Goal: Task Accomplishment & Management: Complete application form

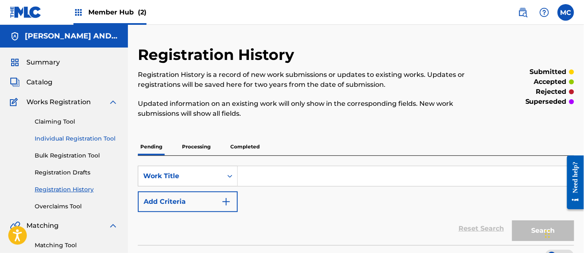
click at [73, 135] on link "Individual Registration Tool" at bounding box center [76, 138] width 83 height 9
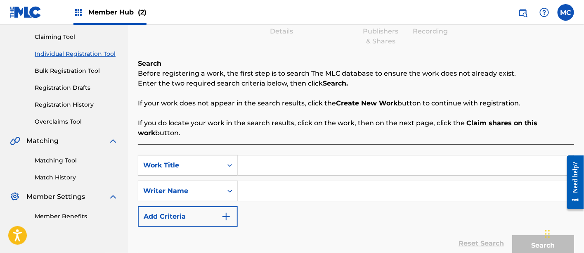
scroll to position [99, 0]
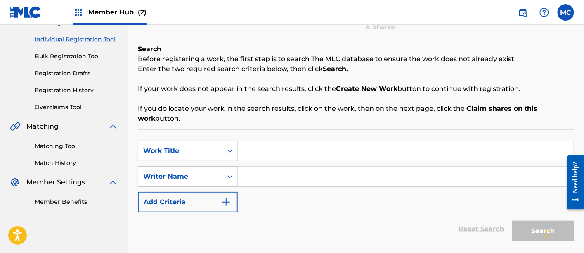
click at [266, 149] on input "Search Form" at bounding box center [406, 151] width 336 height 20
paste input "Snowfall in the City"
type input "Snowfall in the City"
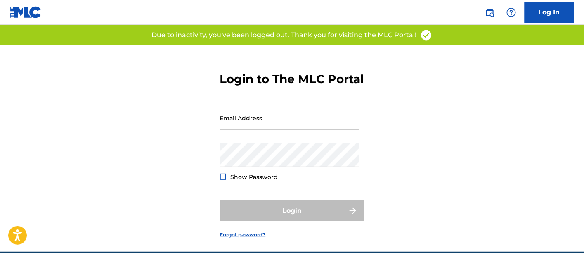
click at [256, 143] on div "Email Address" at bounding box center [290, 124] width 140 height 37
click at [242, 130] on input "Email Address" at bounding box center [290, 118] width 140 height 24
type input "[EMAIL_ADDRESS][DOMAIN_NAME]"
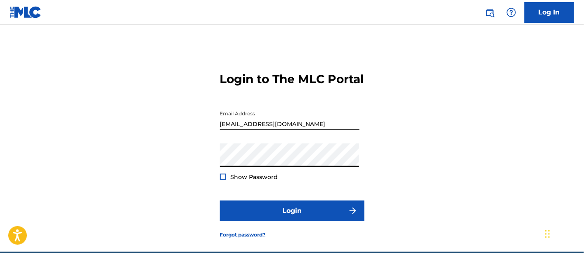
click at [220, 200] on button "Login" at bounding box center [292, 210] width 144 height 21
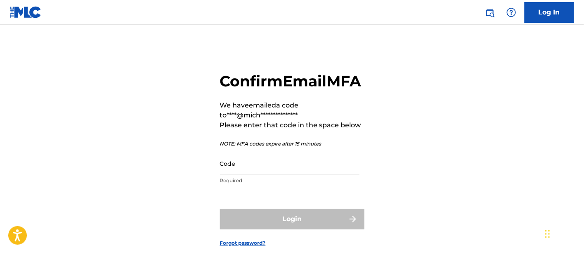
click at [241, 175] on input "Code" at bounding box center [290, 163] width 140 height 24
paste input "200814"
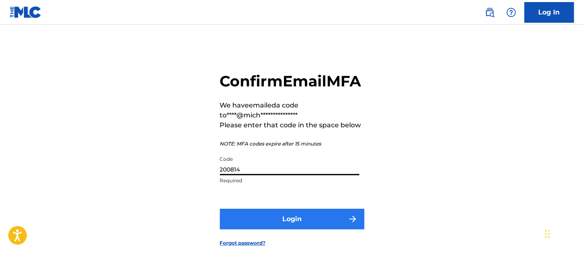
type input "200814"
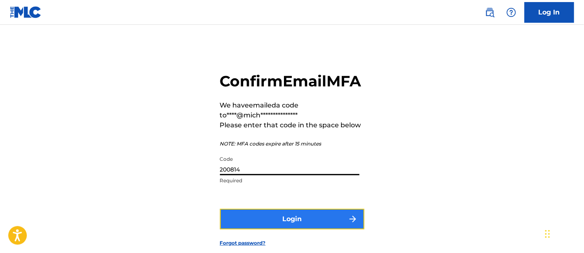
click at [267, 229] on button "Login" at bounding box center [292, 218] width 144 height 21
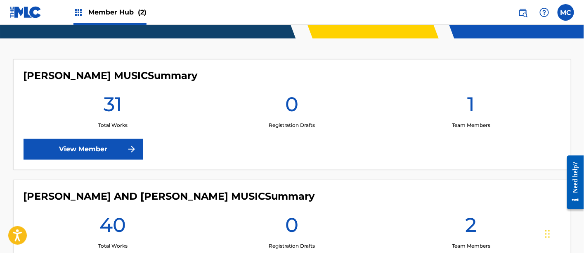
scroll to position [274, 0]
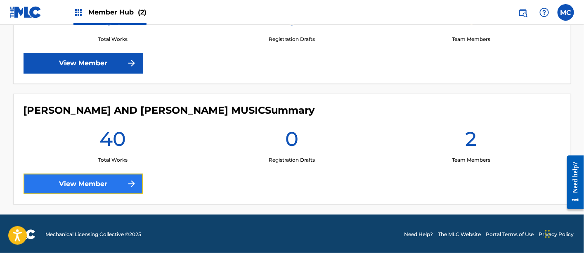
click at [138, 178] on link "View Member" at bounding box center [84, 183] width 120 height 21
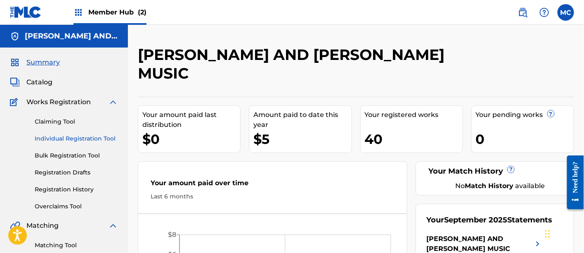
click at [102, 137] on link "Individual Registration Tool" at bounding box center [76, 138] width 83 height 9
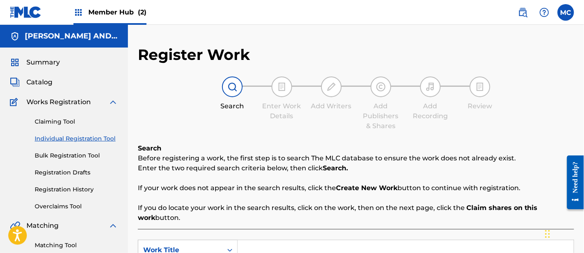
scroll to position [114, 0]
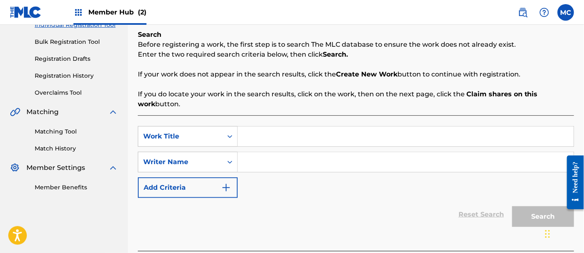
click at [272, 138] on input "Search Form" at bounding box center [406, 136] width 336 height 20
paste input "Snowfall in the City"
type input "Snowfall in the City"
click at [269, 162] on input "Search Form" at bounding box center [406, 162] width 336 height 20
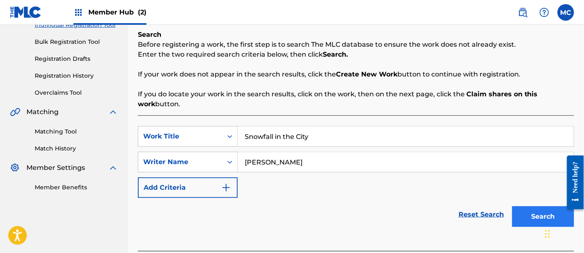
type input "[PERSON_NAME]"
click at [531, 215] on button "Search" at bounding box center [543, 216] width 62 height 21
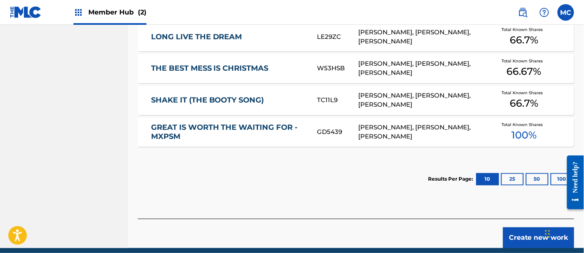
scroll to position [469, 0]
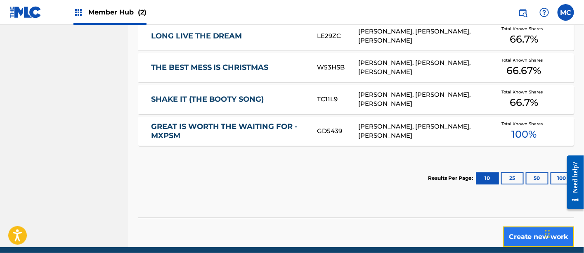
click at [516, 233] on button "Create new work" at bounding box center [538, 236] width 71 height 21
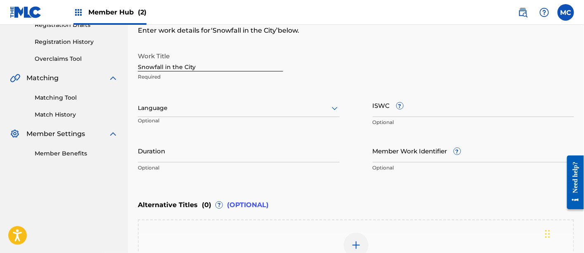
scroll to position [146, 0]
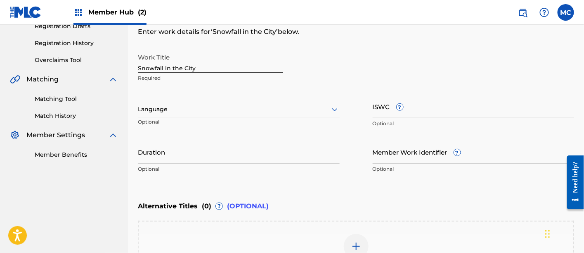
click at [257, 102] on div "Language" at bounding box center [239, 109] width 202 height 17
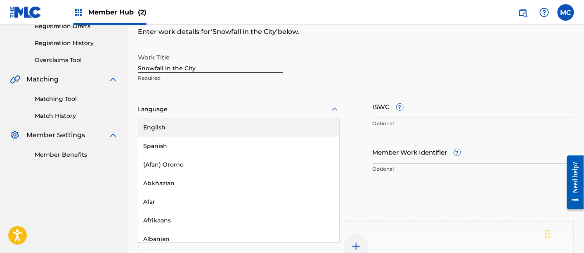
click at [261, 131] on div "English" at bounding box center [238, 127] width 201 height 19
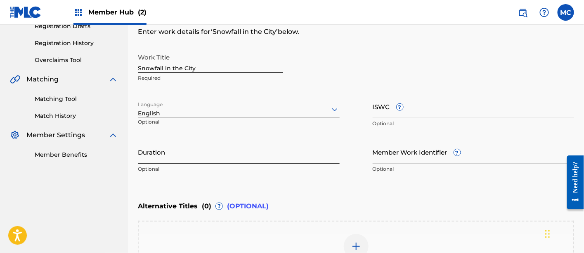
scroll to position [263, 0]
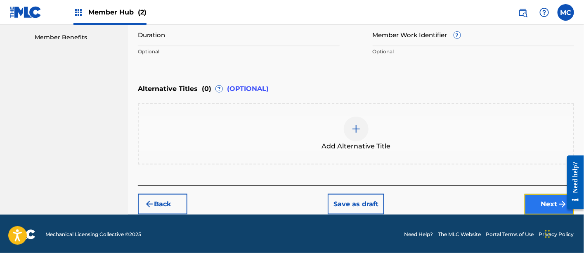
click at [527, 201] on button "Next" at bounding box center [550, 204] width 50 height 21
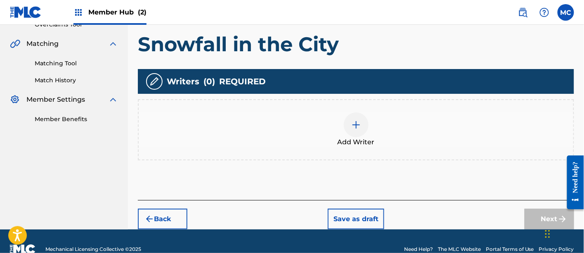
scroll to position [196, 0]
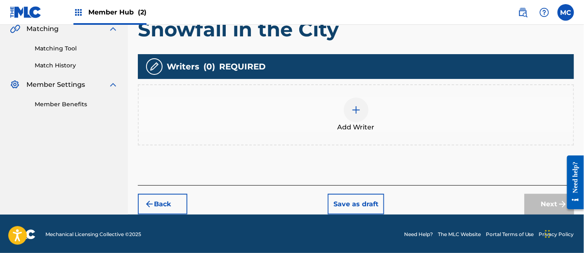
click at [357, 103] on div at bounding box center [356, 109] width 25 height 25
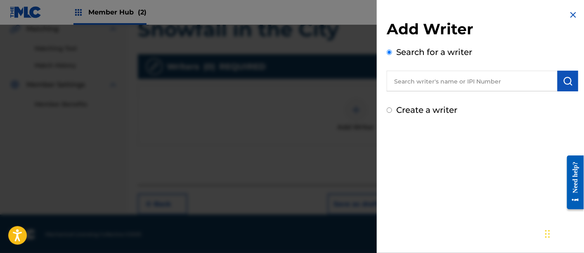
click at [441, 82] on input "text" at bounding box center [472, 81] width 171 height 21
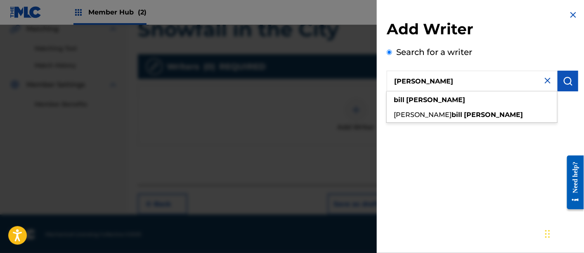
type input "[PERSON_NAME]"
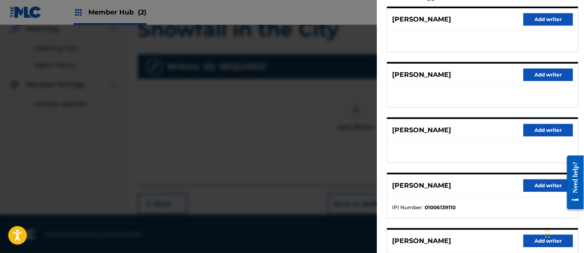
scroll to position [173, 0]
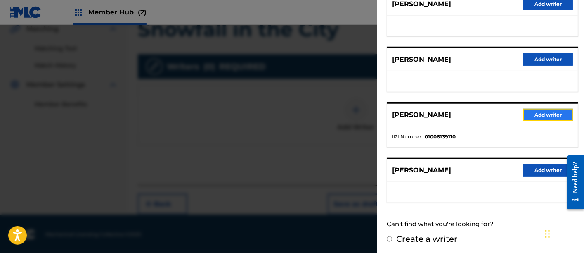
click at [545, 117] on button "Add writer" at bounding box center [548, 115] width 50 height 12
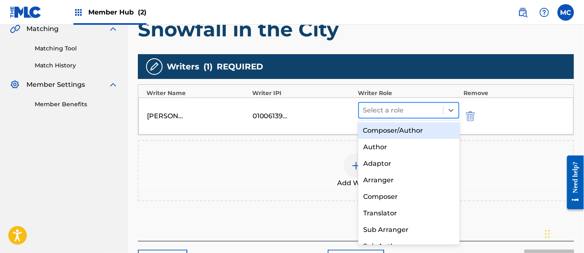
click at [390, 112] on div at bounding box center [401, 110] width 76 height 12
click at [388, 130] on div "Composer/Author" at bounding box center [409, 130] width 102 height 17
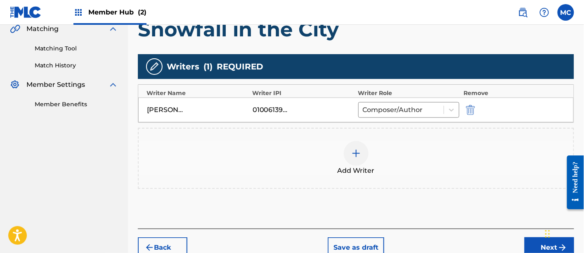
click at [357, 159] on div at bounding box center [356, 153] width 25 height 25
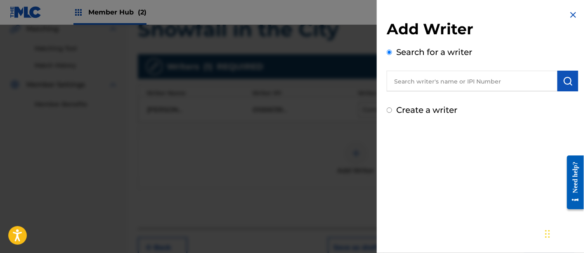
click at [433, 80] on input "text" at bounding box center [472, 81] width 171 height 21
paste input "00848870193"
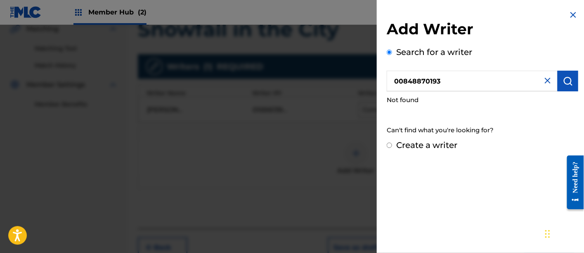
click at [409, 84] on input "00848870193" at bounding box center [472, 81] width 171 height 21
type input "00848870193"
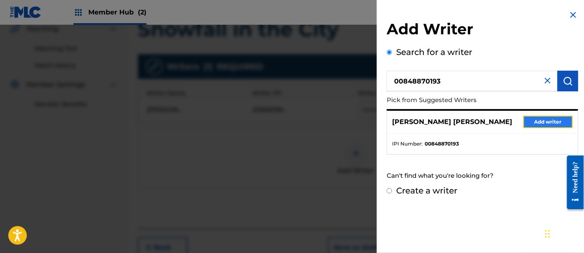
click at [523, 124] on button "Add writer" at bounding box center [548, 122] width 50 height 12
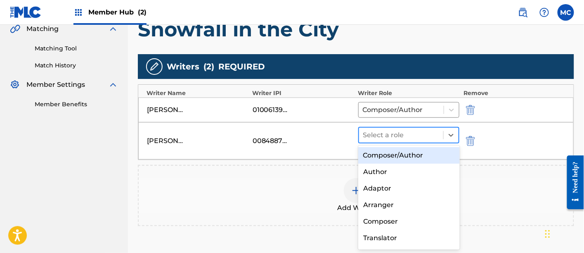
click at [374, 134] on div at bounding box center [401, 135] width 76 height 12
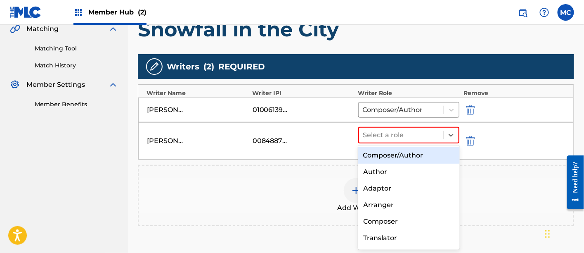
click at [374, 154] on div "Composer/Author" at bounding box center [409, 155] width 102 height 17
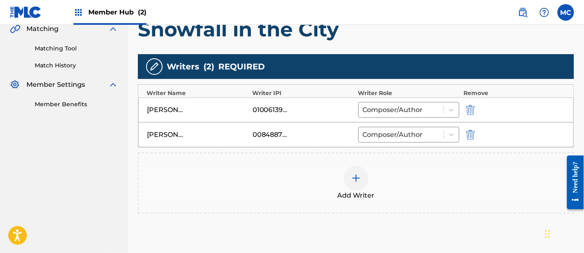
click at [357, 176] on img at bounding box center [356, 178] width 10 height 10
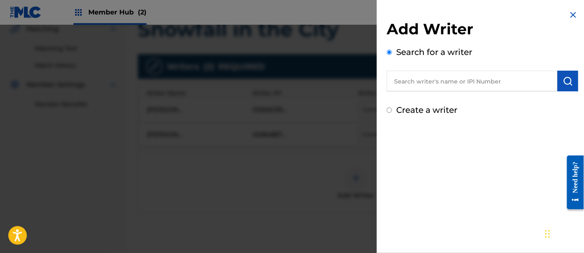
click at [407, 89] on input "text" at bounding box center [472, 81] width 171 height 21
paste input "00142824976"
click at [409, 78] on input "00142824976" at bounding box center [472, 81] width 171 height 21
type input "00142824976"
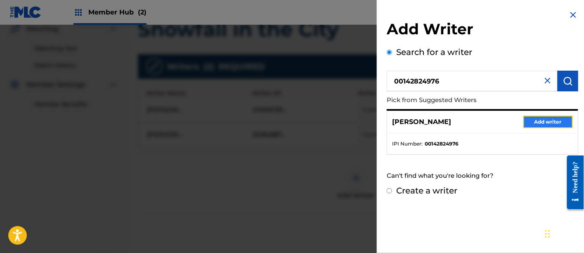
click at [543, 123] on button "Add writer" at bounding box center [548, 122] width 50 height 12
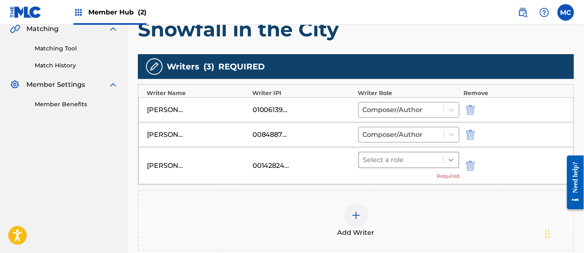
click at [452, 156] on icon at bounding box center [451, 160] width 8 height 8
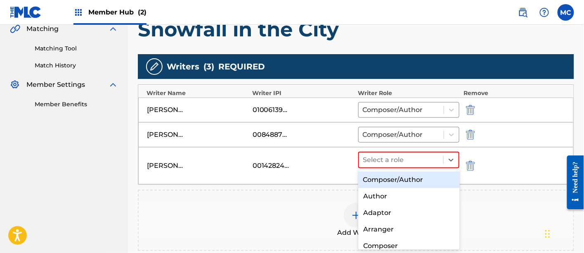
click at [425, 184] on div "Composer/Author" at bounding box center [409, 179] width 102 height 17
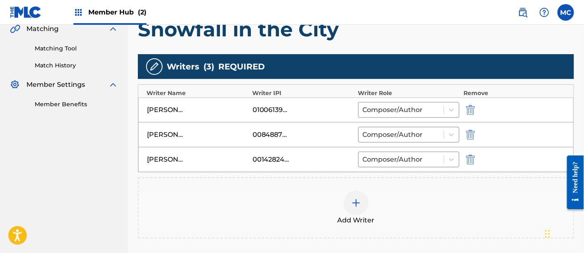
scroll to position [289, 0]
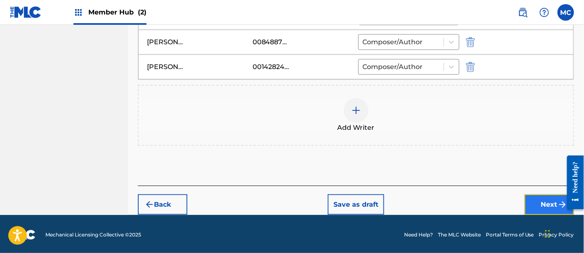
click at [547, 206] on button "Next" at bounding box center [550, 204] width 50 height 21
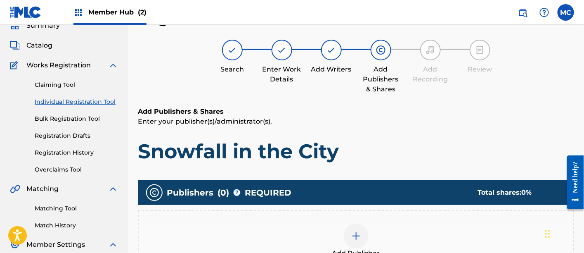
scroll to position [168, 0]
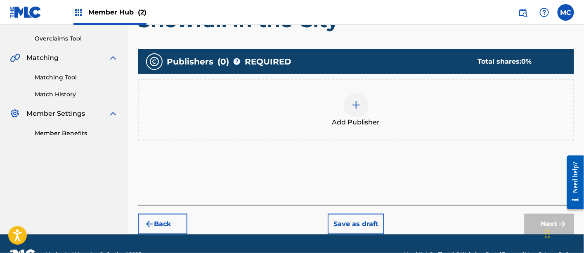
click at [359, 123] on span "Add Publisher" at bounding box center [356, 122] width 48 height 10
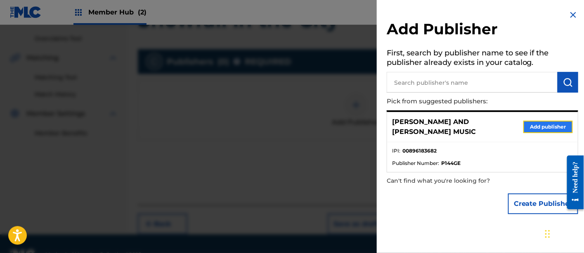
click at [535, 127] on button "Add publisher" at bounding box center [548, 127] width 50 height 12
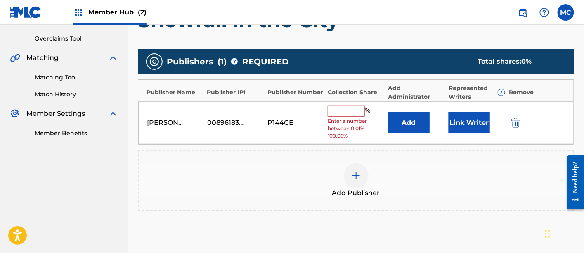
click at [335, 110] on input "text" at bounding box center [346, 111] width 37 height 11
type input "33.34"
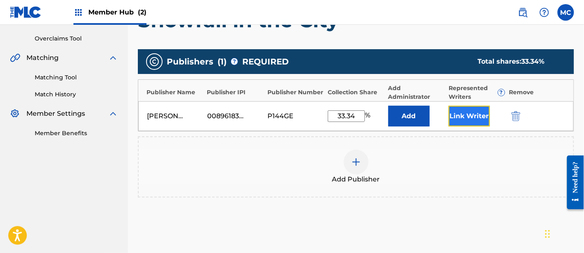
click at [472, 122] on button "Link Writer" at bounding box center [469, 116] width 41 height 21
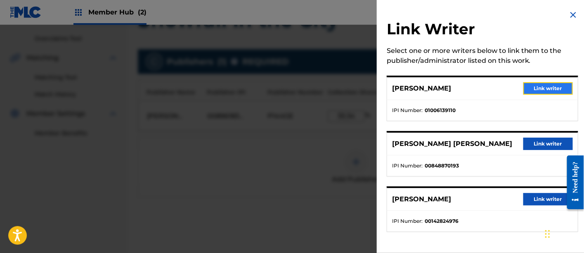
click at [549, 91] on button "Link writer" at bounding box center [548, 88] width 50 height 12
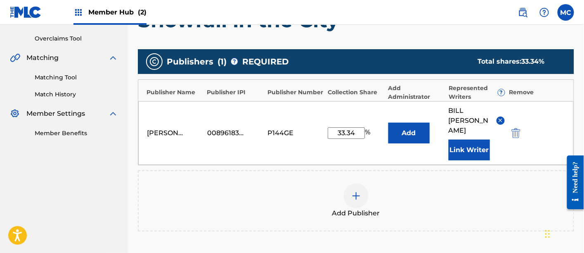
scroll to position [268, 0]
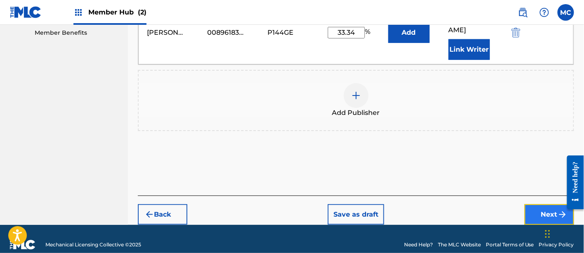
click at [544, 204] on button "Next" at bounding box center [550, 214] width 50 height 21
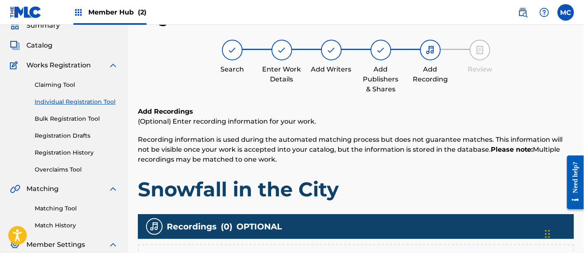
scroll to position [183, 0]
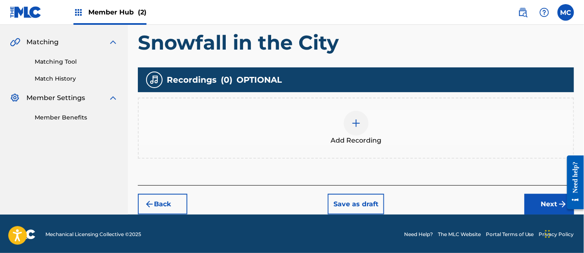
click at [337, 135] on span "Add Recording" at bounding box center [356, 140] width 51 height 10
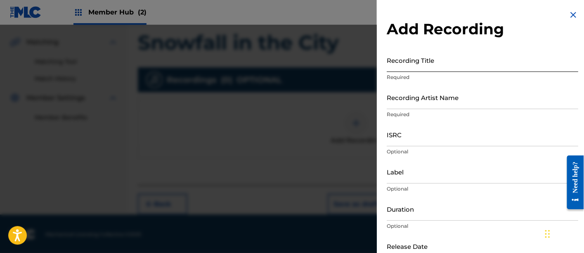
click at [407, 59] on input "Recording Title" at bounding box center [483, 60] width 192 height 24
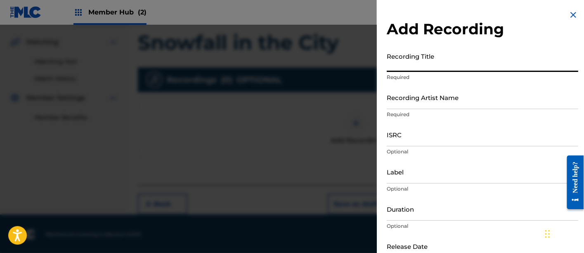
paste input "Snowfall in the City"
type input "Snowfall in the City"
click at [416, 102] on input "Recording Artist Name" at bounding box center [483, 97] width 192 height 24
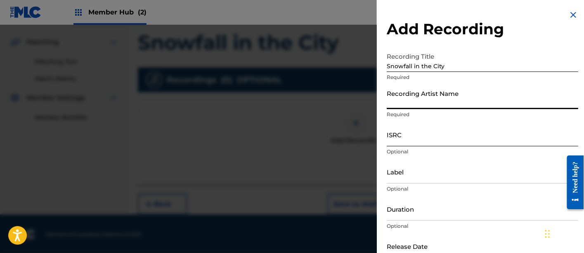
type input "[PERSON_NAME]"
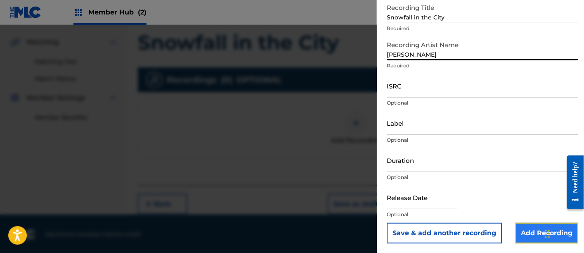
click at [534, 227] on input "Add Recording" at bounding box center [546, 232] width 63 height 21
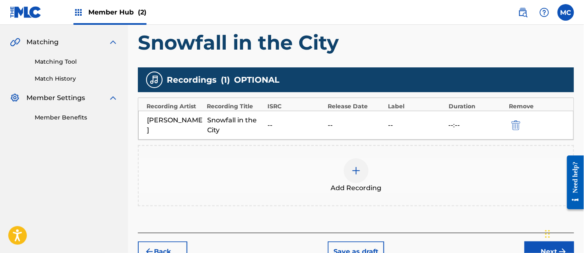
scroll to position [230, 0]
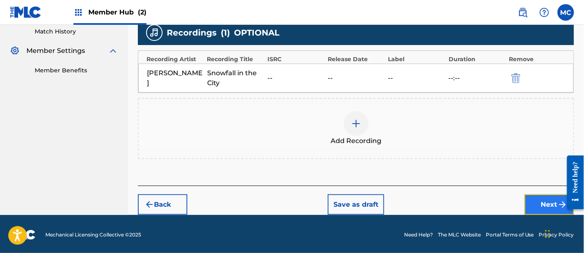
click at [533, 196] on button "Next" at bounding box center [550, 204] width 50 height 21
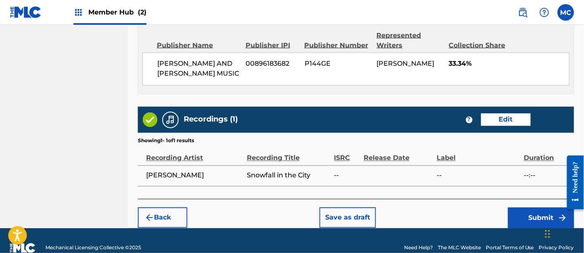
scroll to position [481, 0]
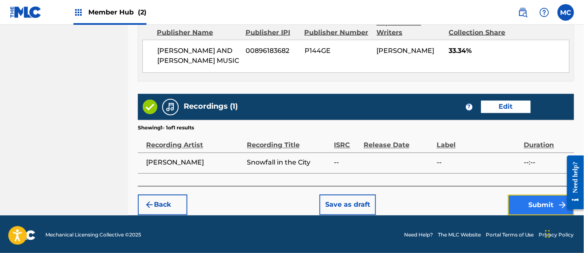
click at [527, 205] on button "Submit" at bounding box center [541, 204] width 66 height 21
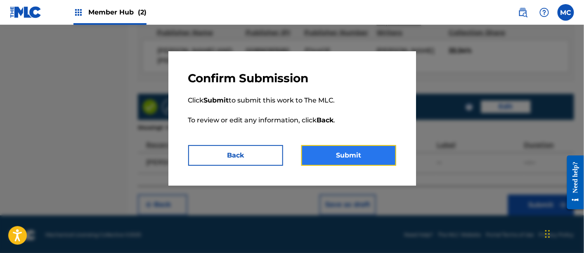
click at [348, 154] on button "Submit" at bounding box center [348, 155] width 95 height 21
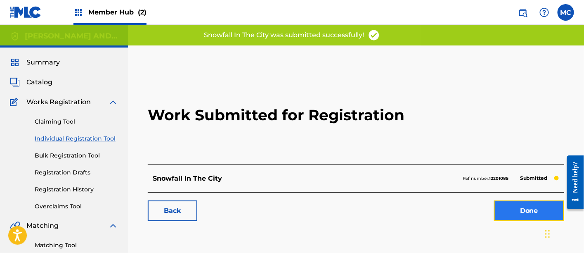
click at [501, 206] on link "Done" at bounding box center [529, 210] width 70 height 21
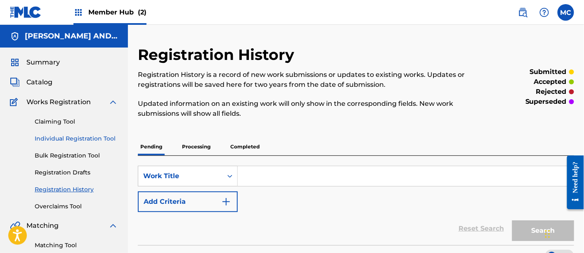
click at [59, 139] on link "Individual Registration Tool" at bounding box center [76, 138] width 83 height 9
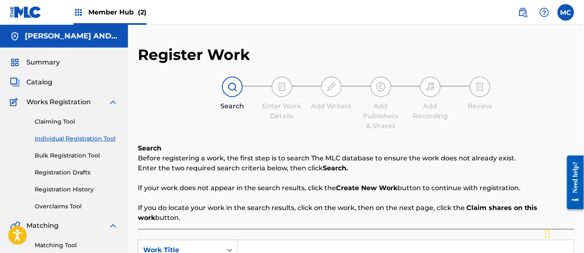
scroll to position [142, 0]
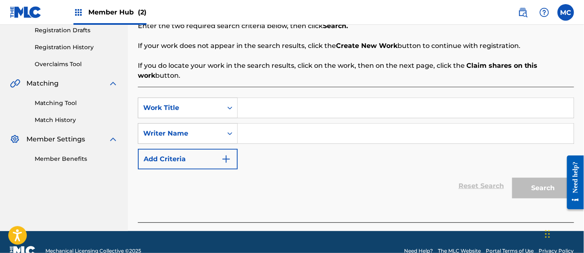
click at [281, 113] on input "Search Form" at bounding box center [406, 108] width 336 height 20
paste input "It Ends With Us"
type input "It Ends With Us"
click at [267, 135] on input "Search Form" at bounding box center [406, 133] width 336 height 20
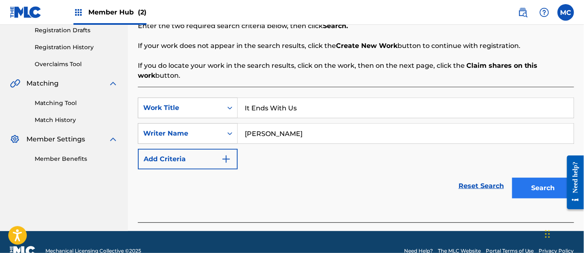
type input "[PERSON_NAME]"
click at [553, 196] on button "Search" at bounding box center [543, 187] width 62 height 21
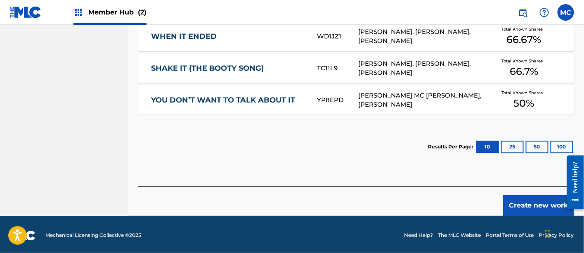
scroll to position [407, 0]
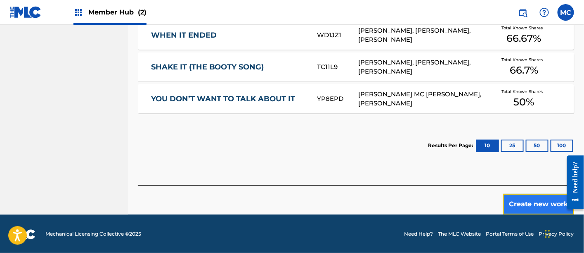
click at [530, 199] on button "Create new work" at bounding box center [538, 204] width 71 height 21
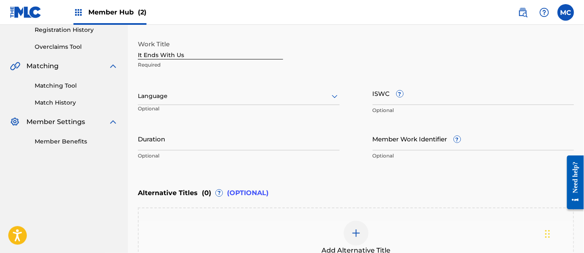
scroll to position [159, 0]
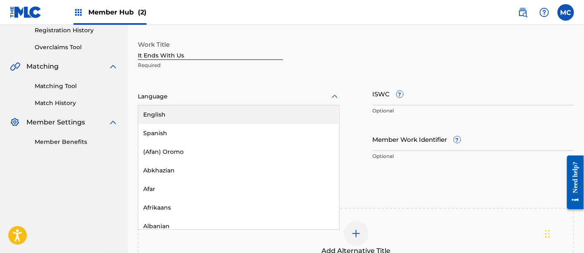
click at [265, 103] on div "Language" at bounding box center [239, 96] width 202 height 17
click at [266, 116] on div "English" at bounding box center [238, 114] width 201 height 19
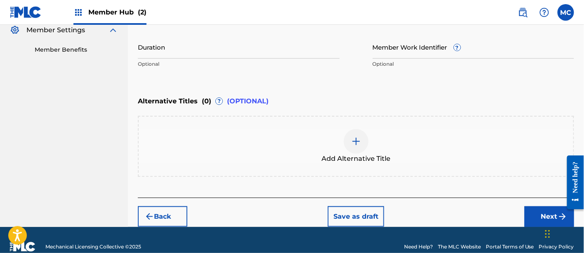
scroll to position [263, 0]
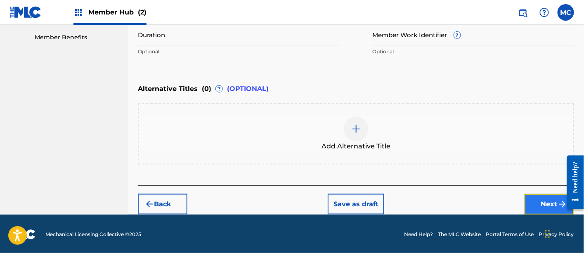
click at [541, 204] on button "Next" at bounding box center [550, 204] width 50 height 21
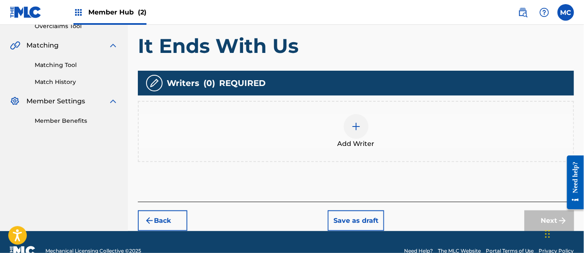
scroll to position [196, 0]
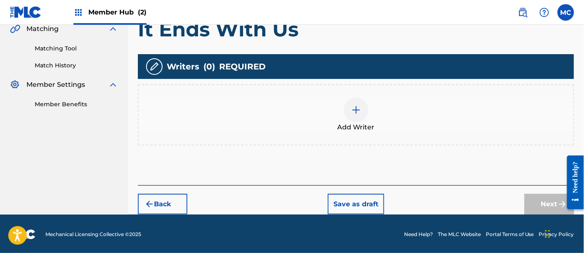
click at [348, 110] on div at bounding box center [356, 109] width 25 height 25
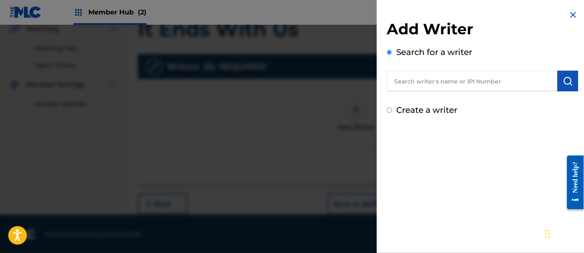
click at [457, 82] on input "text" at bounding box center [472, 81] width 171 height 21
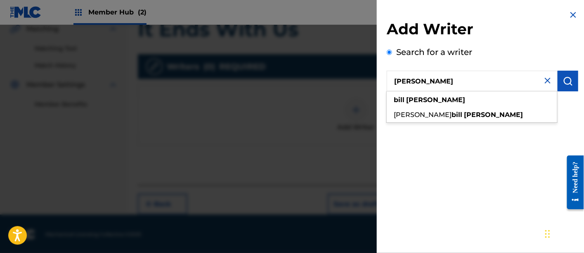
type input "[PERSON_NAME]"
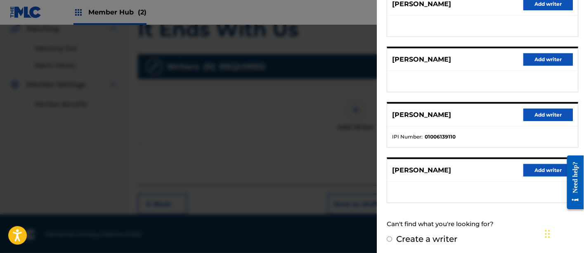
scroll to position [173, 0]
click at [548, 114] on button "Add writer" at bounding box center [548, 115] width 50 height 12
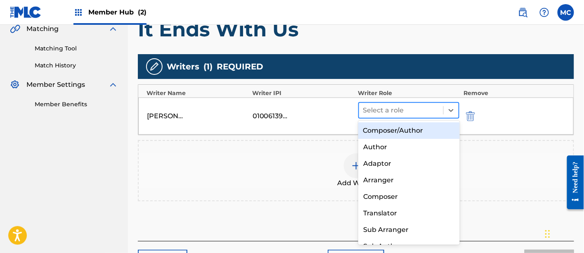
click at [404, 110] on div at bounding box center [401, 110] width 76 height 12
click at [404, 127] on div "Composer/Author" at bounding box center [409, 130] width 102 height 17
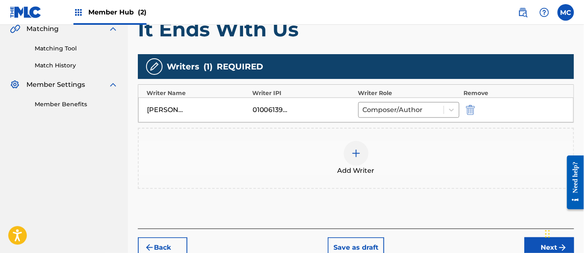
click at [358, 159] on div at bounding box center [356, 153] width 25 height 25
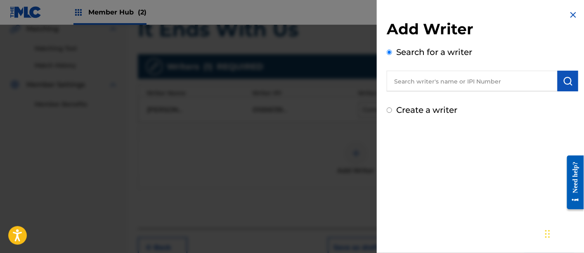
click at [443, 78] on input "text" at bounding box center [472, 81] width 171 height 21
paste input "00536846619"
type input "00536846619"
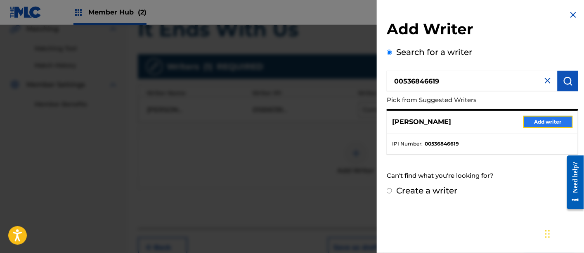
click at [537, 123] on button "Add writer" at bounding box center [548, 122] width 50 height 12
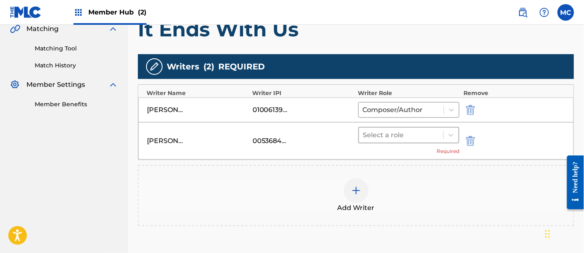
click at [401, 129] on div at bounding box center [401, 135] width 76 height 12
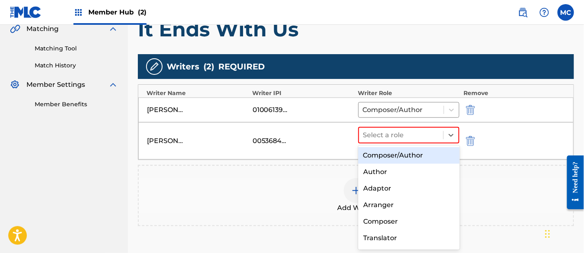
click at [394, 154] on div "Composer/Author" at bounding box center [409, 155] width 102 height 17
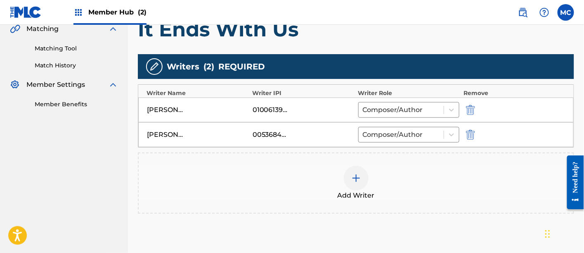
scroll to position [264, 0]
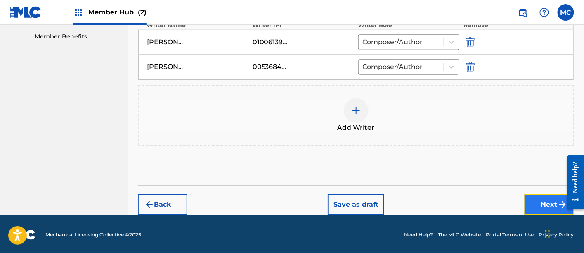
click at [535, 205] on button "Next" at bounding box center [550, 204] width 50 height 21
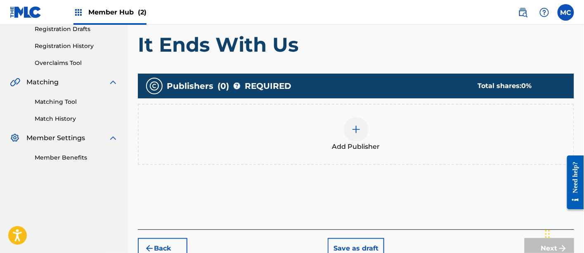
scroll to position [167, 0]
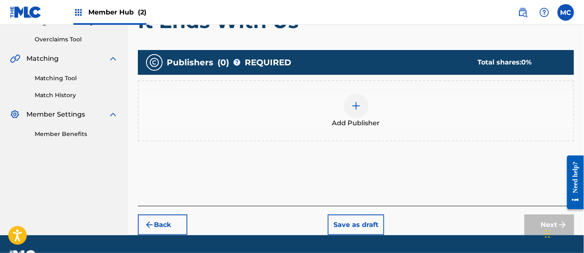
click at [344, 108] on div at bounding box center [356, 105] width 25 height 25
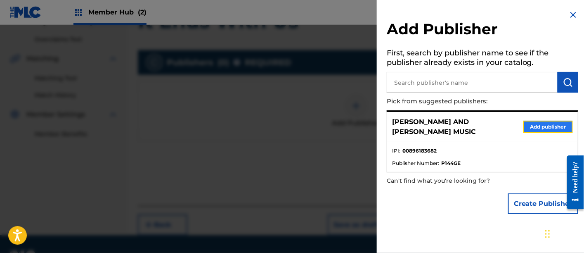
click at [538, 124] on button "Add publisher" at bounding box center [548, 127] width 50 height 12
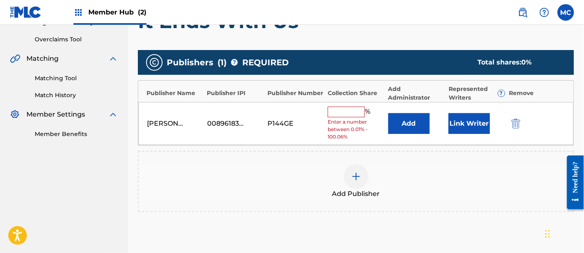
click at [339, 110] on input "text" at bounding box center [346, 111] width 37 height 11
type input "50"
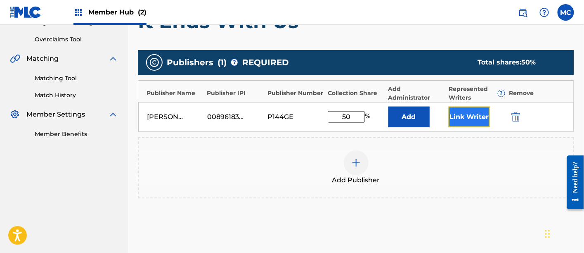
click at [471, 124] on button "Link Writer" at bounding box center [469, 116] width 41 height 21
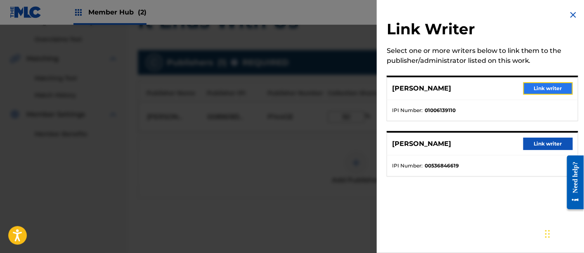
click at [548, 85] on button "Link writer" at bounding box center [548, 88] width 50 height 12
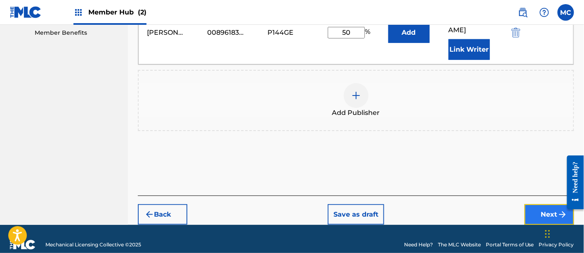
click at [544, 210] on button "Next" at bounding box center [550, 214] width 50 height 21
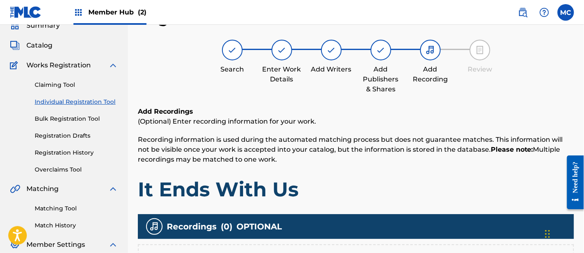
scroll to position [163, 0]
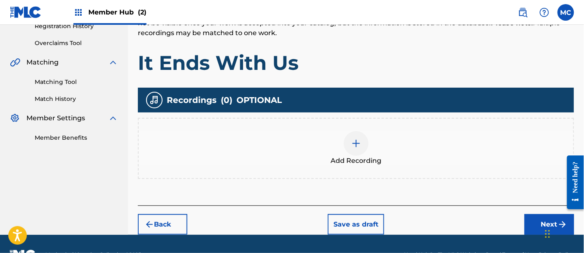
click at [351, 174] on div "Add Recording" at bounding box center [356, 148] width 436 height 61
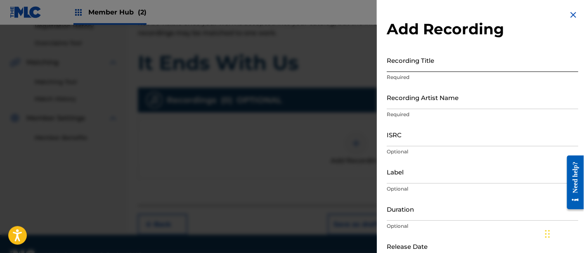
click at [403, 69] on input "Recording Title" at bounding box center [483, 60] width 192 height 24
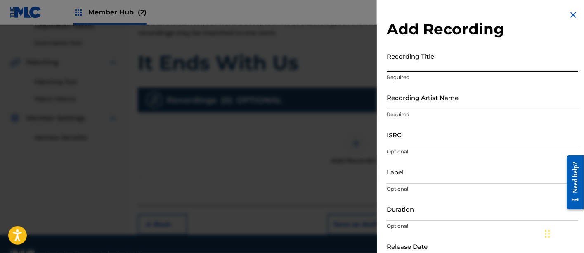
paste input "It Ends With Us"
type input "It Ends With Us"
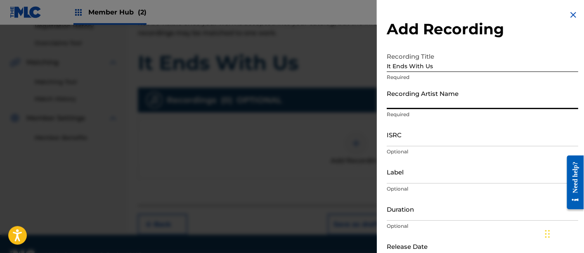
click at [400, 103] on input "Recording Artist Name" at bounding box center [483, 97] width 192 height 24
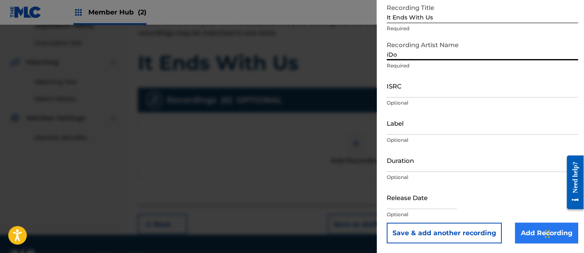
type input "iDo"
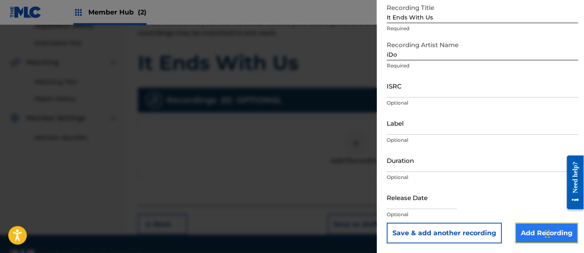
click at [526, 237] on input "Add Recording" at bounding box center [546, 232] width 63 height 21
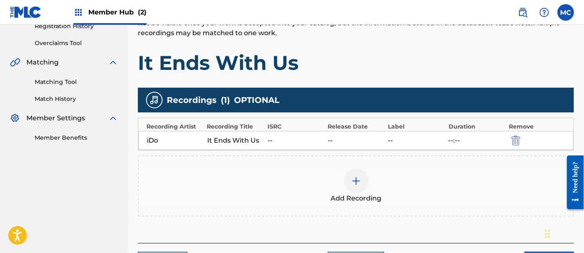
scroll to position [220, 0]
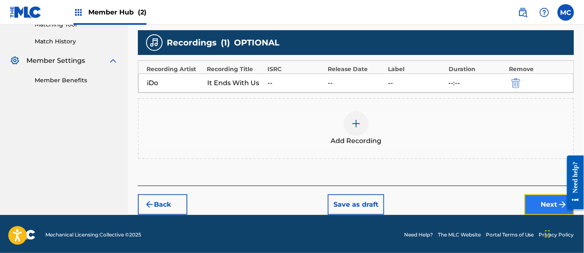
click at [532, 196] on button "Next" at bounding box center [550, 204] width 50 height 21
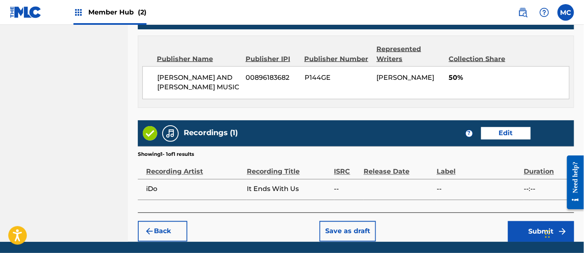
scroll to position [469, 0]
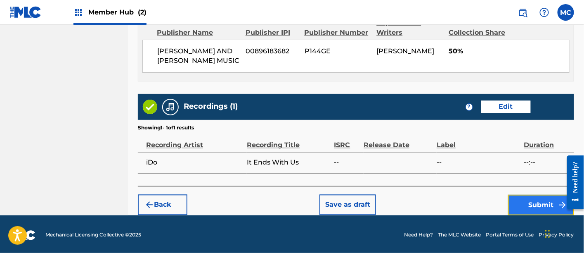
click at [530, 204] on button "Submit" at bounding box center [541, 204] width 66 height 21
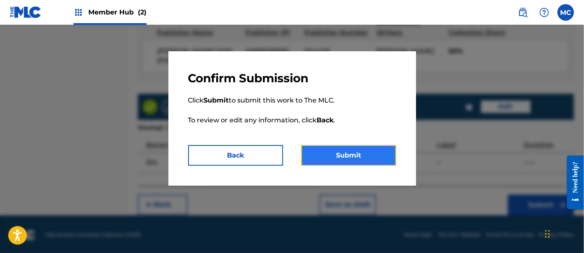
click at [349, 159] on button "Submit" at bounding box center [348, 155] width 95 height 21
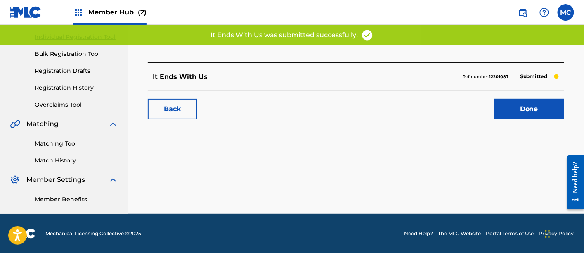
scroll to position [101, 0]
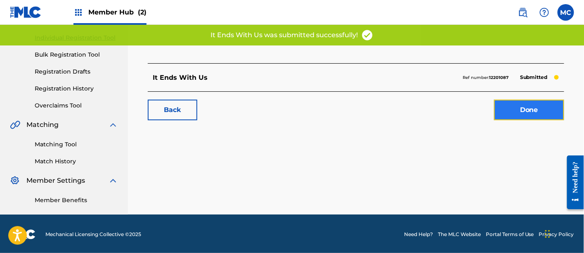
click at [530, 113] on link "Done" at bounding box center [529, 109] width 70 height 21
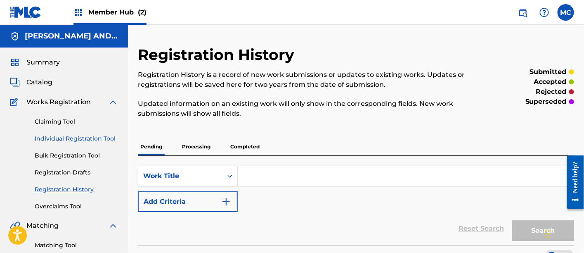
click at [78, 138] on link "Individual Registration Tool" at bounding box center [76, 138] width 83 height 9
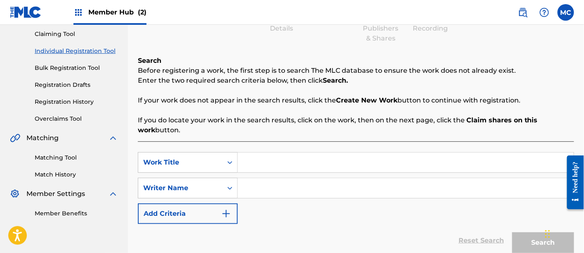
scroll to position [93, 0]
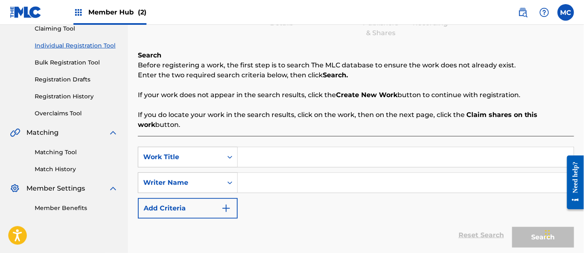
click at [270, 161] on input "Search Form" at bounding box center [406, 157] width 336 height 20
paste input "The Butterfly Effect"
type input "The Butterfly Effect"
click at [266, 175] on input "Search Form" at bounding box center [406, 183] width 336 height 20
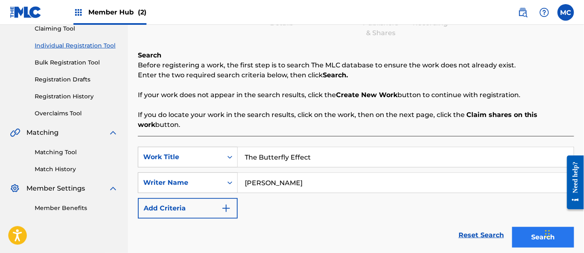
type input "[PERSON_NAME]"
click at [533, 235] on button "Search" at bounding box center [543, 237] width 62 height 21
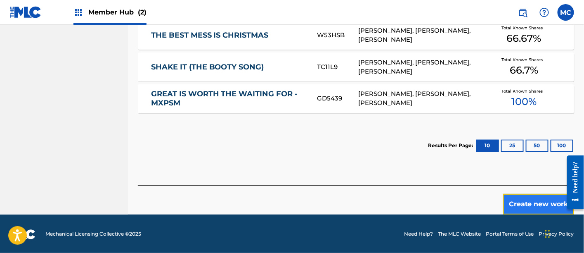
click at [534, 202] on button "Create new work" at bounding box center [538, 204] width 71 height 21
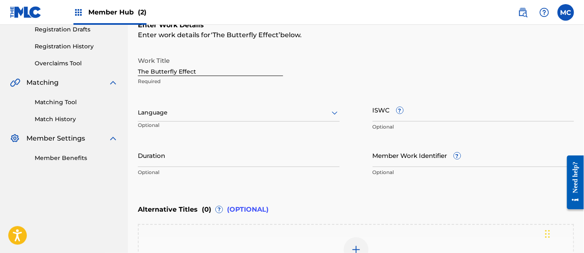
scroll to position [142, 0]
click at [273, 107] on div "Language" at bounding box center [239, 112] width 202 height 17
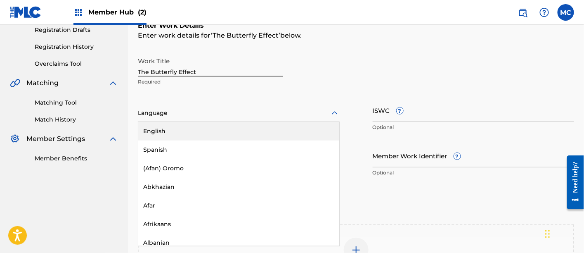
click at [270, 124] on div "English" at bounding box center [238, 131] width 201 height 19
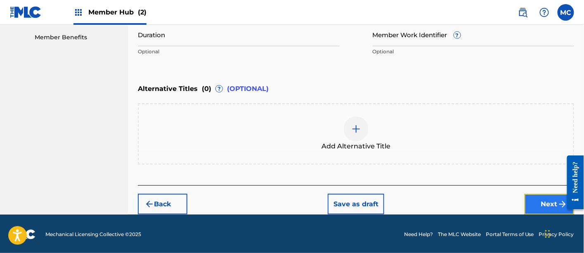
click at [539, 200] on button "Next" at bounding box center [550, 204] width 50 height 21
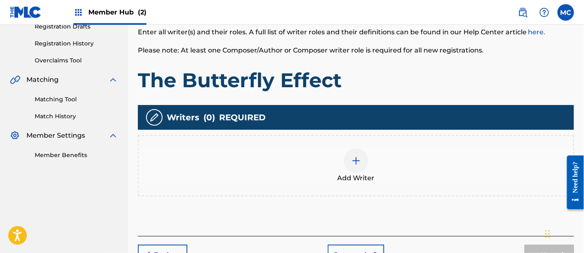
scroll to position [171, 0]
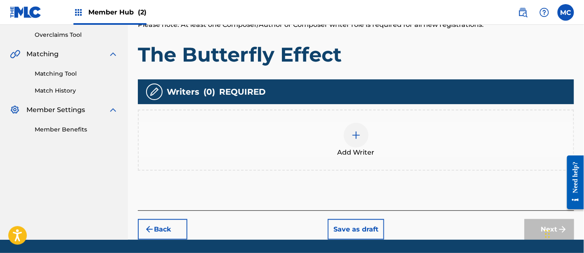
click at [366, 132] on div at bounding box center [356, 135] width 25 height 25
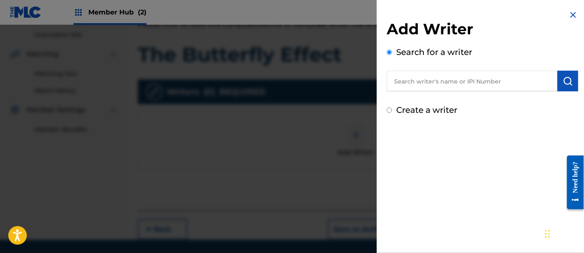
click at [435, 83] on input "text" at bounding box center [472, 81] width 171 height 21
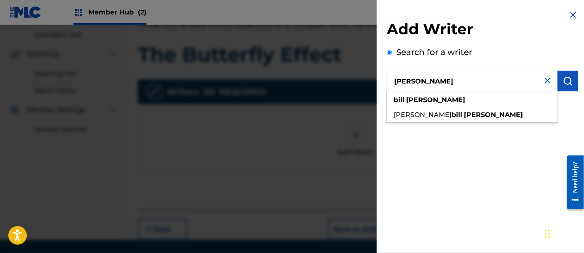
type input "[PERSON_NAME]"
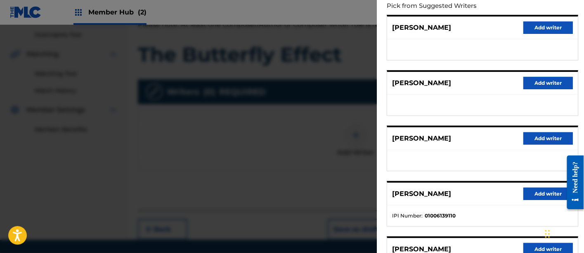
scroll to position [120, 0]
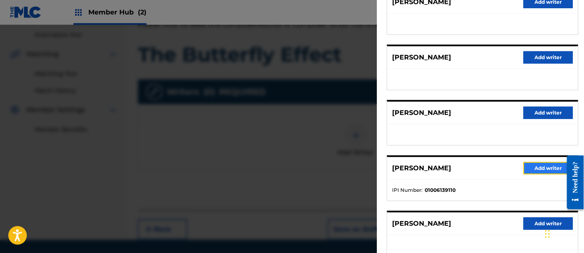
click at [533, 166] on button "Add writer" at bounding box center [548, 168] width 50 height 12
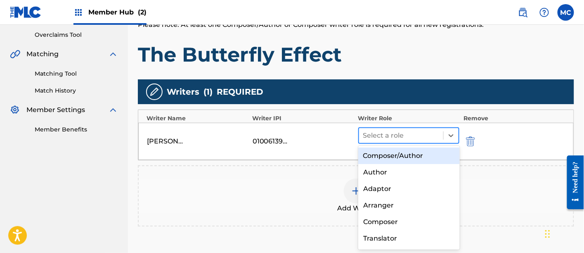
click at [411, 135] on div at bounding box center [401, 136] width 76 height 12
click at [393, 158] on div "Composer/Author" at bounding box center [409, 155] width 102 height 17
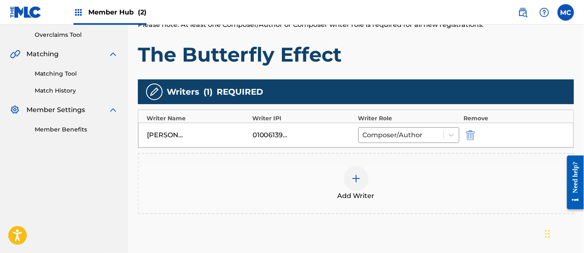
click at [352, 184] on div at bounding box center [356, 178] width 25 height 25
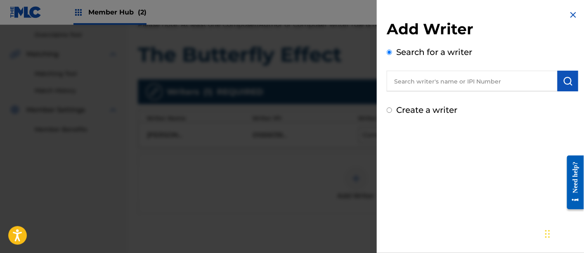
click at [468, 75] on input "text" at bounding box center [472, 81] width 171 height 21
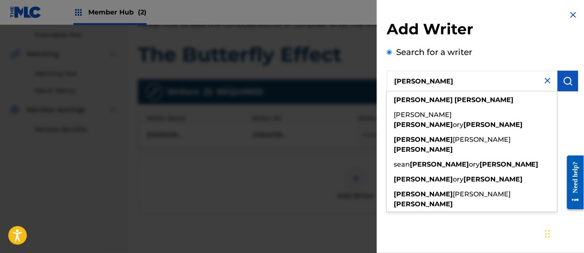
type input "[PERSON_NAME]"
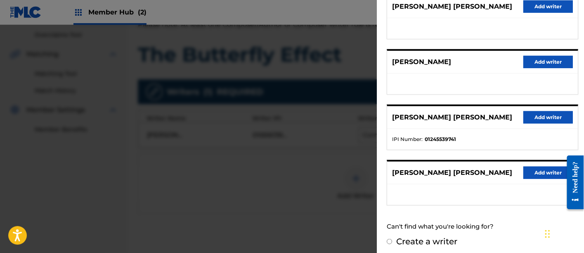
scroll to position [173, 0]
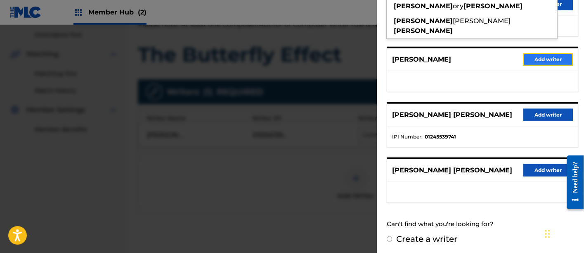
click at [537, 61] on button "Add writer" at bounding box center [548, 59] width 50 height 12
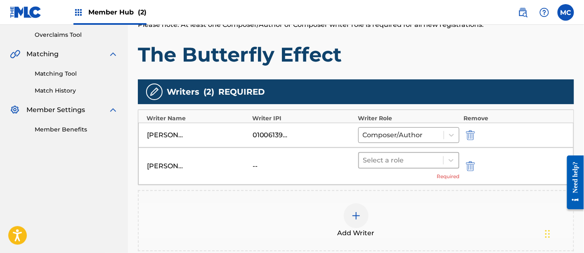
click at [383, 159] on div at bounding box center [401, 160] width 76 height 12
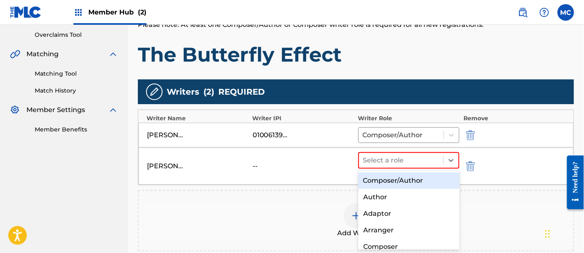
click at [377, 180] on div "Composer/Author" at bounding box center [409, 180] width 102 height 17
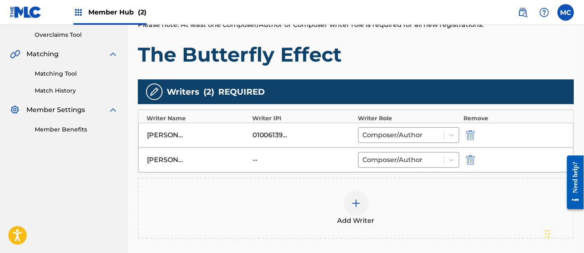
scroll to position [264, 0]
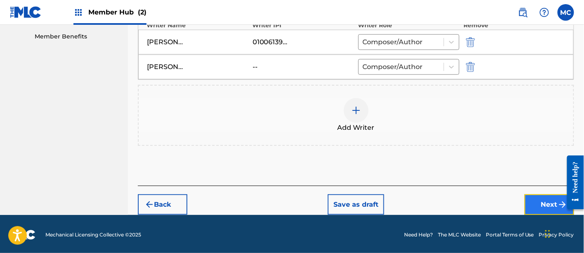
click at [539, 201] on button "Next" at bounding box center [550, 204] width 50 height 21
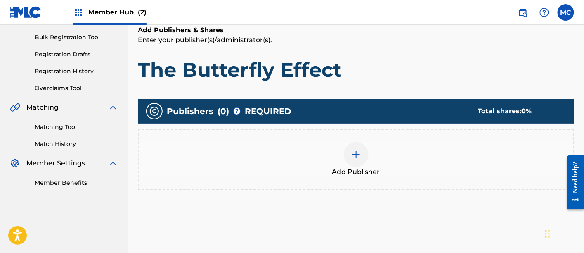
scroll to position [126, 0]
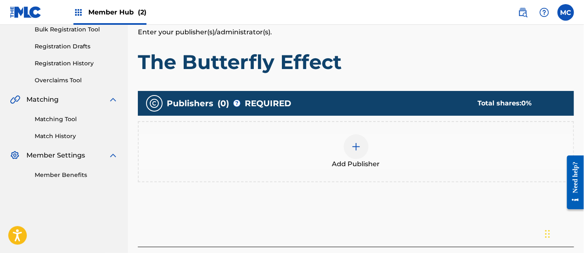
click at [344, 148] on div at bounding box center [356, 146] width 25 height 25
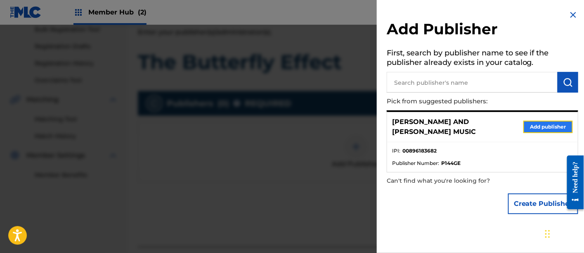
click at [535, 123] on button "Add publisher" at bounding box center [548, 127] width 50 height 12
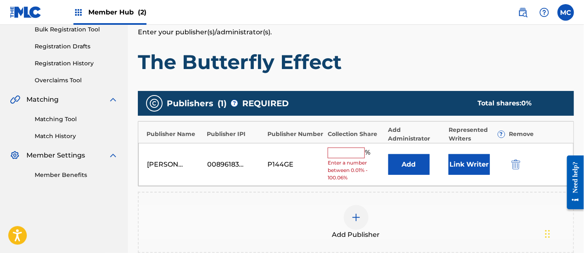
click at [350, 150] on input "text" at bounding box center [346, 152] width 37 height 11
type input "50"
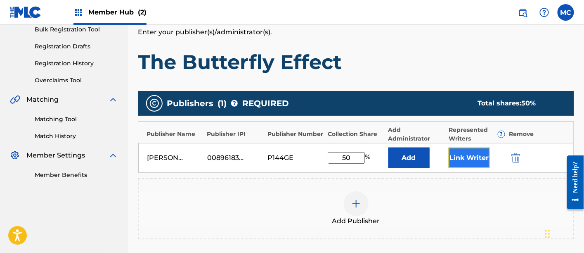
click at [461, 160] on button "Link Writer" at bounding box center [469, 157] width 41 height 21
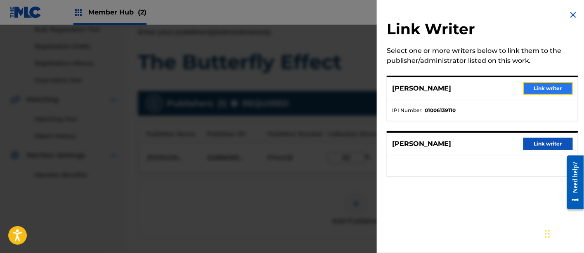
click at [546, 93] on button "Link writer" at bounding box center [548, 88] width 50 height 12
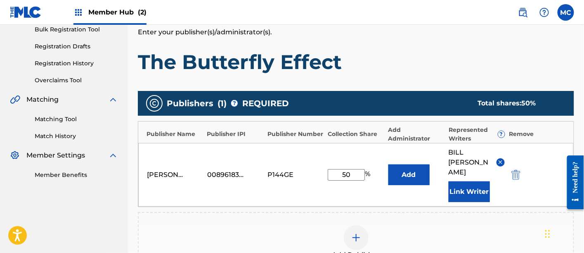
scroll to position [268, 0]
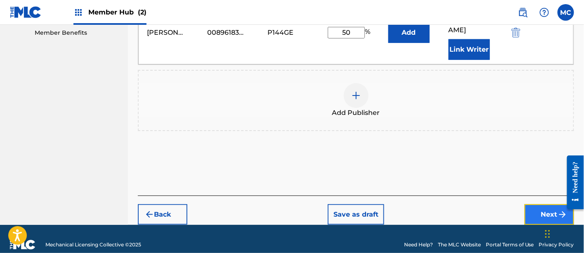
click at [543, 213] on button "Next" at bounding box center [550, 214] width 50 height 21
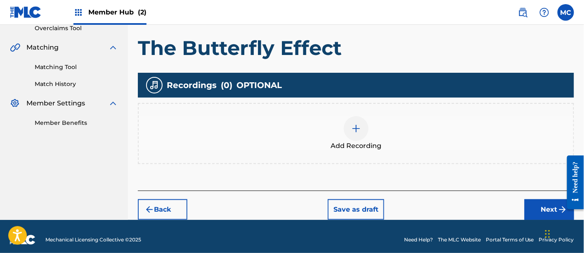
scroll to position [183, 0]
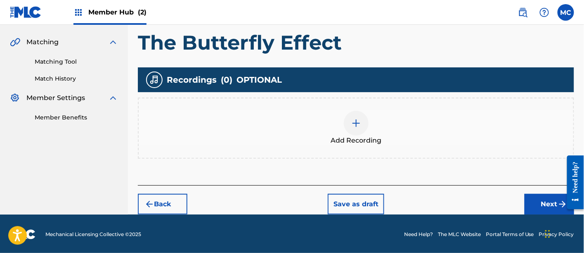
click at [360, 135] on span "Add Recording" at bounding box center [356, 140] width 51 height 10
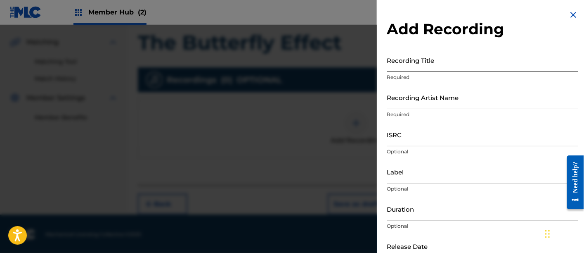
click at [399, 64] on input "Recording Title" at bounding box center [483, 60] width 192 height 24
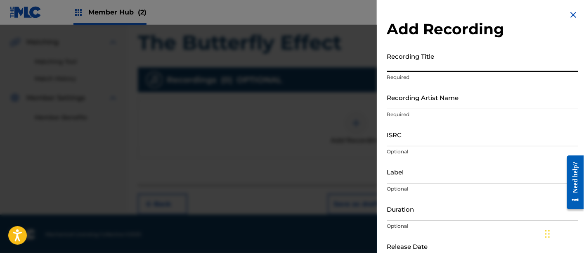
paste input "The Butterfly Effect"
type input "The Butterfly Effect"
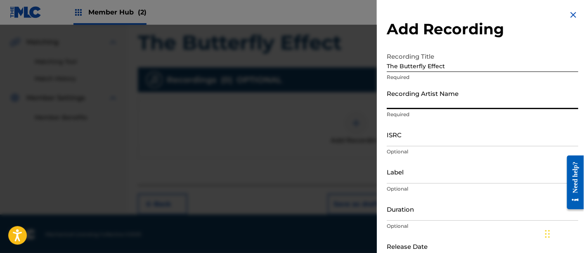
click at [407, 108] on input "Recording Artist Name" at bounding box center [483, 97] width 192 height 24
paste input "[PERSON_NAME]"
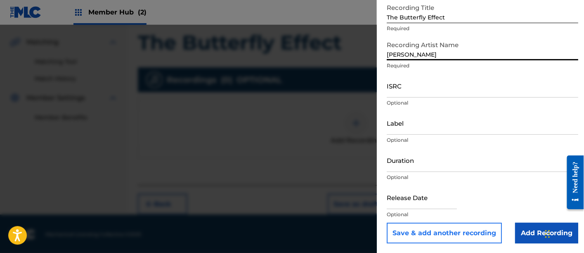
type input "[PERSON_NAME]"
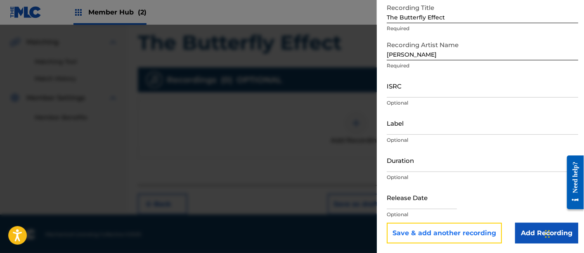
click at [489, 227] on button "Save & add another recording" at bounding box center [444, 232] width 115 height 21
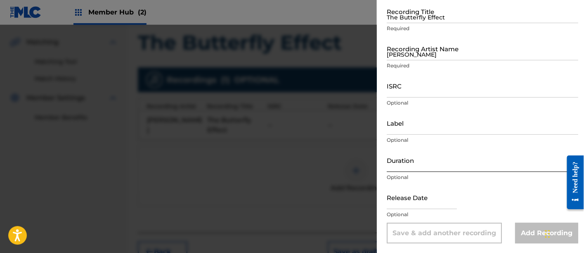
scroll to position [0, 0]
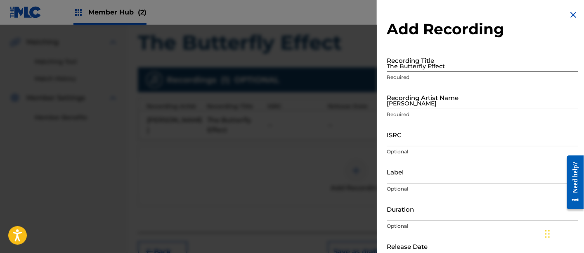
click at [402, 70] on input "The Butterfly Effect" at bounding box center [483, 60] width 192 height 24
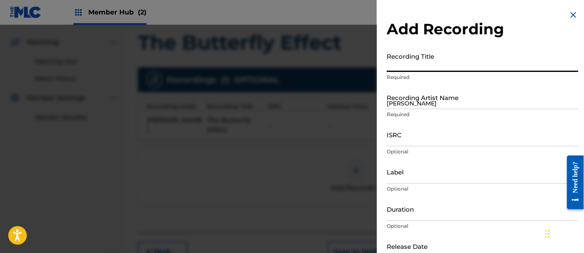
paste input "The Butterfly Effect"
type input "The Butterfly Effect"
click at [419, 107] on input "[PERSON_NAME]" at bounding box center [483, 97] width 192 height 24
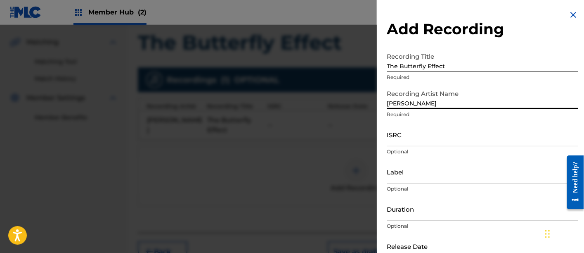
scroll to position [49, 0]
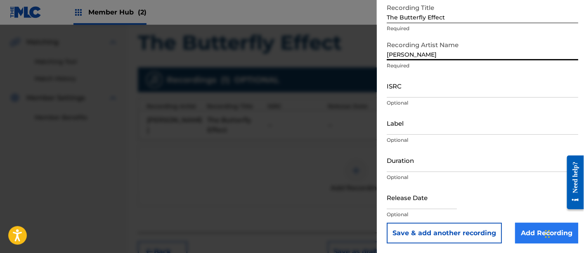
type input "[PERSON_NAME]"
click at [528, 234] on input "Add Recording" at bounding box center [546, 232] width 63 height 21
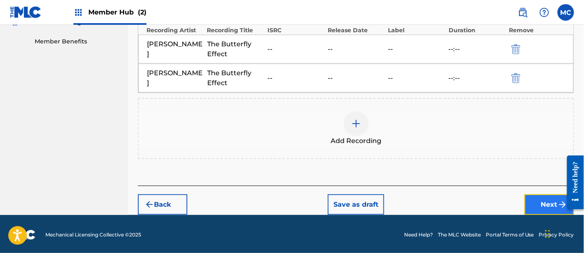
click at [540, 203] on button "Next" at bounding box center [550, 204] width 50 height 21
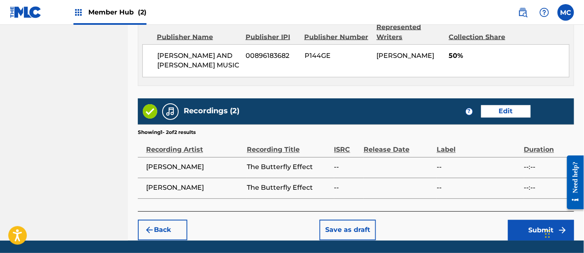
scroll to position [490, 0]
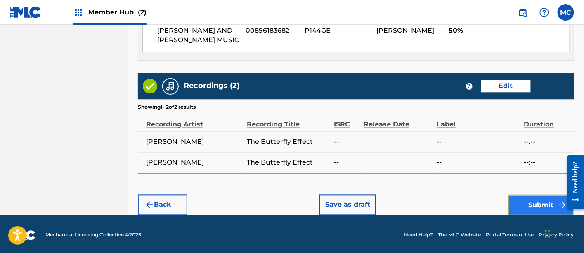
click at [535, 199] on button "Submit" at bounding box center [541, 204] width 66 height 21
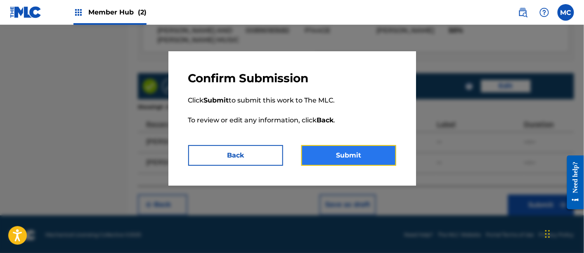
click at [371, 157] on button "Submit" at bounding box center [348, 155] width 95 height 21
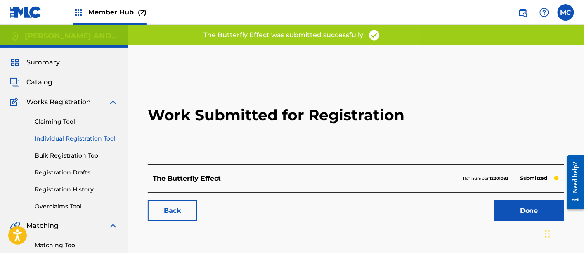
scroll to position [44, 0]
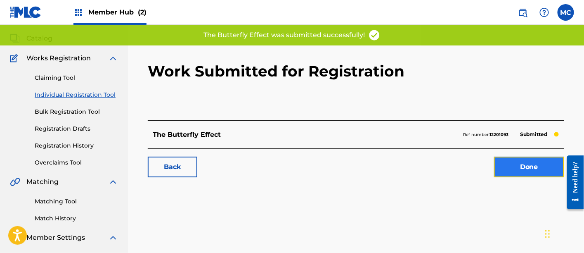
click at [506, 166] on link "Done" at bounding box center [529, 166] width 70 height 21
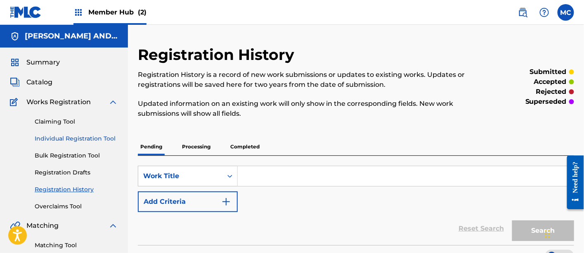
click at [59, 138] on link "Individual Registration Tool" at bounding box center [76, 138] width 83 height 9
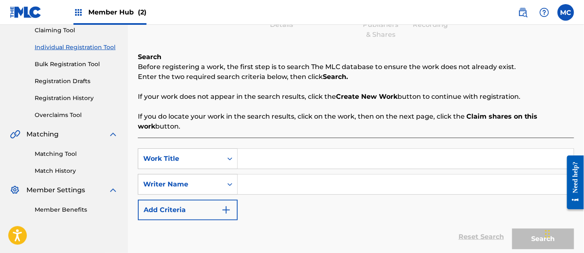
scroll to position [123, 0]
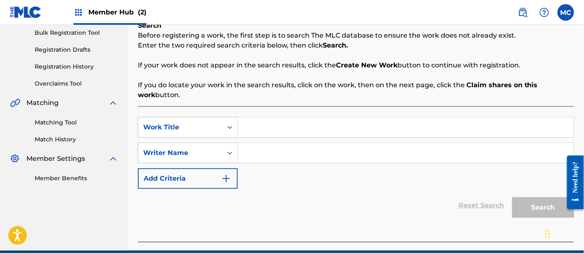
click at [298, 130] on input "Search Form" at bounding box center [406, 127] width 336 height 20
paste input "Lit Me Up Like Lightning"
type input "Lit Me Up Like Lightning"
click at [276, 159] on input "Search Form" at bounding box center [406, 153] width 336 height 20
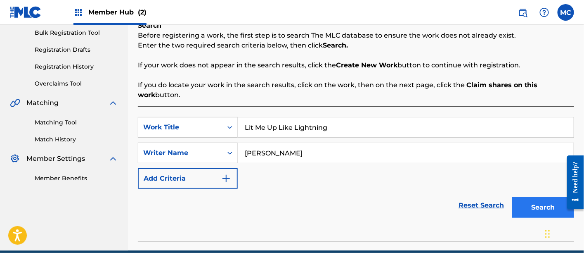
type input "[PERSON_NAME]"
click at [539, 216] on button "Search" at bounding box center [543, 207] width 62 height 21
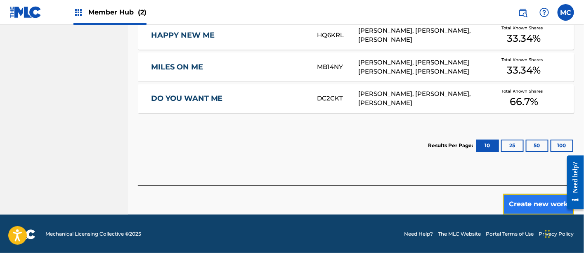
click at [521, 204] on button "Create new work" at bounding box center [538, 204] width 71 height 21
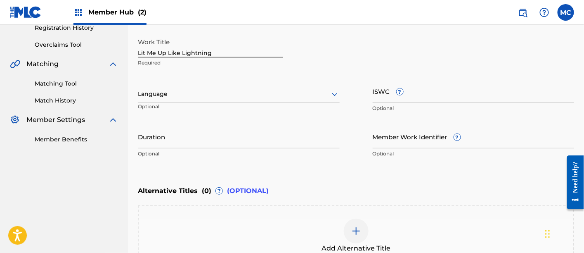
scroll to position [161, 0]
click at [249, 97] on div at bounding box center [239, 95] width 202 height 10
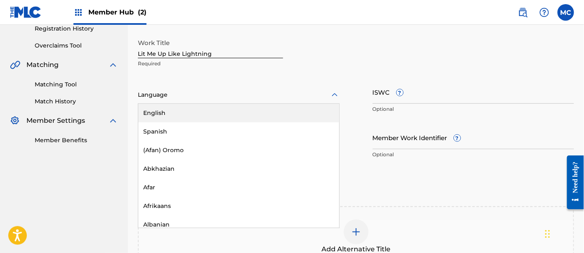
click at [254, 116] on div "English" at bounding box center [238, 113] width 201 height 19
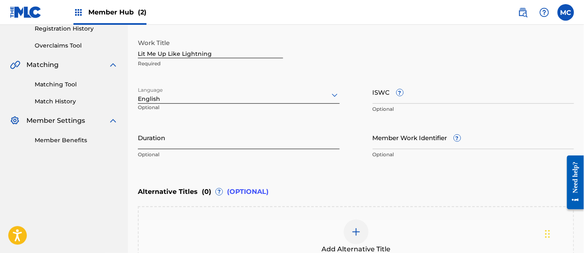
scroll to position [263, 0]
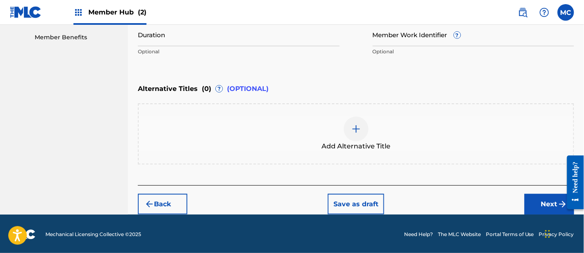
click at [561, 203] on div at bounding box center [571, 182] width 23 height 66
click at [546, 204] on button "Next" at bounding box center [550, 204] width 50 height 21
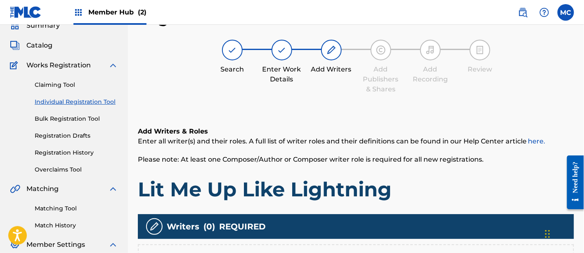
scroll to position [179, 0]
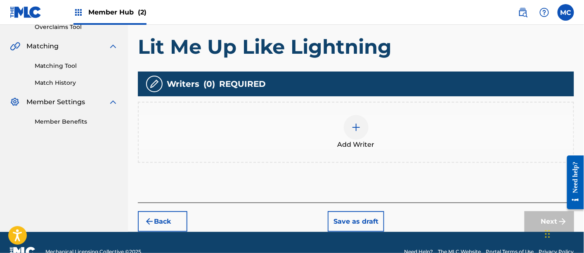
click at [375, 139] on div "Add Writer" at bounding box center [356, 132] width 435 height 35
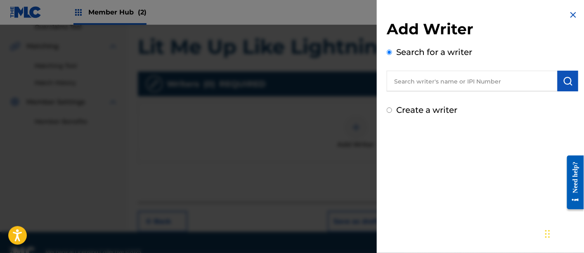
click at [429, 75] on input "text" at bounding box center [472, 81] width 171 height 21
type input "N"
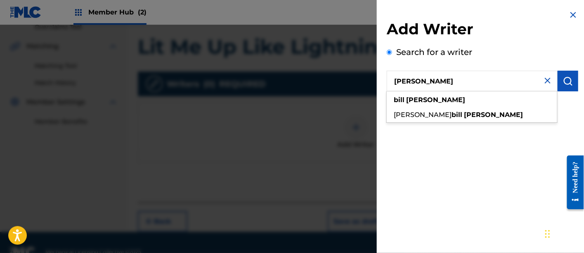
type input "[PERSON_NAME]"
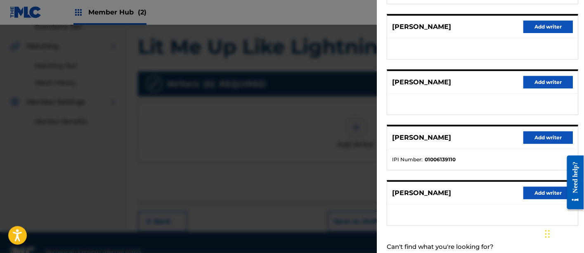
scroll to position [173, 0]
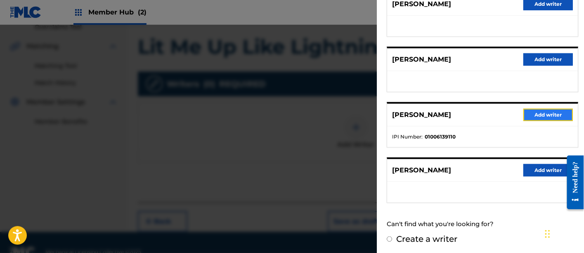
click at [542, 112] on button "Add writer" at bounding box center [548, 115] width 50 height 12
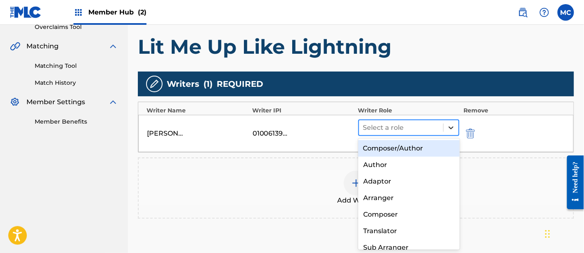
click at [446, 129] on div at bounding box center [451, 127] width 15 height 15
click at [409, 148] on div "Composer/Author" at bounding box center [409, 148] width 102 height 17
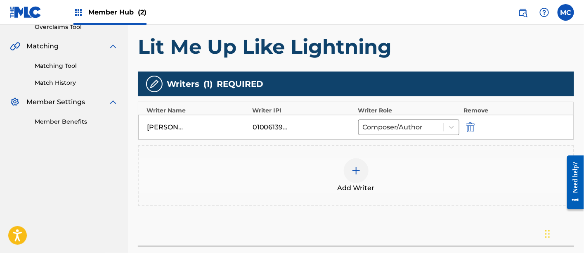
click at [359, 181] on div at bounding box center [356, 170] width 25 height 25
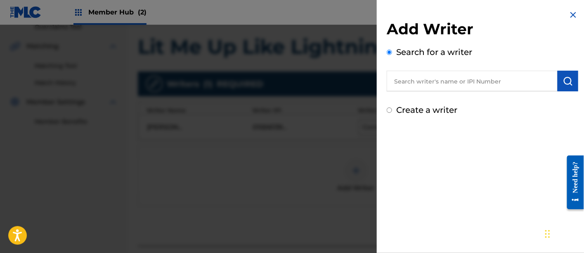
click at [409, 80] on input "text" at bounding box center [472, 81] width 171 height 21
paste input "679779356"
type input "679779356"
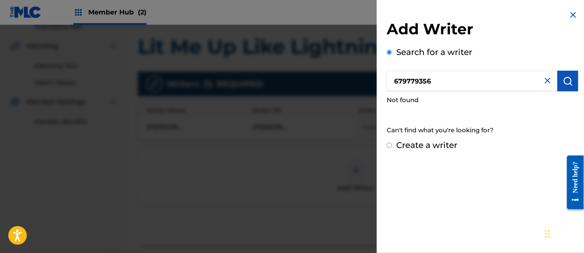
click at [389, 145] on input "Create a writer" at bounding box center [389, 144] width 5 height 5
radio input "false"
radio input "true"
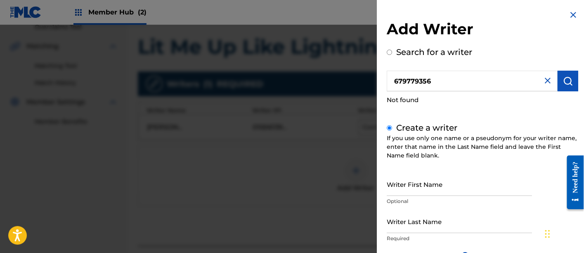
scroll to position [94, 0]
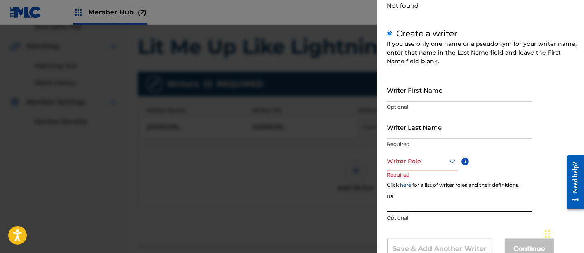
click at [400, 205] on input "IPI" at bounding box center [459, 201] width 145 height 24
paste input "679779356"
type input "679779356"
click at [405, 85] on input "Writer First Name" at bounding box center [459, 90] width 145 height 24
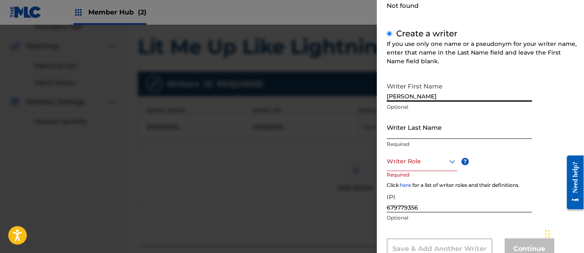
type input "[PERSON_NAME]"
click at [390, 132] on input "Writer Last Name" at bounding box center [459, 127] width 145 height 24
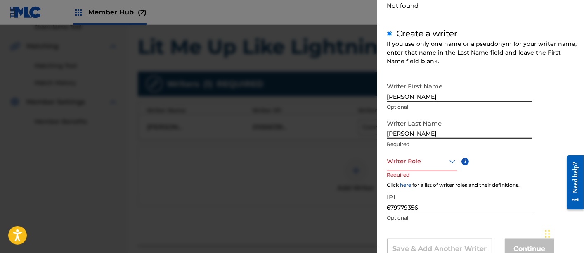
type input "[PERSON_NAME]"
click at [430, 166] on div at bounding box center [422, 161] width 71 height 10
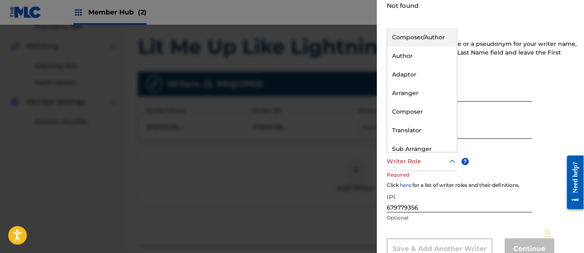
click at [421, 33] on div "Composer/Author" at bounding box center [422, 37] width 70 height 19
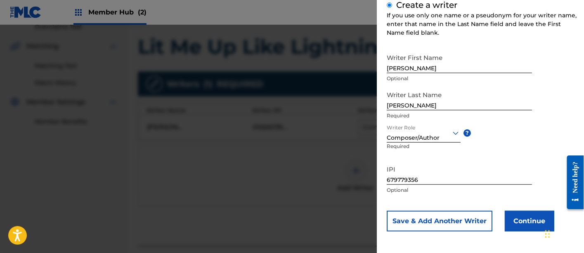
scroll to position [123, 0]
click at [531, 225] on button "Continue" at bounding box center [530, 220] width 50 height 21
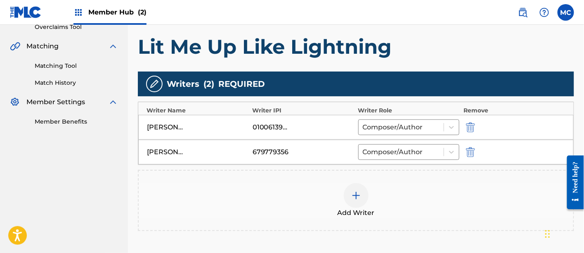
click at [352, 187] on div at bounding box center [356, 195] width 25 height 25
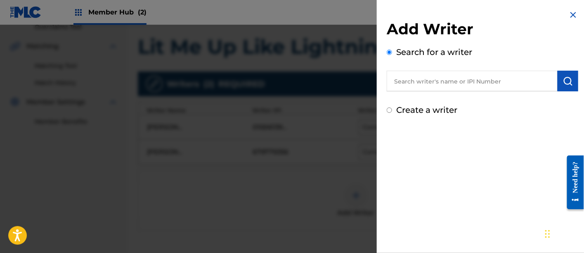
click at [437, 80] on input "text" at bounding box center [472, 81] width 171 height 21
paste input "00073277272"
type input "00073277272"
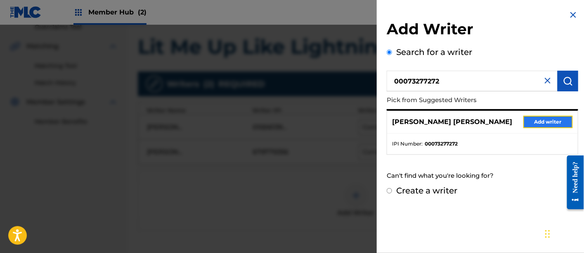
click at [536, 120] on button "Add writer" at bounding box center [548, 122] width 50 height 12
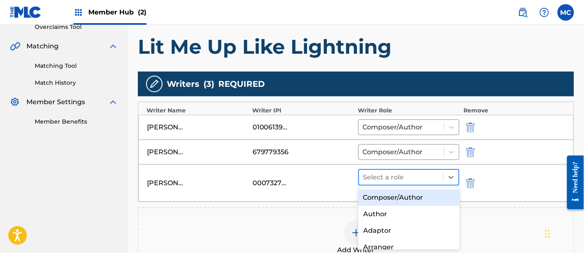
click at [416, 173] on div at bounding box center [401, 177] width 76 height 12
click at [387, 194] on div "Composer/Author" at bounding box center [409, 197] width 102 height 17
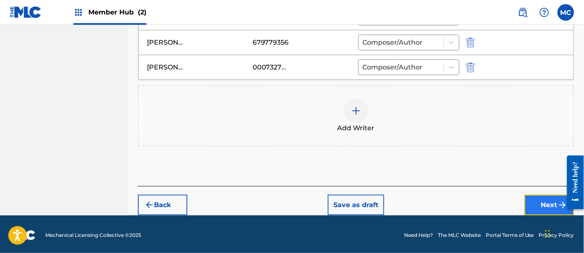
click at [555, 201] on button "Next" at bounding box center [550, 204] width 50 height 21
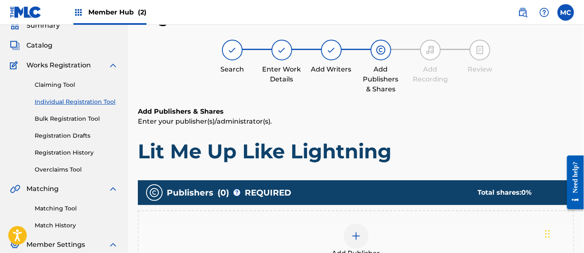
scroll to position [119, 0]
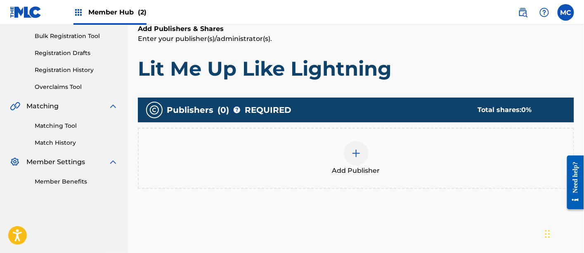
click at [356, 150] on img at bounding box center [356, 153] width 10 height 10
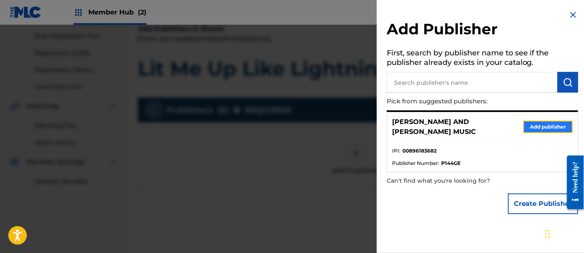
click at [533, 126] on button "Add publisher" at bounding box center [548, 127] width 50 height 12
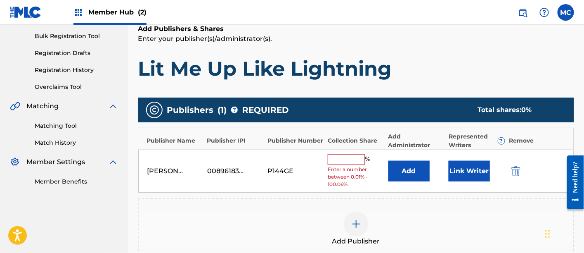
click at [347, 160] on input "text" at bounding box center [346, 159] width 37 height 11
type input "34"
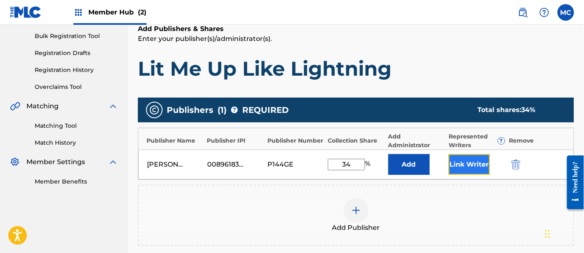
click at [472, 167] on button "Link Writer" at bounding box center [469, 164] width 41 height 21
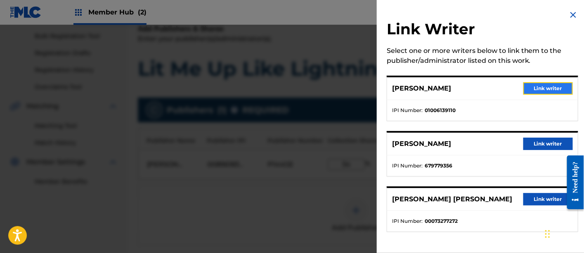
click at [550, 85] on button "Link writer" at bounding box center [548, 88] width 50 height 12
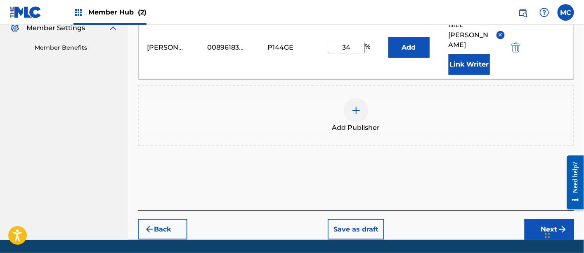
scroll to position [258, 0]
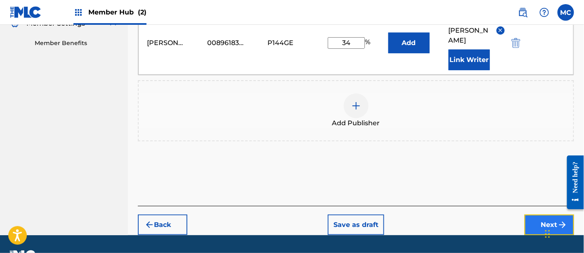
click at [539, 214] on button "Next" at bounding box center [550, 224] width 50 height 21
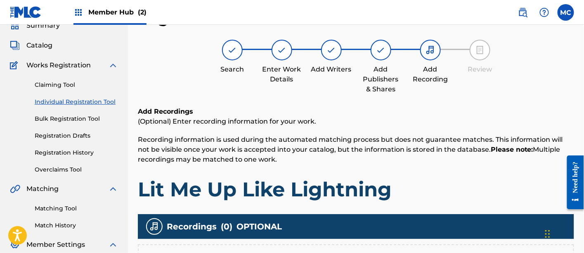
scroll to position [146, 0]
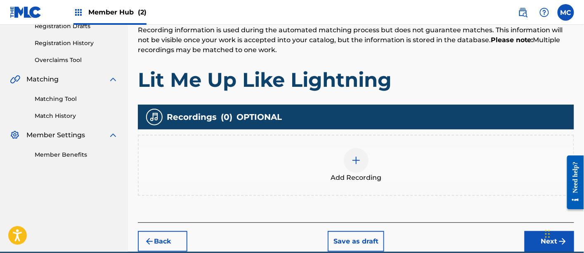
click at [358, 154] on div at bounding box center [356, 160] width 25 height 25
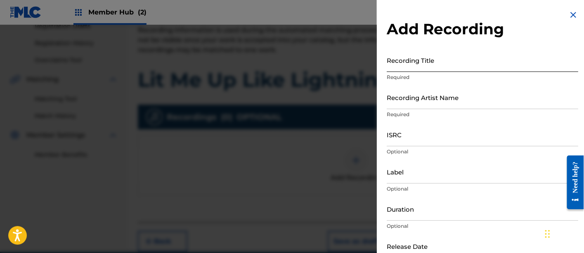
click at [420, 65] on input "Recording Title" at bounding box center [483, 60] width 192 height 24
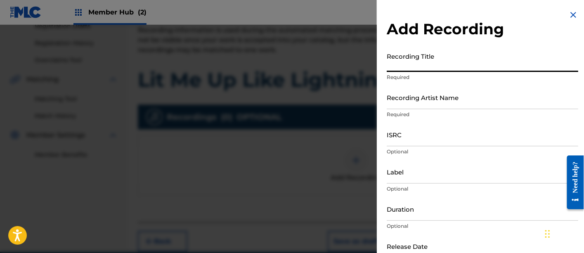
paste input "Lit Me Up Like Lightning"
type input "Lit Me Up Like Lightning"
click at [407, 99] on input "Recording Artist Name" at bounding box center [483, 97] width 192 height 24
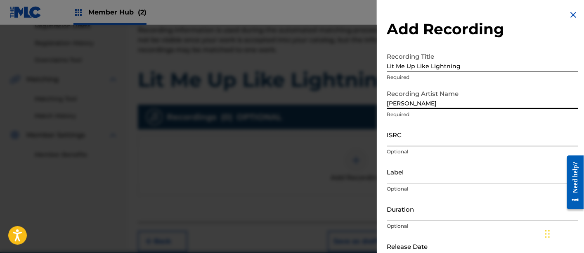
scroll to position [49, 0]
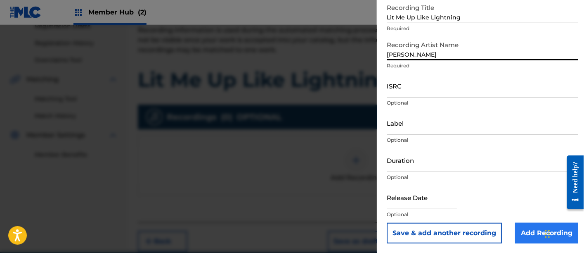
type input "[PERSON_NAME]"
click at [535, 230] on input "Add Recording" at bounding box center [546, 232] width 63 height 21
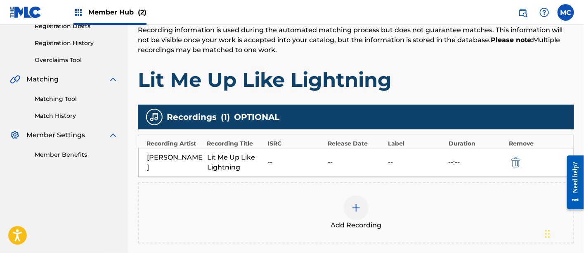
scroll to position [230, 0]
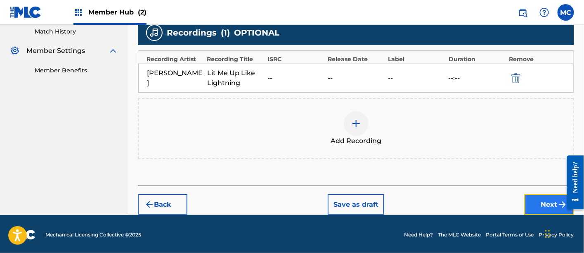
click at [537, 199] on button "Next" at bounding box center [550, 204] width 50 height 21
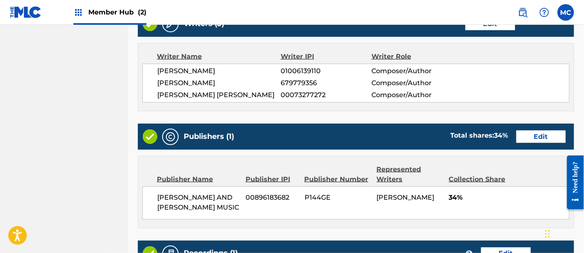
scroll to position [481, 0]
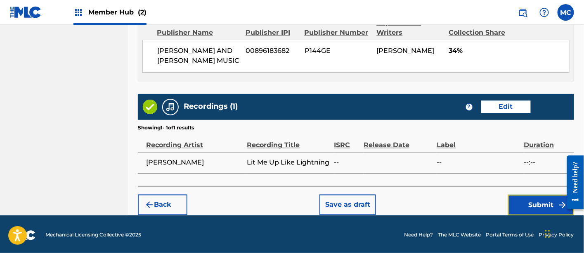
click at [537, 199] on button "Submit" at bounding box center [541, 204] width 66 height 21
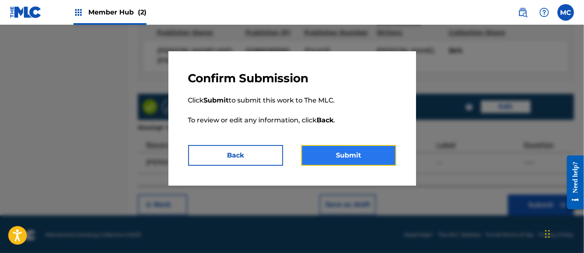
click at [361, 147] on button "Submit" at bounding box center [348, 155] width 95 height 21
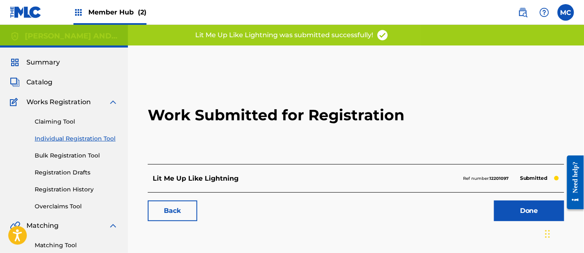
scroll to position [62, 0]
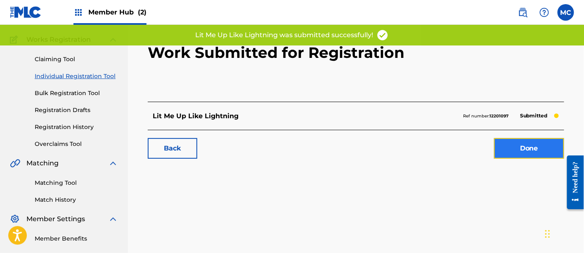
click at [508, 150] on link "Done" at bounding box center [529, 148] width 70 height 21
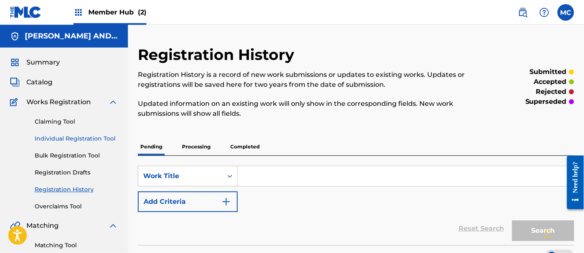
click at [66, 135] on link "Individual Registration Tool" at bounding box center [76, 138] width 83 height 9
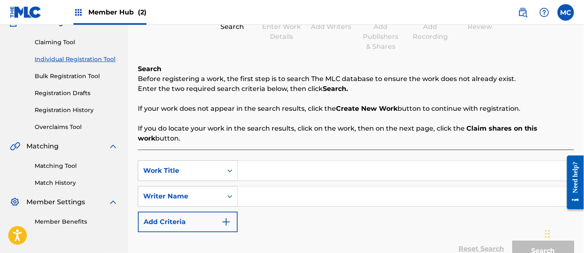
scroll to position [80, 0]
click at [269, 172] on input "Search Form" at bounding box center [406, 170] width 336 height 20
paste input "Can’t Ignore The Call"
type input "Can’t Ignore The Call"
click at [259, 196] on input "Search Form" at bounding box center [406, 196] width 336 height 20
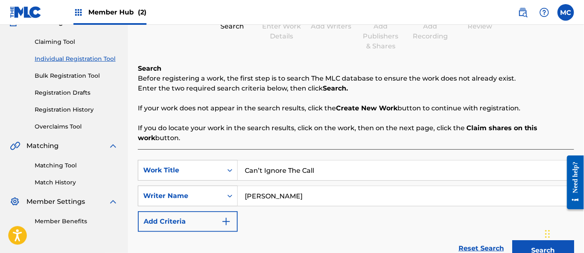
scroll to position [159, 0]
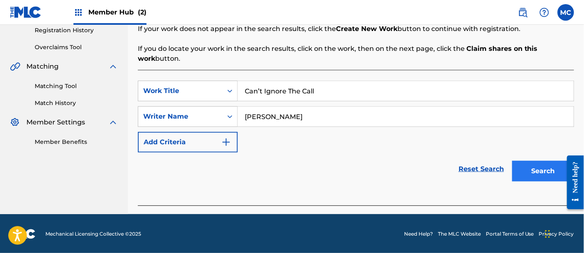
type input "[PERSON_NAME]"
click at [544, 174] on button "Search" at bounding box center [543, 171] width 62 height 21
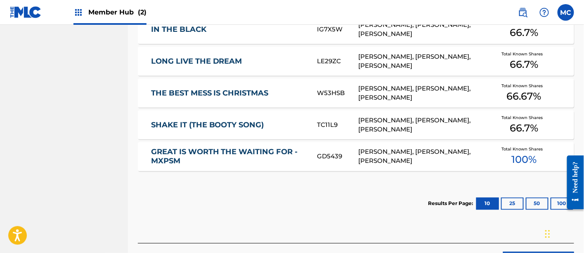
scroll to position [438, 0]
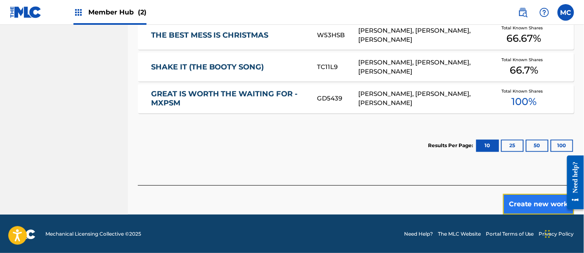
click at [531, 201] on button "Create new work" at bounding box center [538, 204] width 71 height 21
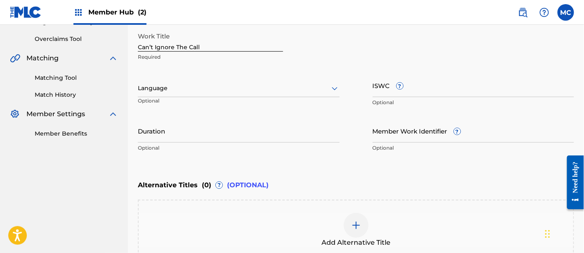
scroll to position [167, 0]
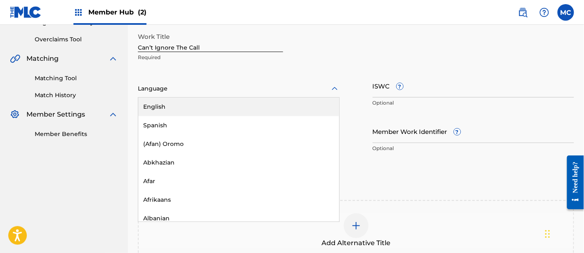
click at [250, 87] on div at bounding box center [239, 88] width 202 height 10
click at [250, 107] on div "English" at bounding box center [238, 106] width 201 height 19
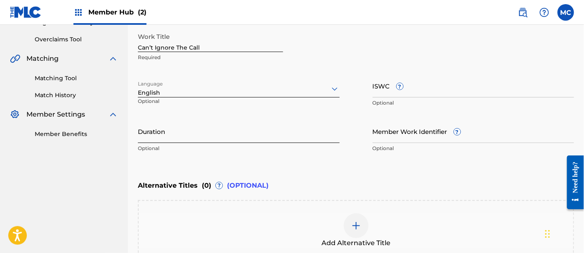
scroll to position [263, 0]
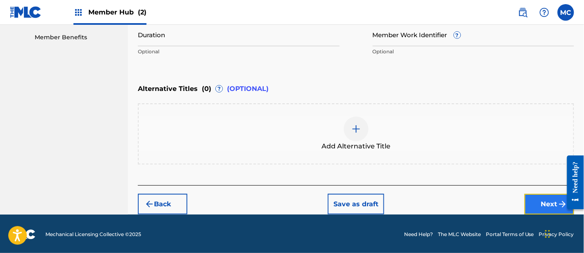
click at [548, 201] on button "Next" at bounding box center [550, 204] width 50 height 21
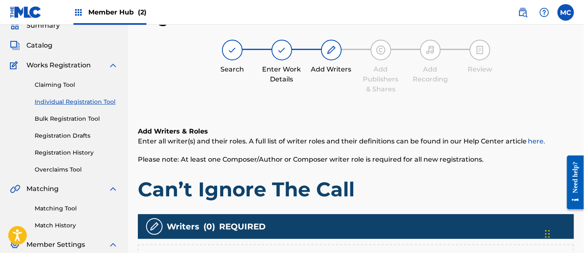
scroll to position [196, 0]
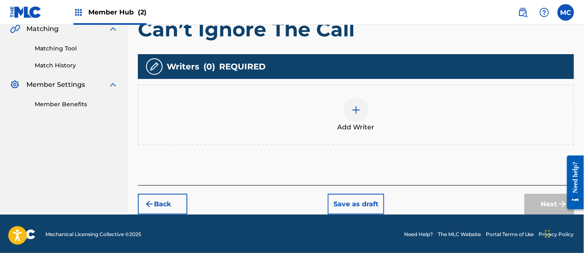
click at [353, 119] on div at bounding box center [356, 109] width 25 height 25
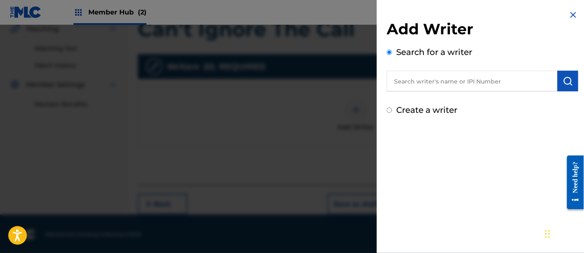
click at [435, 74] on input "text" at bounding box center [472, 81] width 171 height 21
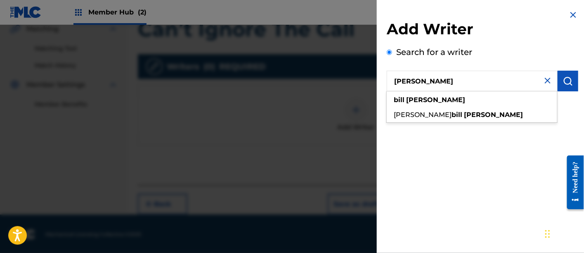
type input "[PERSON_NAME]"
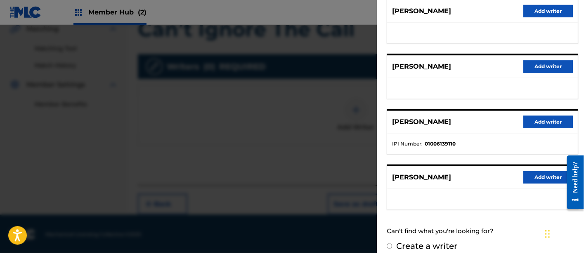
scroll to position [169, 0]
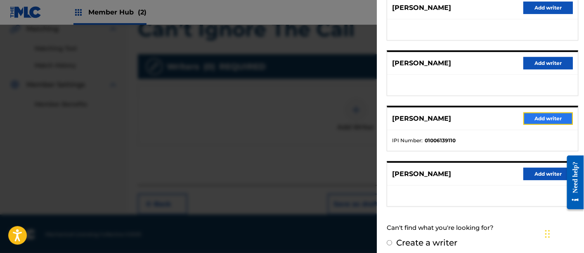
click at [562, 114] on button "Add writer" at bounding box center [548, 118] width 50 height 12
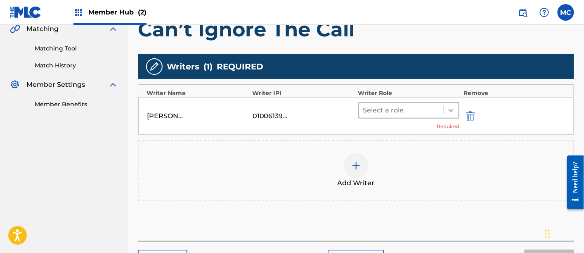
click at [456, 108] on div at bounding box center [451, 110] width 15 height 15
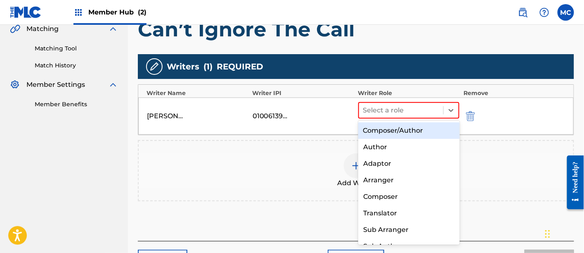
click at [432, 129] on div "Composer/Author" at bounding box center [409, 130] width 102 height 17
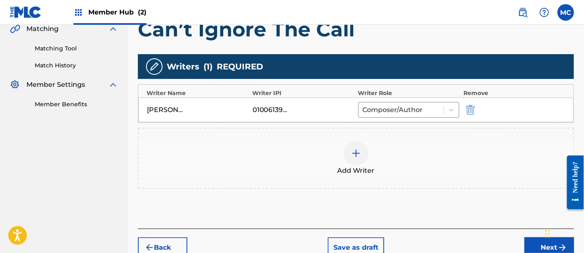
click at [356, 160] on div at bounding box center [356, 153] width 25 height 25
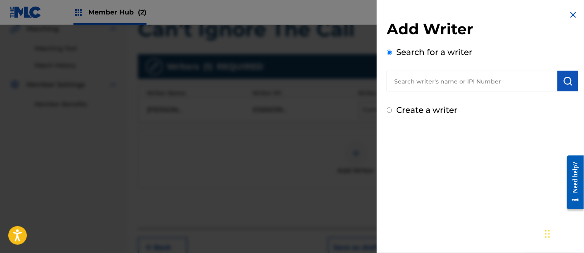
click at [414, 78] on input "text" at bounding box center [472, 81] width 171 height 21
paste input "00536846619"
click at [409, 82] on input "00536846619" at bounding box center [472, 81] width 171 height 21
type input "00536846619"
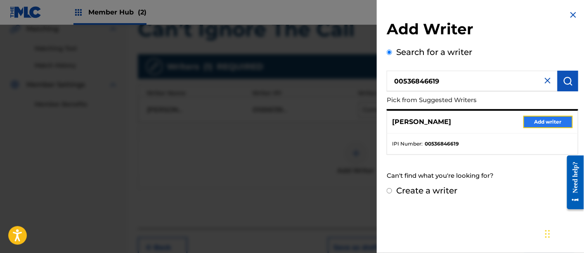
click at [527, 122] on button "Add writer" at bounding box center [548, 122] width 50 height 12
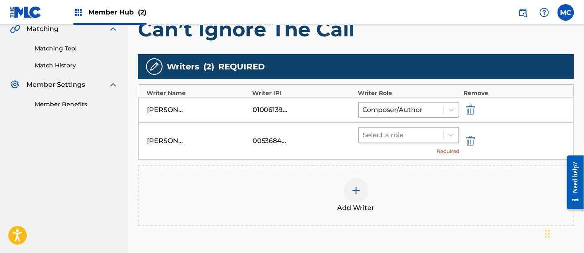
click at [407, 132] on div at bounding box center [401, 135] width 76 height 12
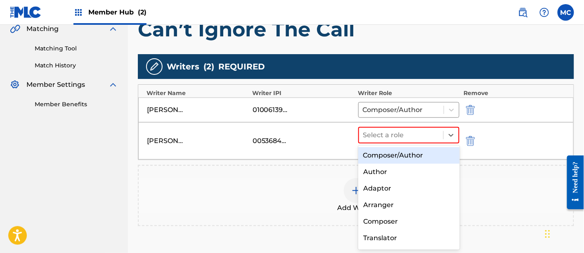
click at [405, 154] on div "Composer/Author" at bounding box center [409, 155] width 102 height 17
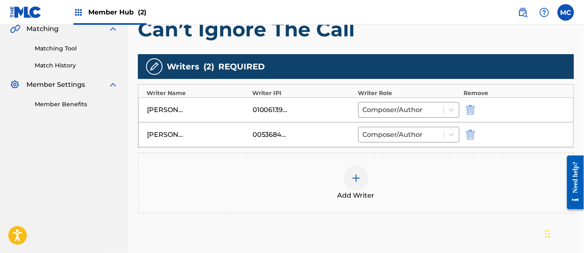
click at [347, 183] on div at bounding box center [356, 178] width 25 height 25
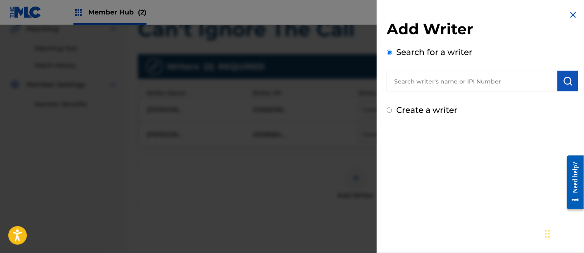
click at [453, 87] on input "text" at bounding box center [472, 81] width 171 height 21
paste input "00840645343"
click at [409, 83] on input "00840645343" at bounding box center [472, 81] width 171 height 21
type input "00840645343"
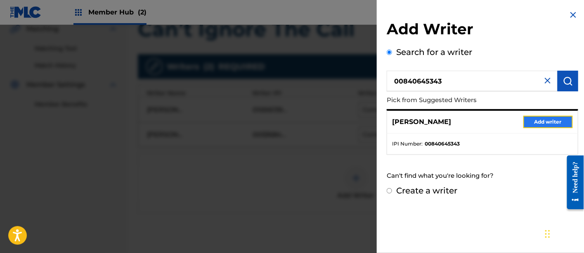
click at [541, 124] on button "Add writer" at bounding box center [548, 122] width 50 height 12
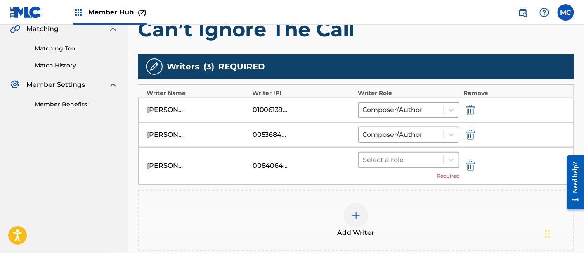
click at [429, 158] on div at bounding box center [401, 160] width 76 height 12
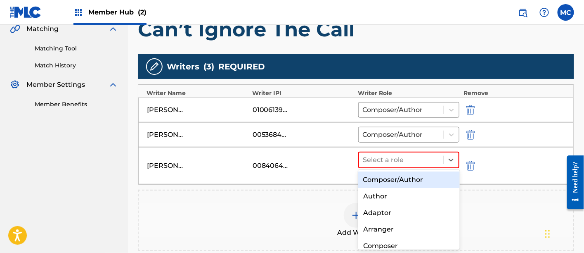
click at [414, 178] on div "Composer/Author" at bounding box center [409, 179] width 102 height 17
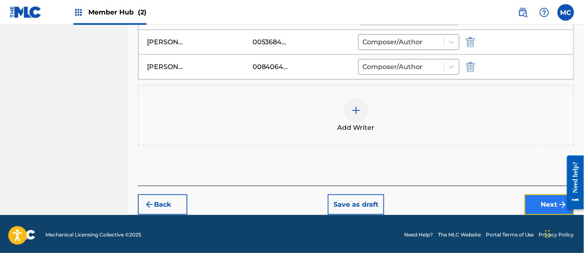
click at [552, 207] on button "Next" at bounding box center [550, 204] width 50 height 21
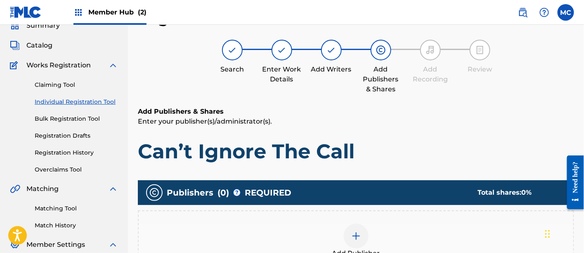
scroll to position [182, 0]
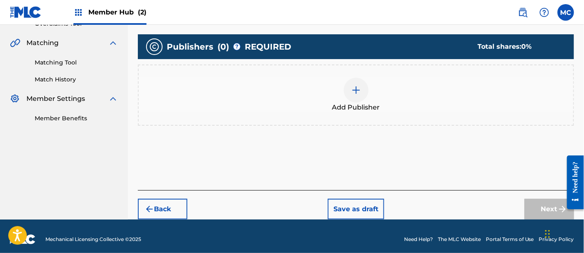
click at [359, 99] on div at bounding box center [356, 90] width 25 height 25
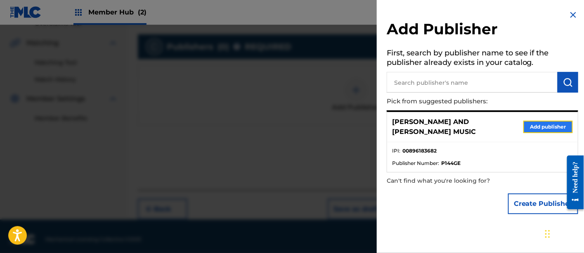
click at [537, 121] on button "Add publisher" at bounding box center [548, 127] width 50 height 12
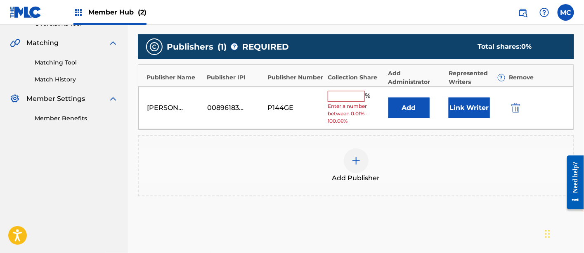
click at [348, 101] on div "% Enter a number between 0.01% - 100.06%" at bounding box center [356, 108] width 56 height 34
click at [346, 99] on input "text" at bounding box center [346, 96] width 37 height 11
type input "33.34"
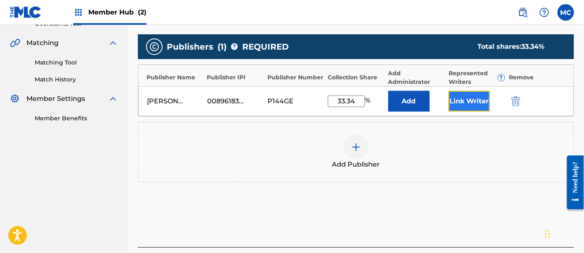
click at [464, 93] on button "Link Writer" at bounding box center [469, 101] width 41 height 21
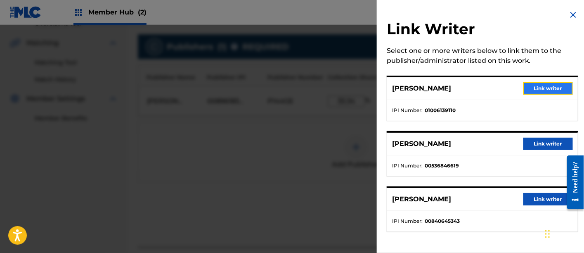
click at [531, 89] on button "Link writer" at bounding box center [548, 88] width 50 height 12
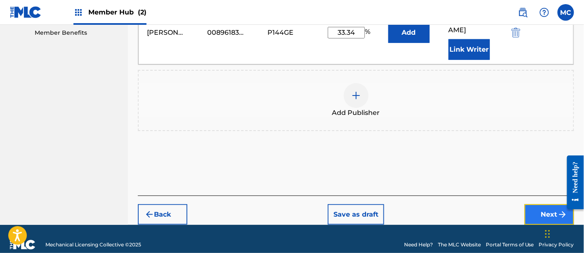
click at [549, 204] on button "Next" at bounding box center [550, 214] width 50 height 21
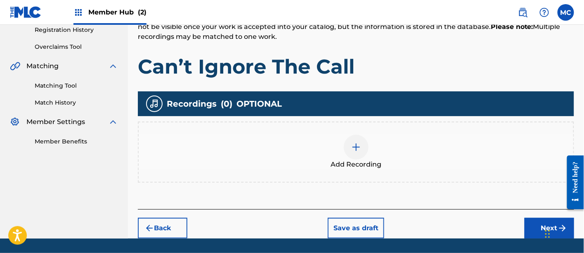
scroll to position [183, 0]
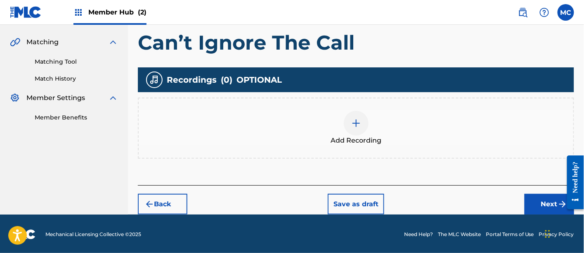
click at [347, 128] on div at bounding box center [356, 123] width 25 height 25
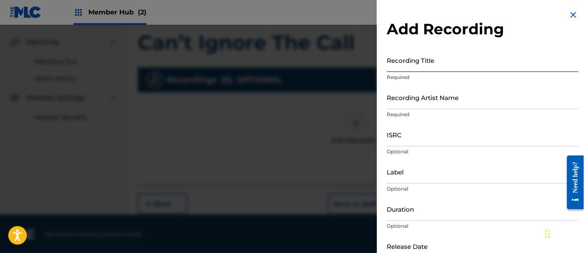
click at [390, 64] on input "Recording Title" at bounding box center [483, 60] width 192 height 24
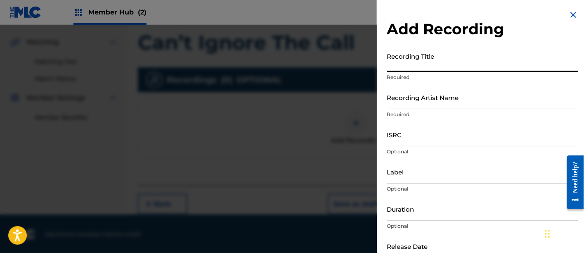
paste input "Can’t Ignore The Call"
type input "Can’t Ignore The Call"
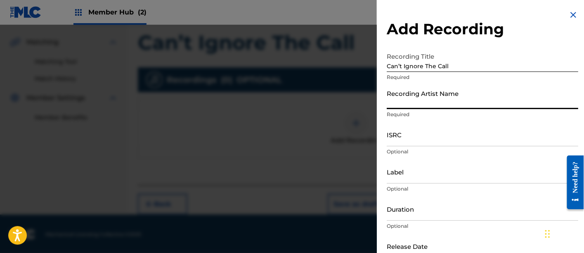
click at [400, 100] on input "Recording Artist Name" at bounding box center [483, 97] width 192 height 24
drag, startPoint x: 459, startPoint y: 102, endPoint x: 428, endPoint y: 104, distance: 30.6
click at [428, 104] on input "[PERSON_NAME]" at bounding box center [483, 97] width 192 height 24
type input "[PERSON_NAME]"
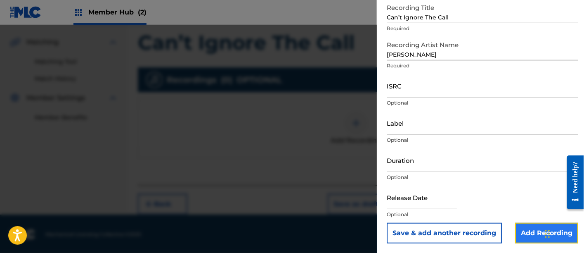
click at [534, 239] on input "Add Recording" at bounding box center [546, 232] width 63 height 21
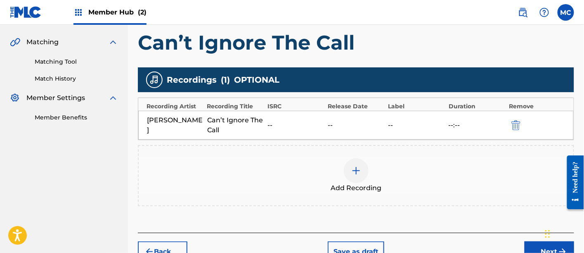
scroll to position [230, 0]
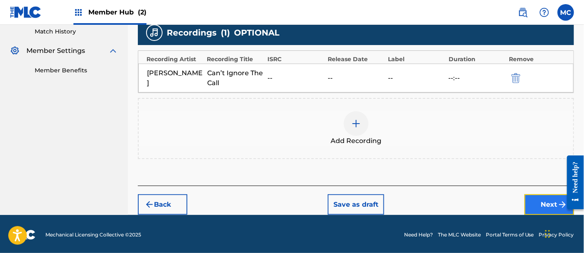
click at [528, 196] on button "Next" at bounding box center [550, 204] width 50 height 21
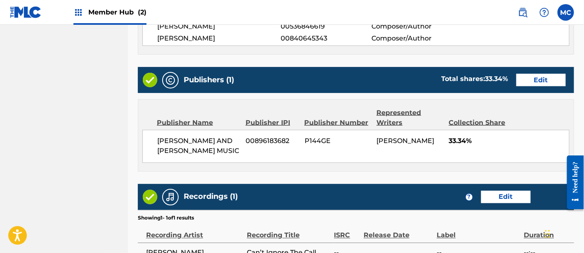
scroll to position [481, 0]
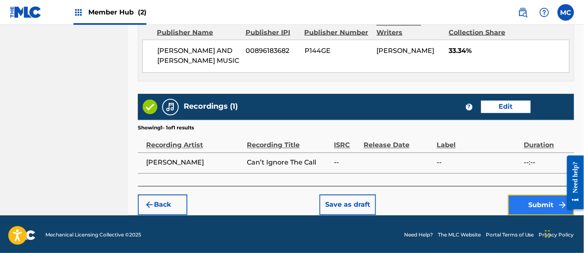
click at [519, 198] on button "Submit" at bounding box center [541, 204] width 66 height 21
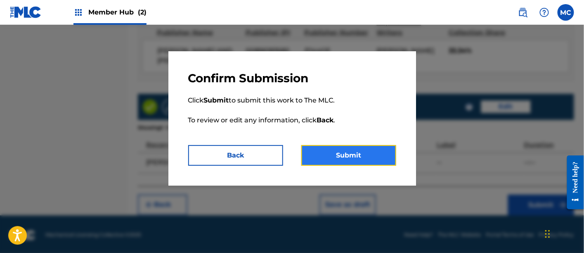
click at [390, 151] on button "Submit" at bounding box center [348, 155] width 95 height 21
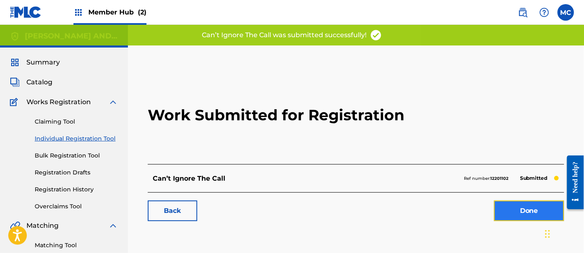
click at [516, 203] on link "Done" at bounding box center [529, 210] width 70 height 21
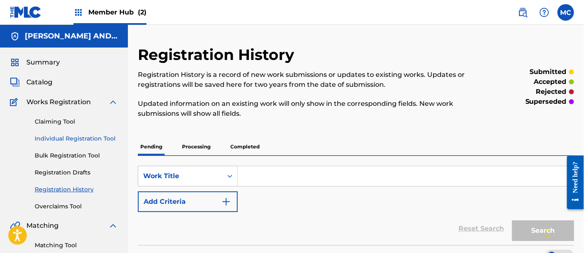
click at [66, 142] on link "Individual Registration Tool" at bounding box center [76, 138] width 83 height 9
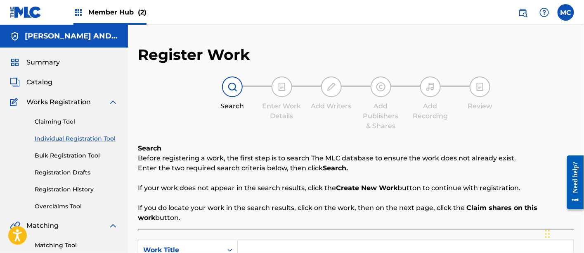
scroll to position [159, 0]
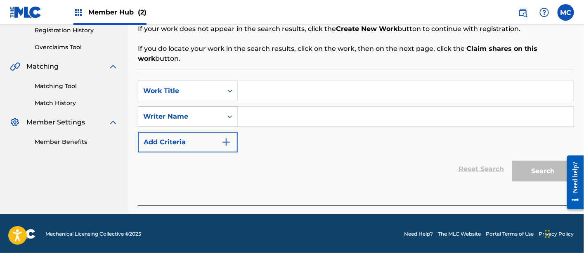
click at [293, 90] on input "Search Form" at bounding box center [406, 91] width 336 height 20
paste input "Everybody’s a Nut"
type input "Everybody’s a Nut"
click at [278, 121] on input "Search Form" at bounding box center [406, 116] width 336 height 20
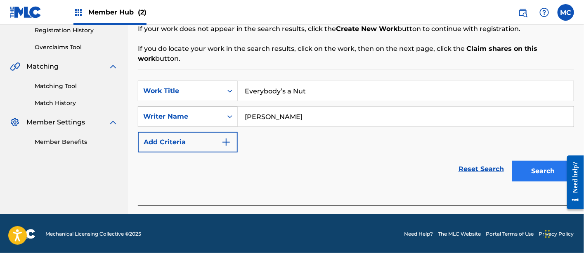
type input "[PERSON_NAME]"
click at [532, 170] on button "Search" at bounding box center [543, 171] width 62 height 21
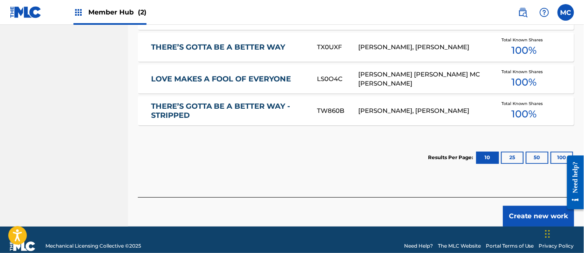
scroll to position [407, 0]
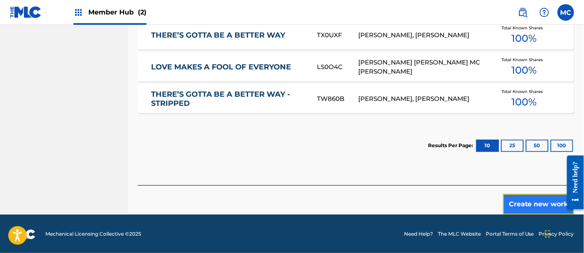
click at [541, 203] on button "Create new work" at bounding box center [538, 204] width 71 height 21
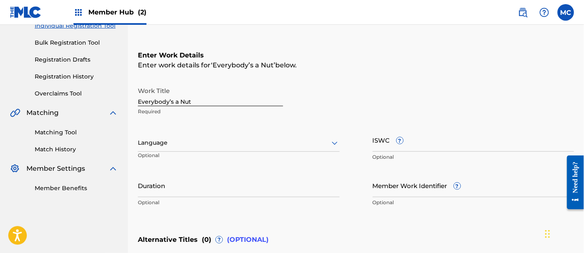
scroll to position [112, 0]
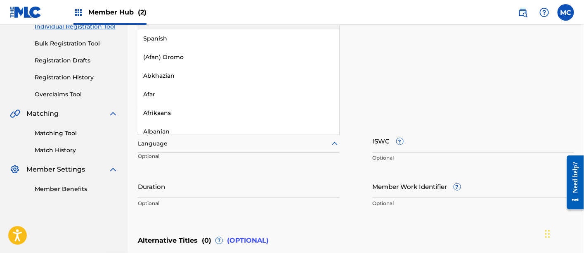
click at [261, 138] on div at bounding box center [239, 143] width 202 height 10
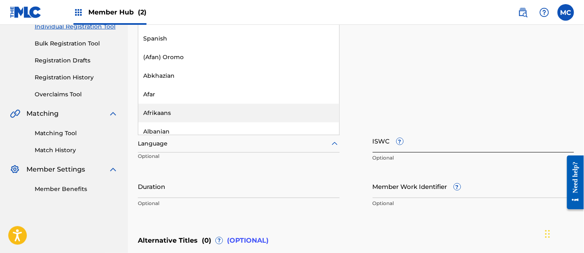
scroll to position [39, 0]
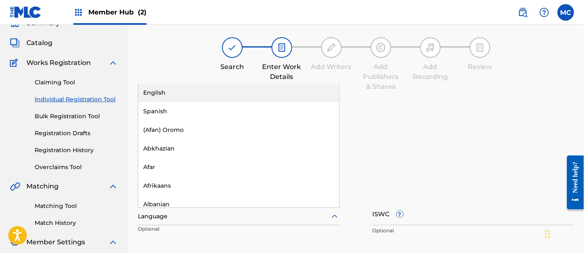
click at [271, 95] on div "English" at bounding box center [238, 92] width 201 height 19
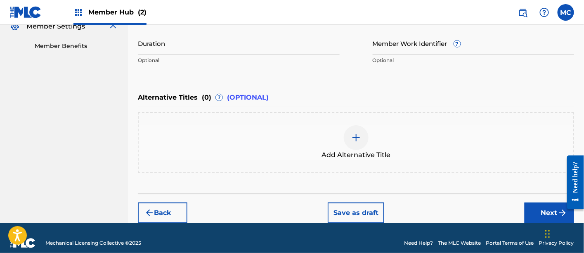
scroll to position [263, 0]
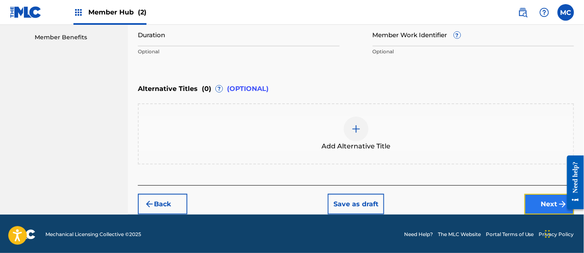
click at [547, 203] on button "Next" at bounding box center [550, 204] width 50 height 21
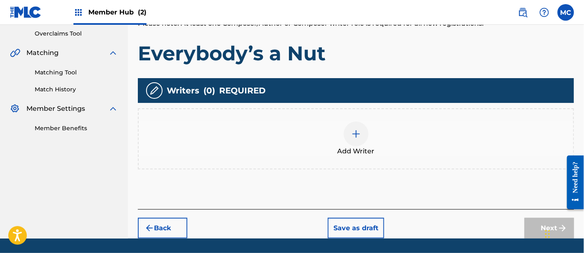
scroll to position [176, 0]
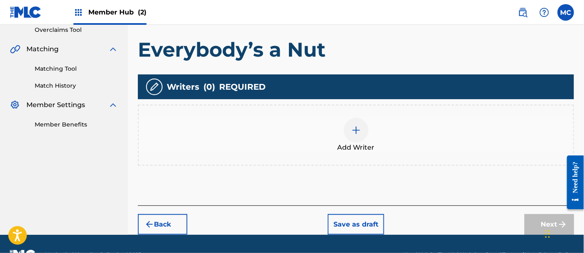
click at [352, 130] on img at bounding box center [356, 130] width 10 height 10
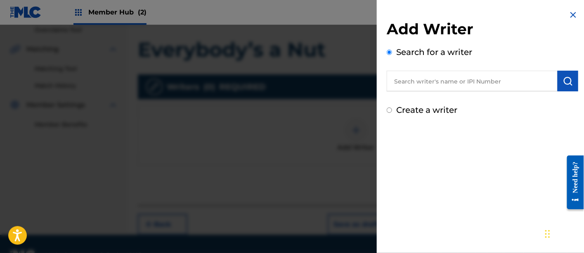
click at [439, 75] on input "text" at bounding box center [472, 81] width 171 height 21
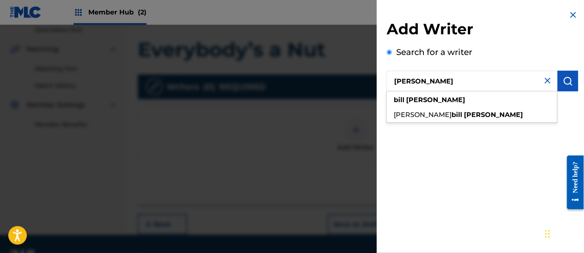
type input "[PERSON_NAME]"
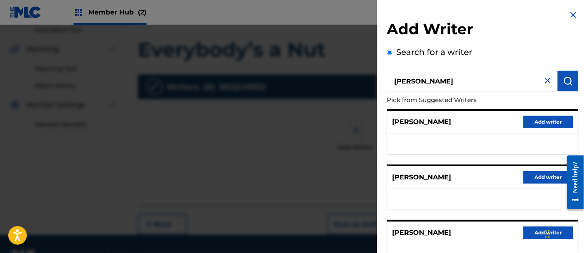
scroll to position [116, 0]
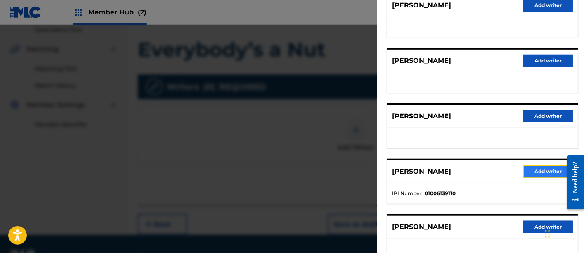
click at [535, 168] on button "Add writer" at bounding box center [548, 171] width 50 height 12
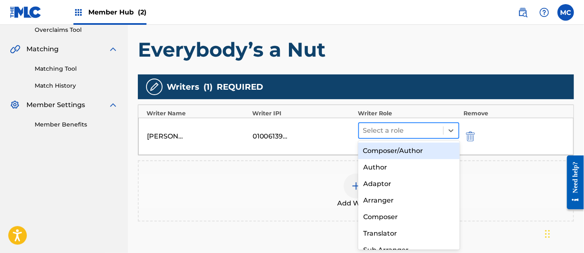
click at [400, 130] on div at bounding box center [401, 131] width 76 height 12
click at [399, 151] on div "Composer/Author" at bounding box center [409, 150] width 102 height 17
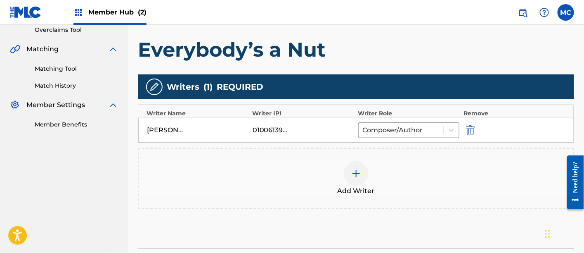
click at [358, 168] on img at bounding box center [356, 173] width 10 height 10
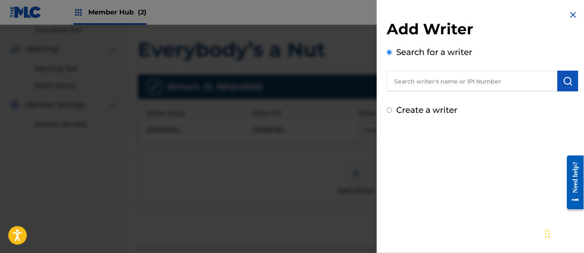
click at [397, 82] on input "text" at bounding box center [472, 81] width 171 height 21
paste input "00403801400"
click at [408, 83] on input "00403801400" at bounding box center [472, 81] width 171 height 21
type input "00403801400"
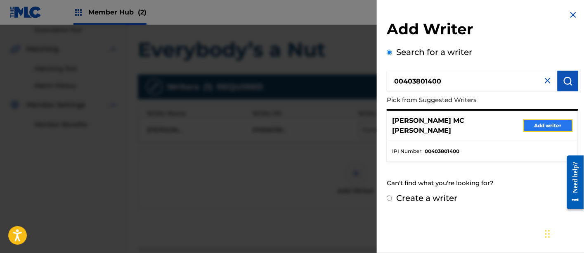
click at [560, 124] on button "Add writer" at bounding box center [548, 125] width 50 height 12
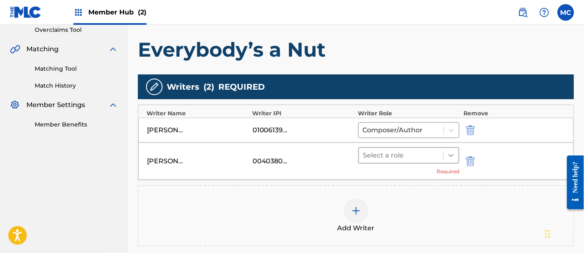
click at [448, 154] on icon at bounding box center [451, 155] width 8 height 8
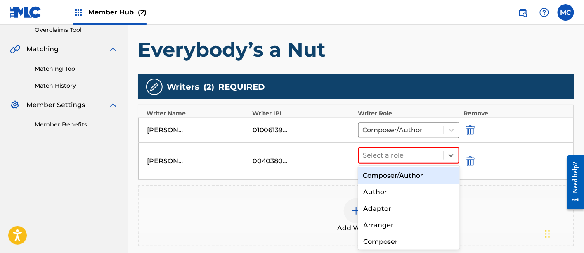
click at [425, 171] on div "Composer/Author" at bounding box center [409, 175] width 102 height 17
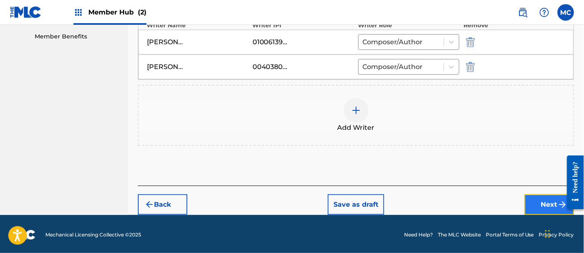
click at [537, 199] on button "Next" at bounding box center [550, 204] width 50 height 21
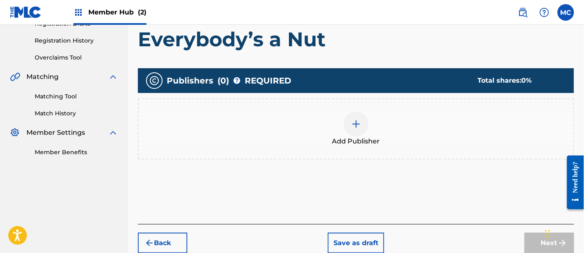
scroll to position [165, 0]
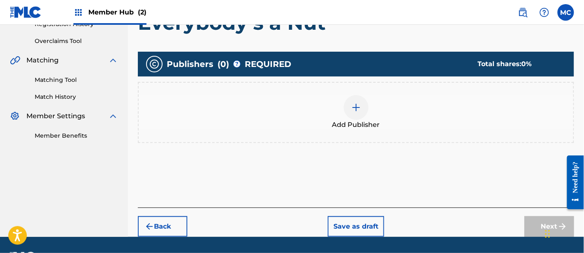
click at [354, 121] on span "Add Publisher" at bounding box center [356, 125] width 48 height 10
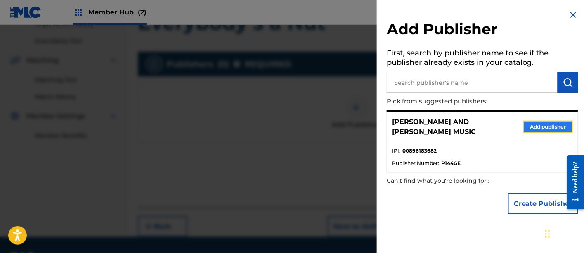
click at [535, 124] on button "Add publisher" at bounding box center [548, 127] width 50 height 12
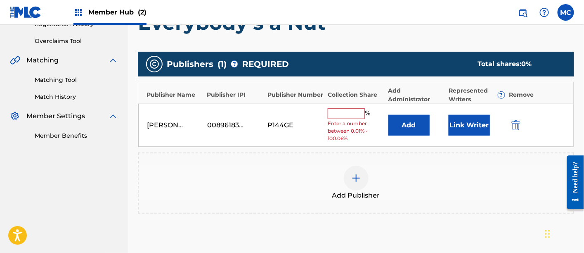
click at [357, 110] on input "text" at bounding box center [346, 113] width 37 height 11
type input "50"
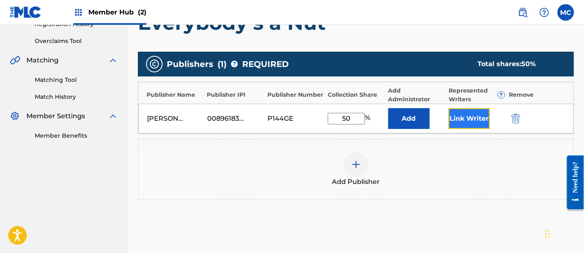
click at [463, 110] on button "Link Writer" at bounding box center [469, 118] width 41 height 21
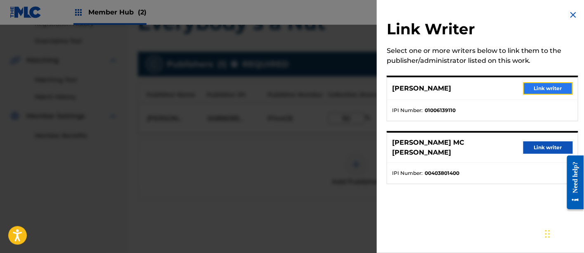
click at [545, 87] on button "Link writer" at bounding box center [548, 88] width 50 height 12
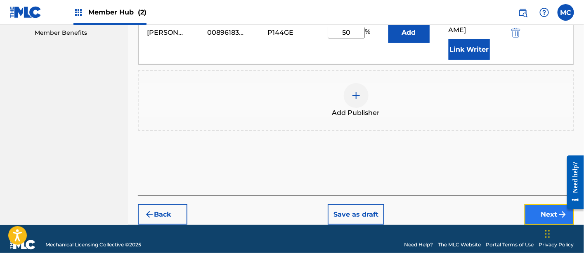
click at [543, 210] on button "Next" at bounding box center [550, 214] width 50 height 21
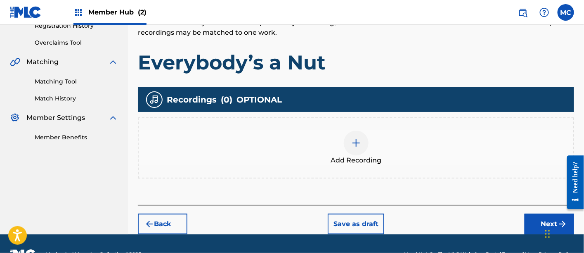
scroll to position [164, 0]
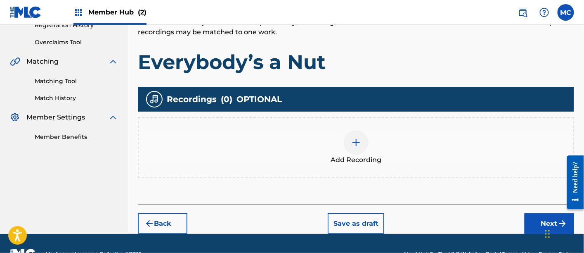
click at [340, 140] on div "Add Recording" at bounding box center [356, 147] width 435 height 35
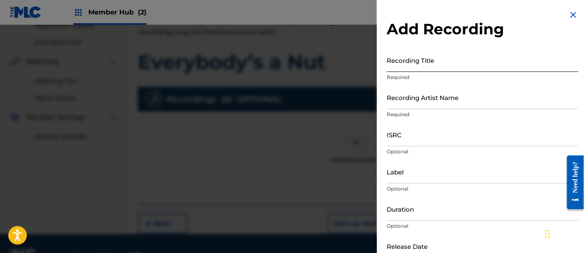
click at [417, 64] on input "Recording Title" at bounding box center [483, 60] width 192 height 24
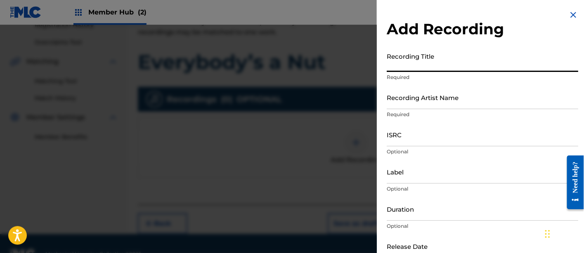
paste input "Everybody’s a Nut"
type input "Everybody’s a Nut"
click at [404, 106] on input "Recording Artist Name" at bounding box center [483, 97] width 192 height 24
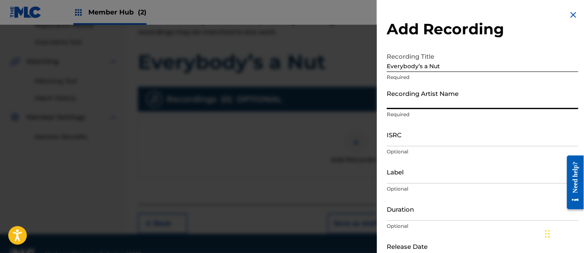
type input "D"
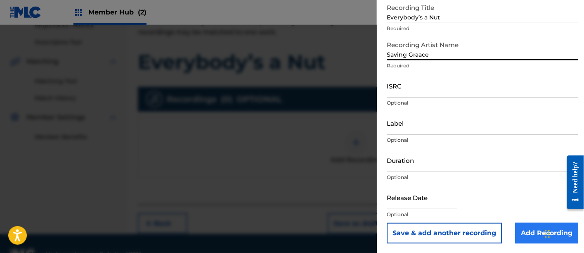
type input "Saving Graace"
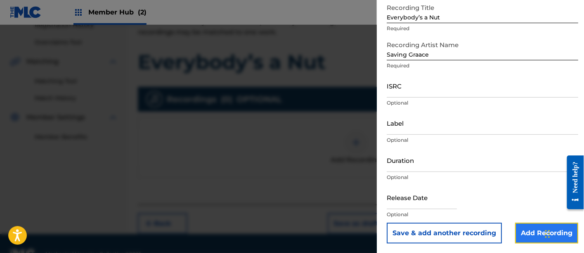
click at [529, 236] on input "Add Recording" at bounding box center [546, 232] width 63 height 21
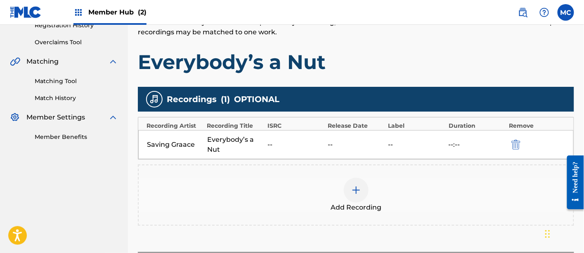
scroll to position [230, 0]
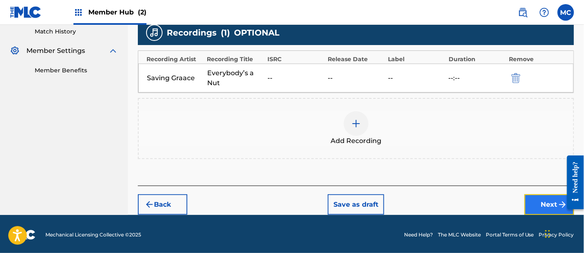
click at [535, 201] on button "Next" at bounding box center [550, 204] width 50 height 21
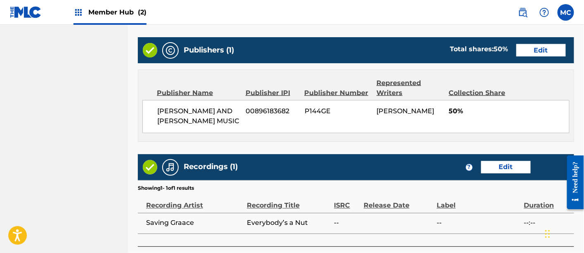
scroll to position [469, 0]
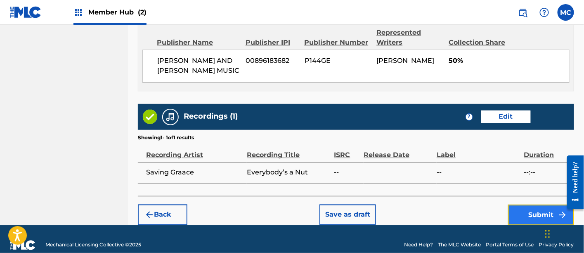
click at [525, 204] on button "Submit" at bounding box center [541, 214] width 66 height 21
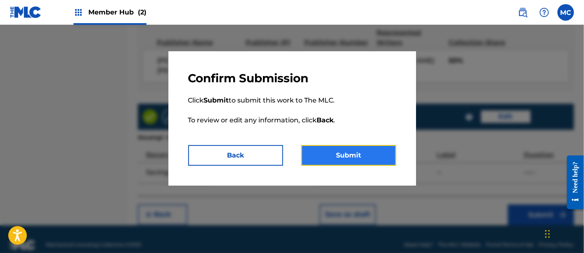
click at [367, 154] on button "Submit" at bounding box center [348, 155] width 95 height 21
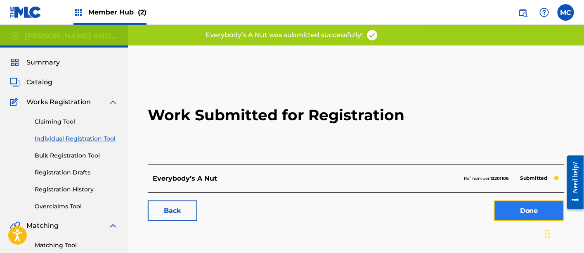
click at [506, 213] on link "Done" at bounding box center [529, 210] width 70 height 21
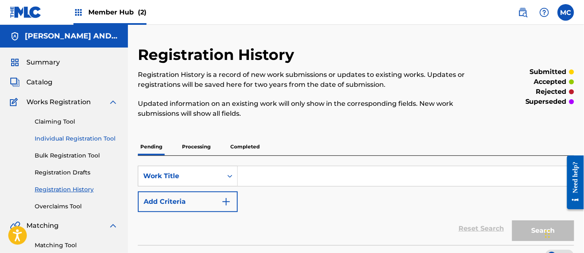
click at [52, 139] on link "Individual Registration Tool" at bounding box center [76, 138] width 83 height 9
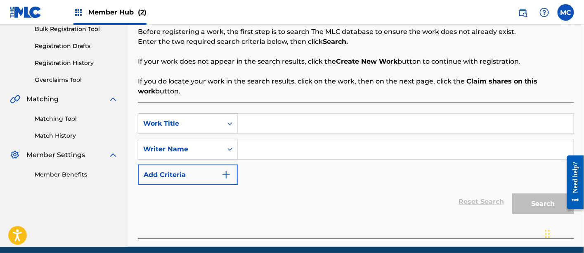
scroll to position [127, 0]
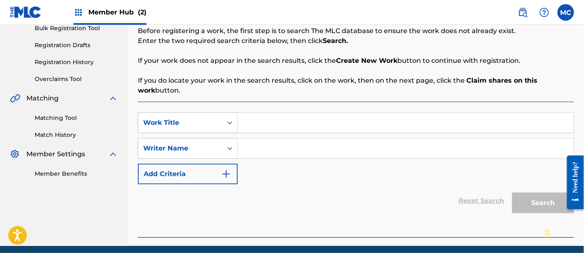
click at [284, 126] on input "Search Form" at bounding box center [406, 123] width 336 height 20
paste input "Like a Crime"
type input "Like a Crime"
click at [260, 147] on input "Search Form" at bounding box center [406, 148] width 336 height 20
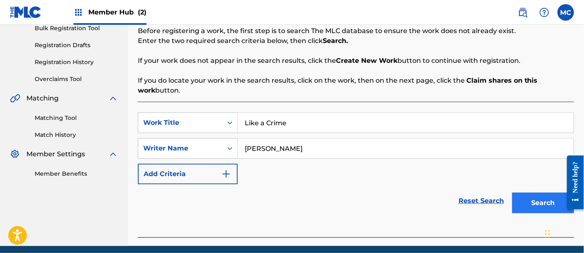
type input "[PERSON_NAME]"
click at [532, 204] on button "Search" at bounding box center [543, 202] width 62 height 21
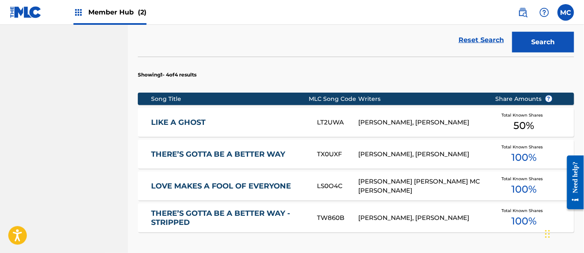
scroll to position [407, 0]
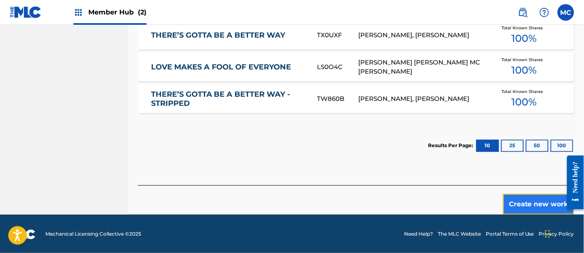
click at [515, 203] on button "Create new work" at bounding box center [538, 204] width 71 height 21
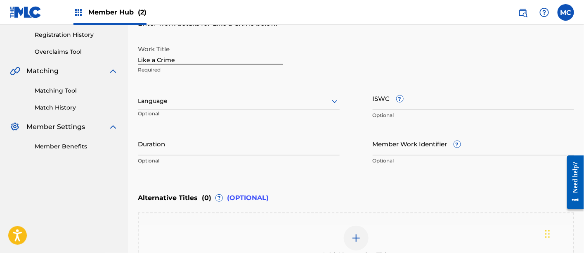
scroll to position [144, 0]
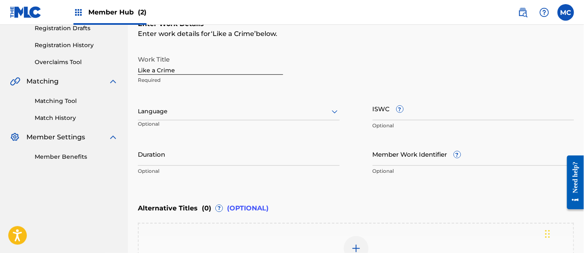
click at [212, 108] on div at bounding box center [239, 111] width 202 height 10
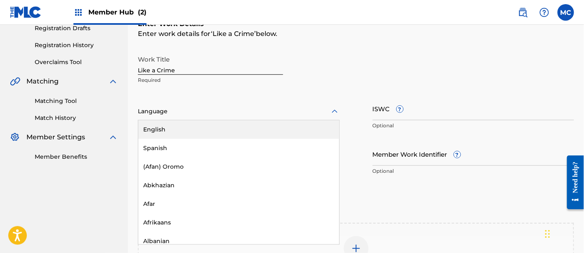
click at [222, 130] on div "English" at bounding box center [238, 129] width 201 height 19
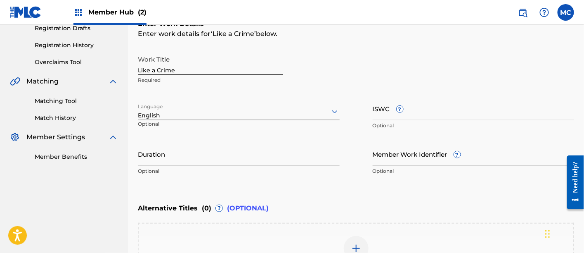
scroll to position [263, 0]
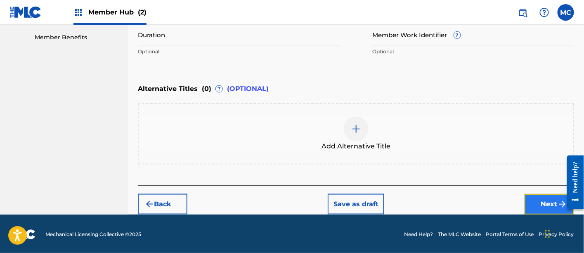
click at [537, 209] on button "Next" at bounding box center [550, 204] width 50 height 21
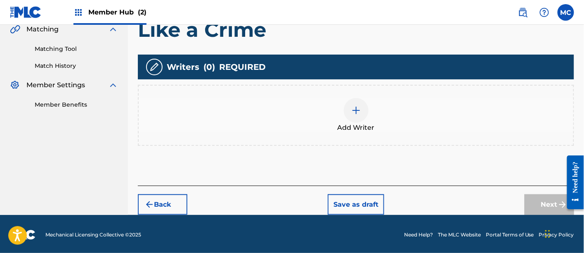
scroll to position [196, 0]
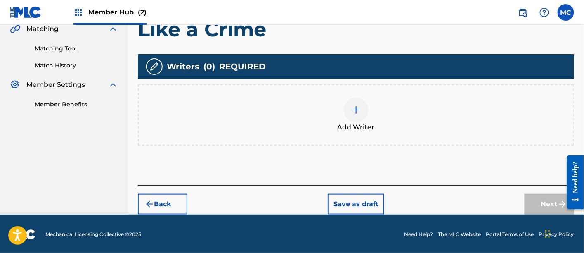
click at [359, 105] on img at bounding box center [356, 110] width 10 height 10
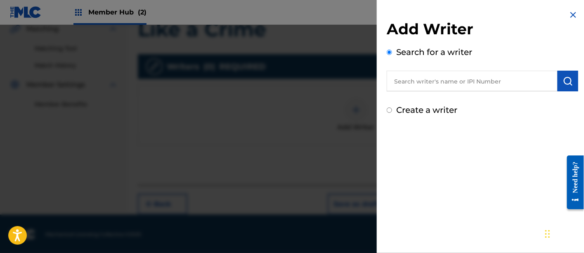
click at [426, 87] on input "text" at bounding box center [472, 81] width 171 height 21
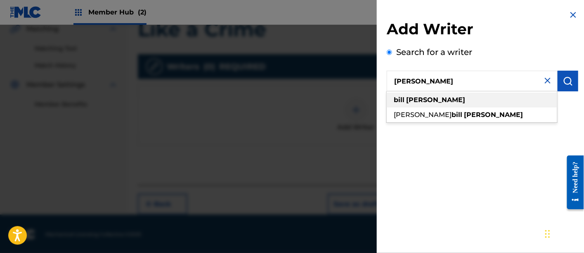
click at [413, 101] on strong "[PERSON_NAME]" at bounding box center [435, 100] width 59 height 8
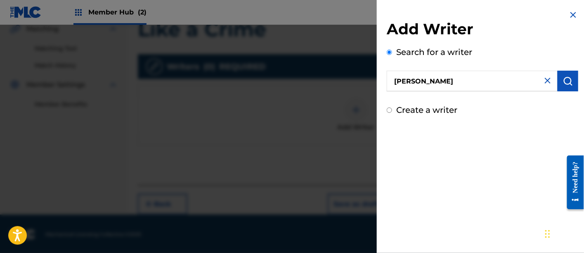
drag, startPoint x: 462, startPoint y: 84, endPoint x: 366, endPoint y: 82, distance: 96.2
click at [366, 82] on div "Add Writer Search for a writer [PERSON_NAME] Create a writer" at bounding box center [292, 139] width 584 height 228
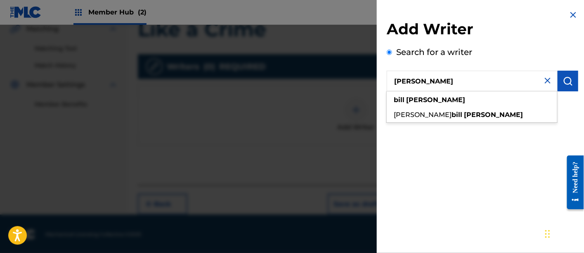
type input "[PERSON_NAME]"
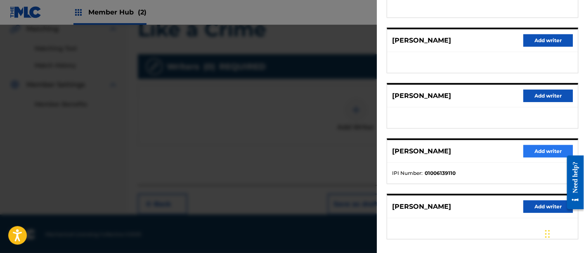
scroll to position [138, 0]
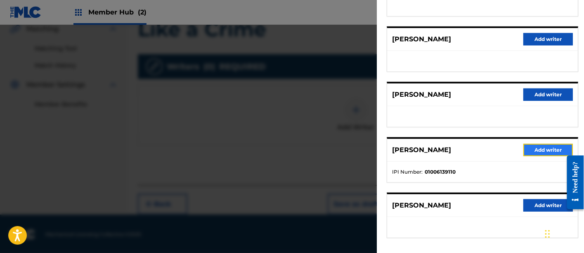
click at [541, 146] on button "Add writer" at bounding box center [548, 150] width 50 height 12
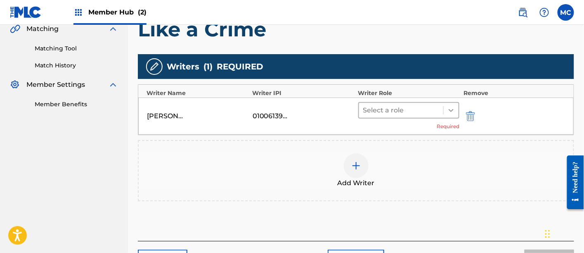
click at [450, 110] on icon at bounding box center [451, 110] width 8 height 8
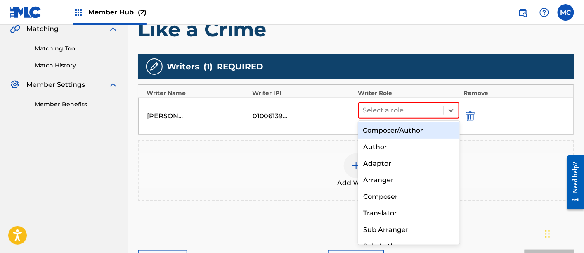
click at [415, 131] on div "Composer/Author" at bounding box center [409, 130] width 102 height 17
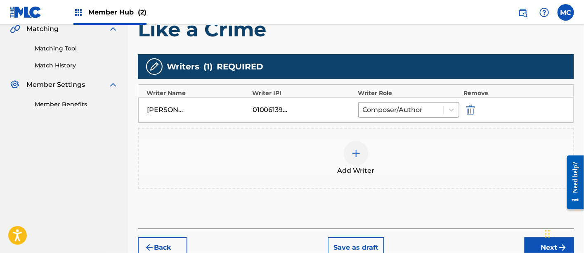
click at [359, 154] on img at bounding box center [356, 153] width 10 height 10
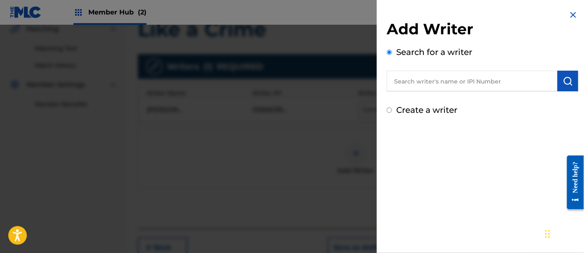
click at [413, 81] on input "text" at bounding box center [472, 81] width 171 height 21
paste input "00403801400"
click at [408, 82] on input "00403801400" at bounding box center [472, 81] width 171 height 21
type input "00403801400"
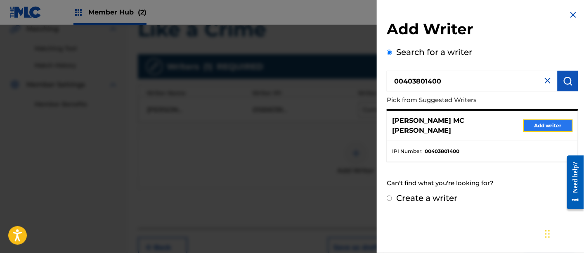
click at [530, 123] on button "Add writer" at bounding box center [548, 125] width 50 height 12
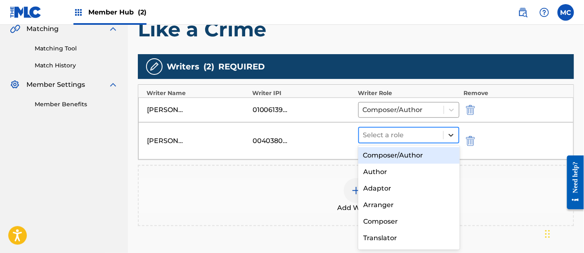
click at [448, 132] on icon at bounding box center [451, 135] width 8 height 8
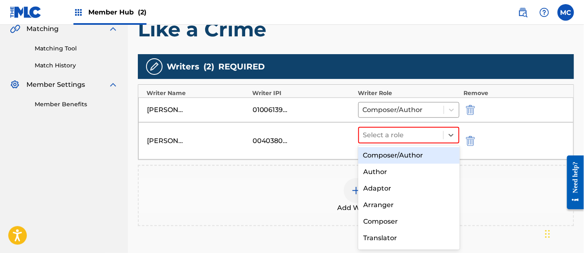
click at [420, 152] on div "Composer/Author" at bounding box center [409, 155] width 102 height 17
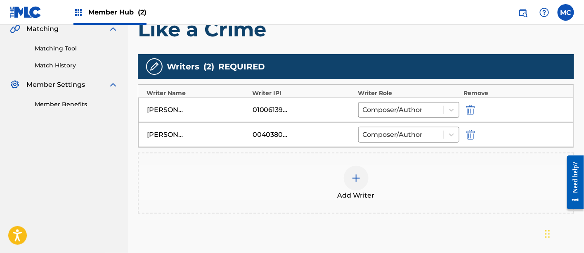
scroll to position [264, 0]
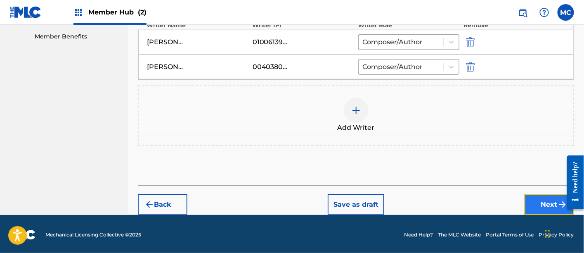
click at [533, 203] on button "Next" at bounding box center [550, 204] width 50 height 21
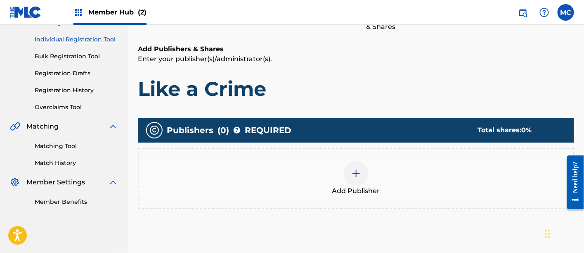
scroll to position [102, 0]
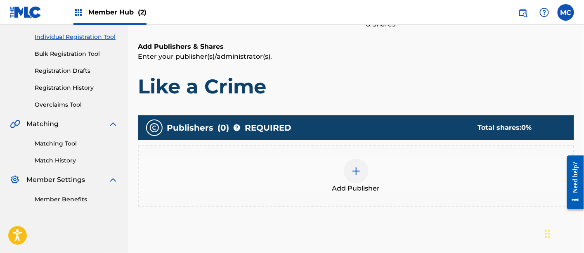
click at [361, 169] on div at bounding box center [356, 170] width 25 height 25
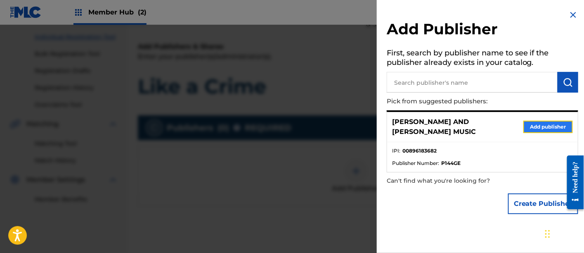
click at [536, 125] on button "Add publisher" at bounding box center [548, 127] width 50 height 12
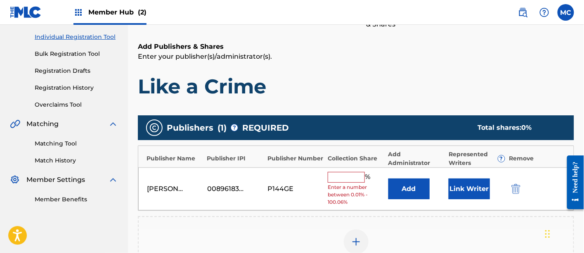
click at [357, 177] on input "text" at bounding box center [346, 177] width 37 height 11
type input "50"
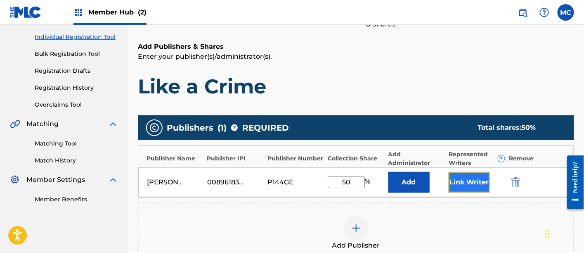
click at [472, 184] on button "Link Writer" at bounding box center [469, 182] width 41 height 21
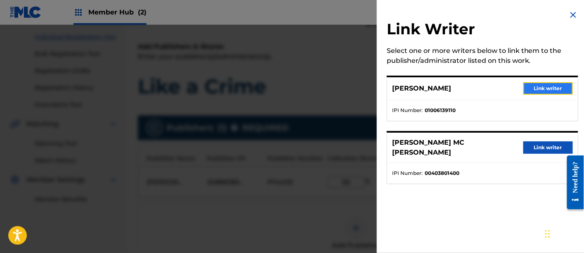
click at [547, 85] on button "Link writer" at bounding box center [548, 88] width 50 height 12
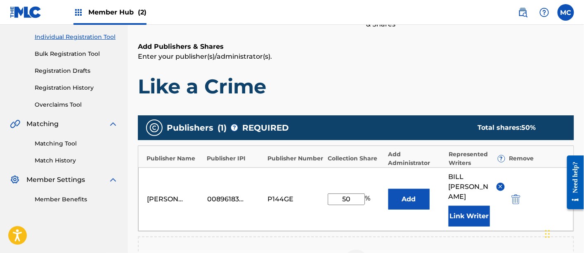
scroll to position [268, 0]
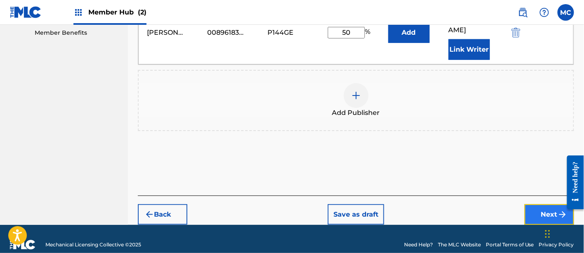
click at [550, 204] on button "Next" at bounding box center [550, 214] width 50 height 21
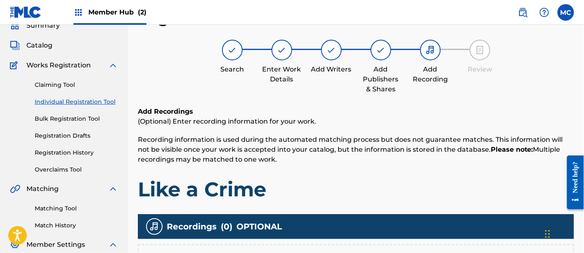
scroll to position [183, 0]
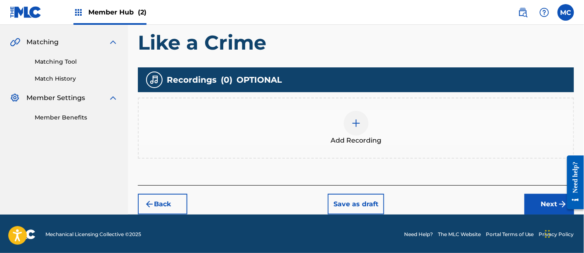
click at [339, 105] on div "Add Recording" at bounding box center [356, 127] width 436 height 61
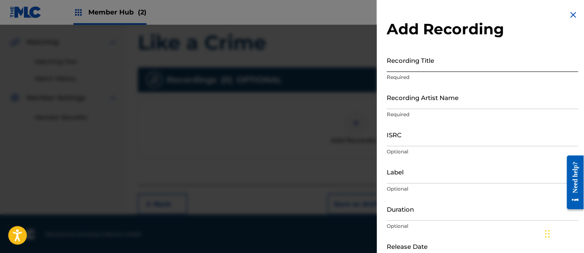
click at [390, 59] on input "Recording Title" at bounding box center [483, 60] width 192 height 24
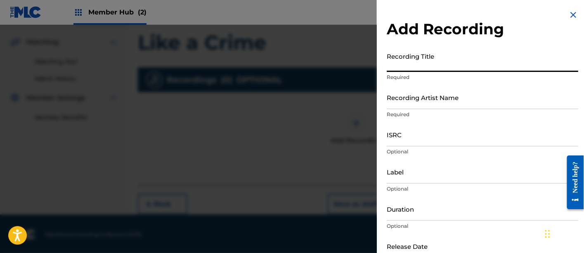
paste input "Like a Crime"
type input "Like a Crime"
click at [411, 102] on input "Recording Artist Name" at bounding box center [483, 97] width 192 height 24
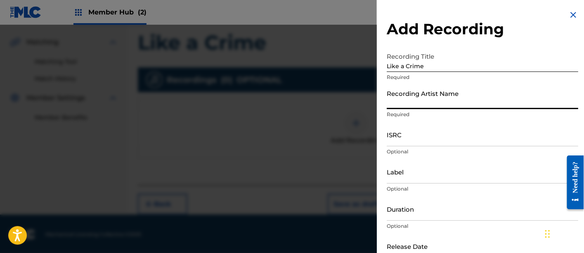
type input "D"
type input "Saving Graace"
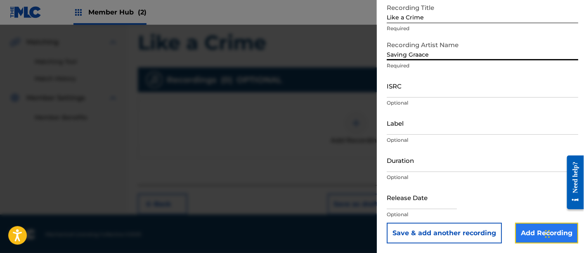
click at [520, 229] on input "Add Recording" at bounding box center [546, 232] width 63 height 21
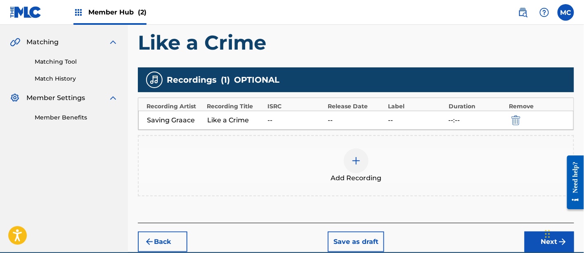
scroll to position [220, 0]
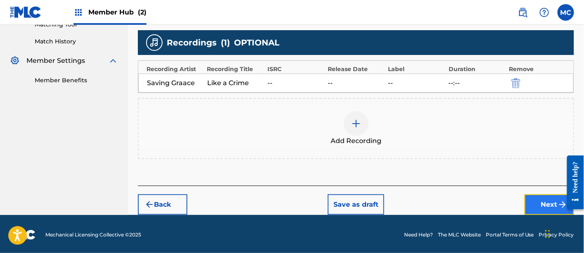
click at [536, 209] on button "Next" at bounding box center [550, 204] width 50 height 21
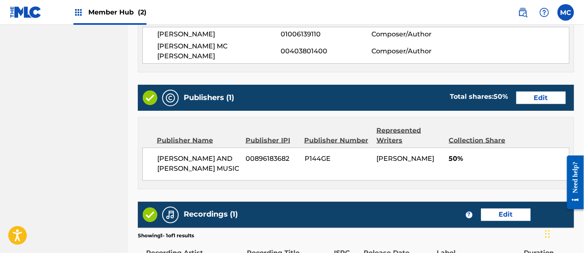
scroll to position [469, 0]
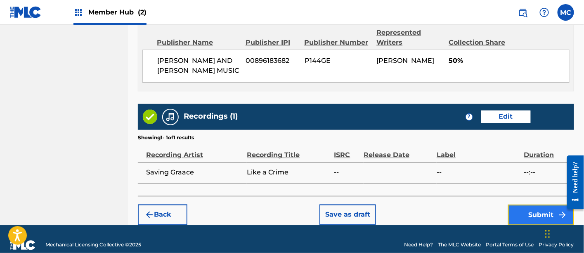
click at [521, 204] on button "Submit" at bounding box center [541, 214] width 66 height 21
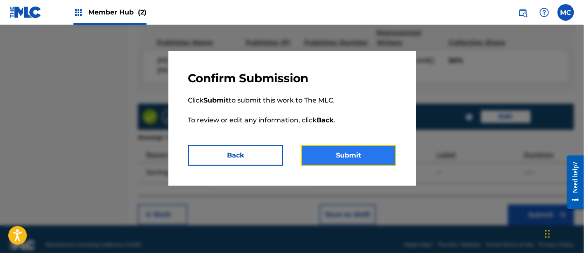
click at [332, 156] on button "Submit" at bounding box center [348, 155] width 95 height 21
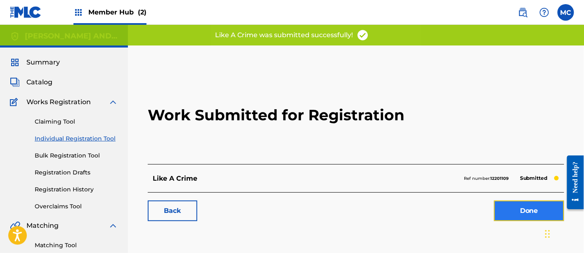
click at [527, 218] on link "Done" at bounding box center [529, 210] width 70 height 21
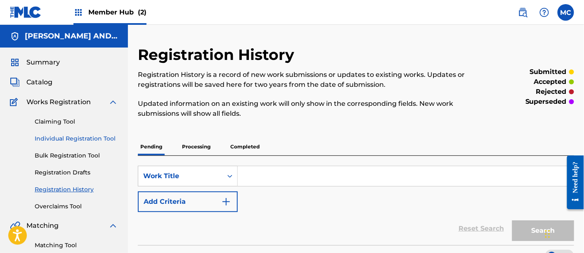
click at [94, 137] on link "Individual Registration Tool" at bounding box center [76, 138] width 83 height 9
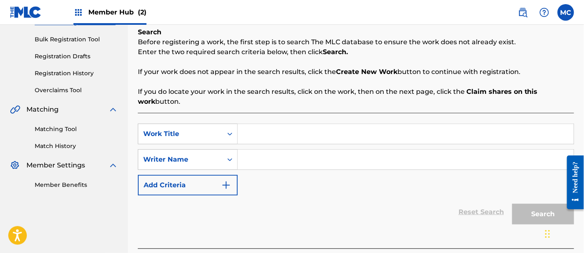
scroll to position [116, 0]
click at [270, 130] on input "Search Form" at bounding box center [406, 133] width 336 height 20
paste input "Love Should Be Brave"
type input "Love Should Be Brave"
click at [269, 157] on input "Search Form" at bounding box center [406, 159] width 336 height 20
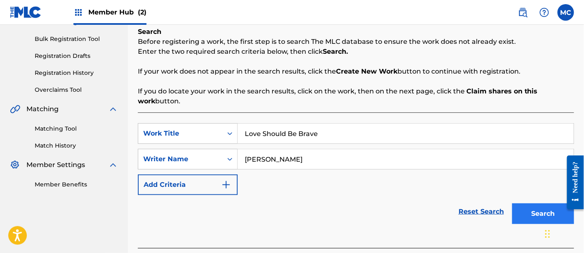
type input "[PERSON_NAME]"
click at [530, 218] on button "Search" at bounding box center [543, 213] width 62 height 21
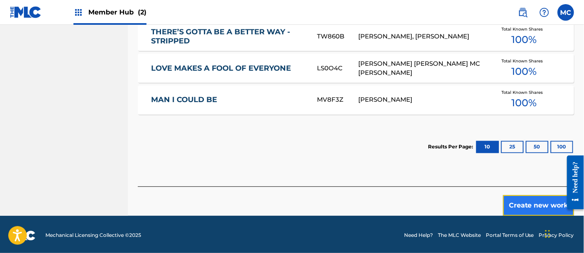
click at [528, 202] on button "Create new work" at bounding box center [538, 205] width 71 height 21
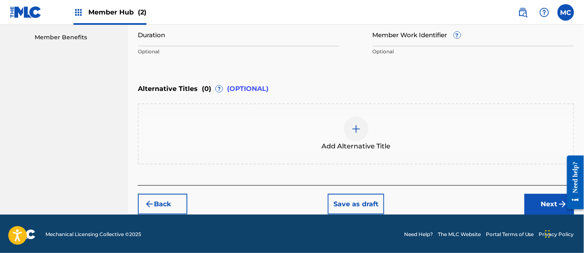
scroll to position [151, 0]
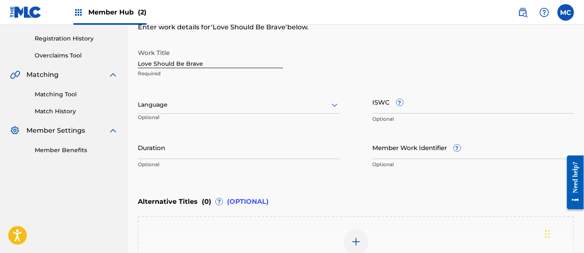
click at [256, 104] on div at bounding box center [239, 104] width 202 height 10
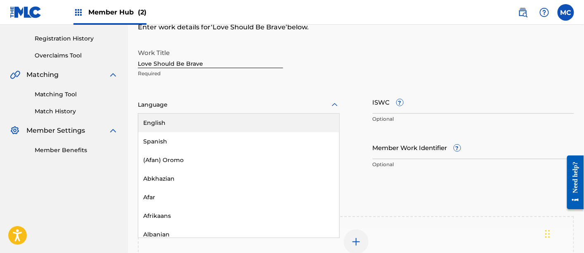
click at [256, 121] on div "English" at bounding box center [238, 123] width 201 height 19
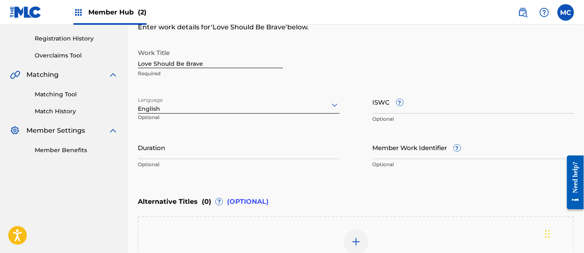
scroll to position [263, 0]
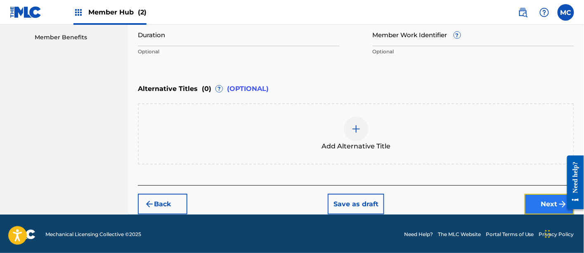
click at [546, 207] on button "Next" at bounding box center [550, 204] width 50 height 21
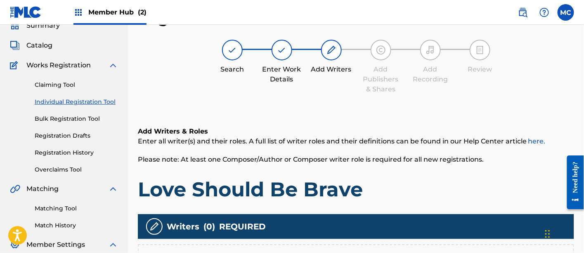
scroll to position [196, 0]
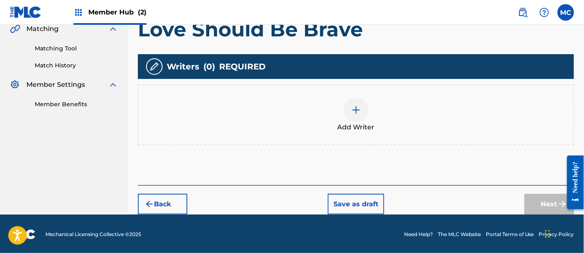
click at [366, 107] on div at bounding box center [356, 109] width 25 height 25
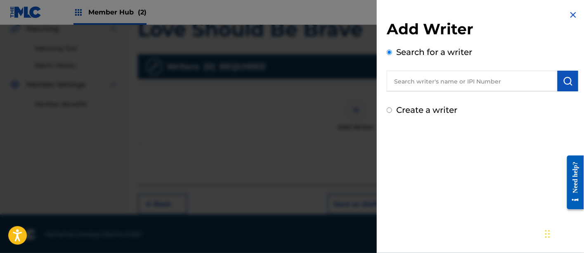
click at [430, 80] on input "text" at bounding box center [472, 81] width 171 height 21
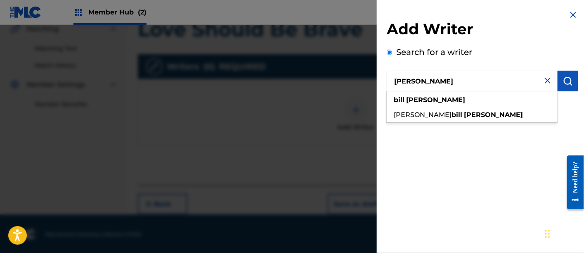
type input "[PERSON_NAME]"
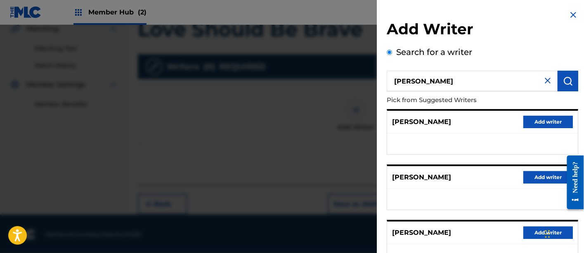
scroll to position [112, 0]
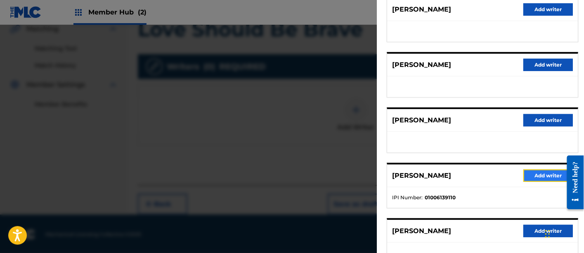
click at [544, 177] on button "Add writer" at bounding box center [548, 175] width 50 height 12
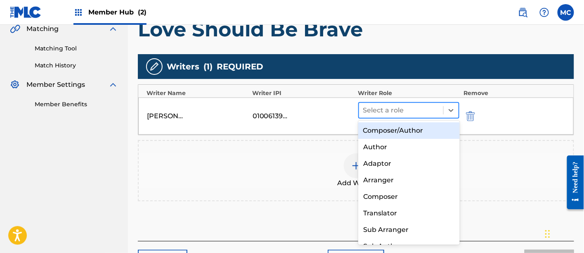
click at [391, 114] on div at bounding box center [401, 110] width 76 height 12
click at [394, 127] on div "Composer/Author" at bounding box center [409, 130] width 102 height 17
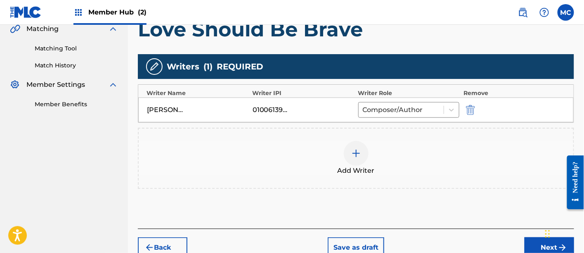
click at [355, 151] on img at bounding box center [356, 153] width 10 height 10
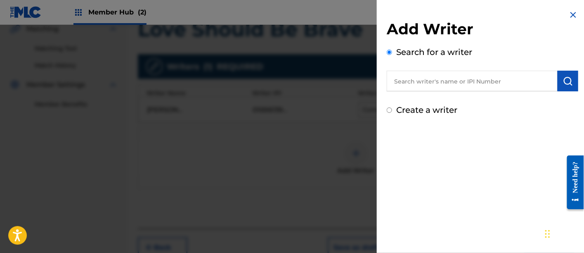
click at [416, 86] on input "text" at bounding box center [472, 81] width 171 height 21
paste input "00703175570"
type input "00703175570"
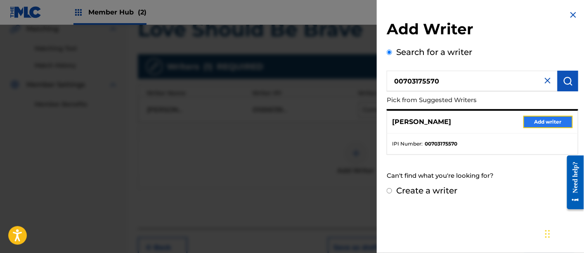
click at [553, 119] on button "Add writer" at bounding box center [548, 122] width 50 height 12
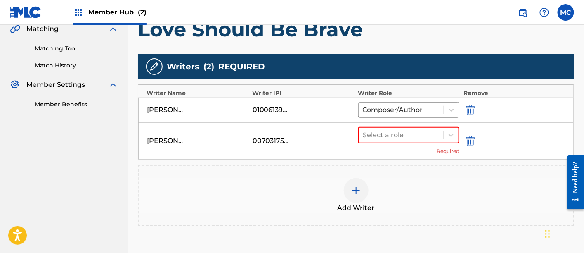
click at [407, 142] on div "Select a role Required" at bounding box center [409, 141] width 102 height 28
click at [394, 136] on div at bounding box center [401, 135] width 76 height 12
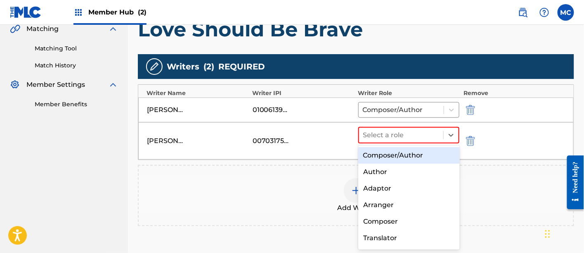
click at [395, 154] on div "Composer/Author" at bounding box center [409, 155] width 102 height 17
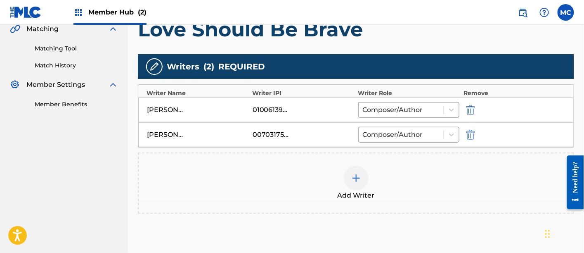
scroll to position [264, 0]
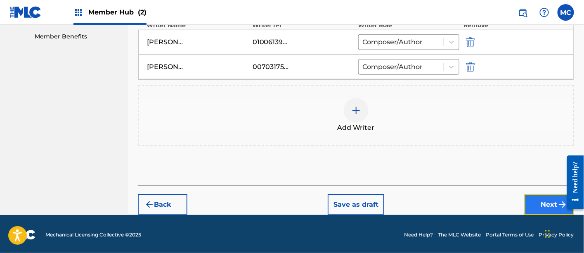
click at [549, 208] on button "Next" at bounding box center [550, 204] width 50 height 21
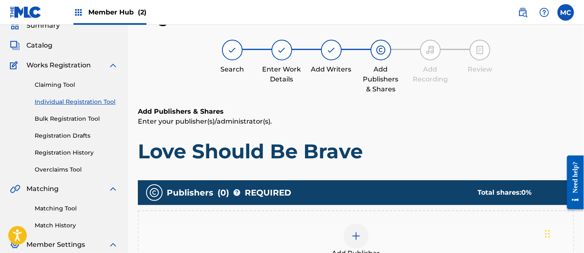
scroll to position [147, 0]
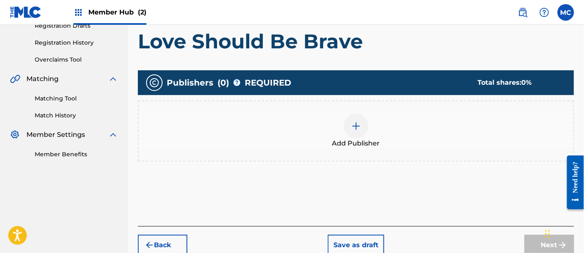
click at [353, 131] on div at bounding box center [356, 126] width 25 height 25
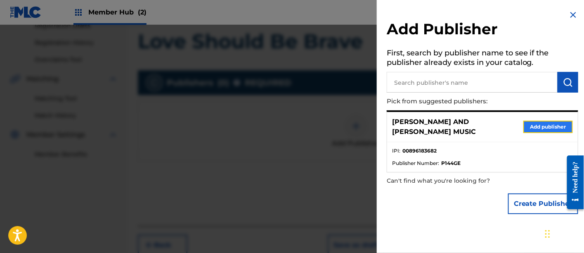
click at [548, 122] on button "Add publisher" at bounding box center [548, 127] width 50 height 12
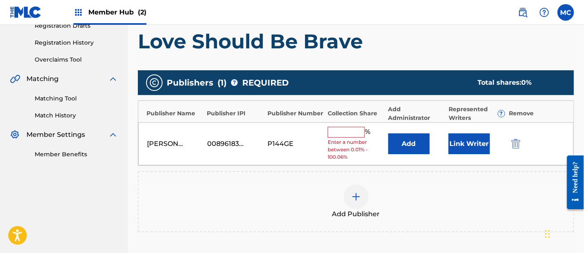
click at [350, 132] on input "text" at bounding box center [346, 132] width 37 height 11
type input "50"
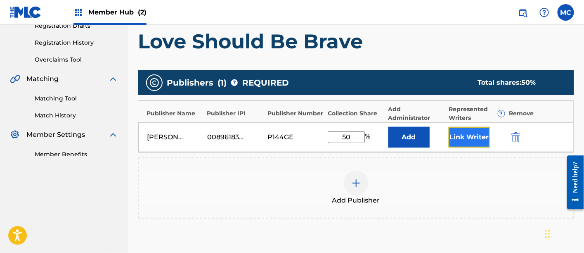
click at [484, 137] on button "Link Writer" at bounding box center [469, 137] width 41 height 21
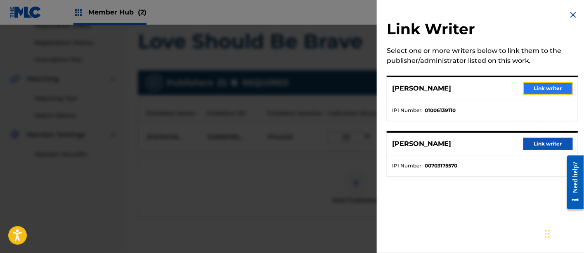
click at [538, 90] on button "Link writer" at bounding box center [548, 88] width 50 height 12
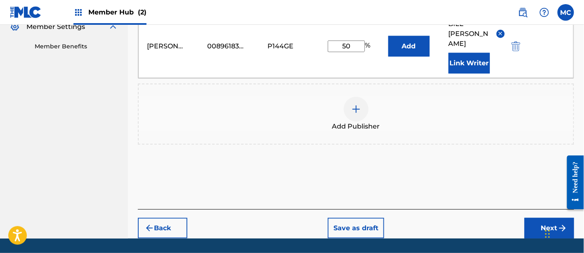
scroll to position [258, 0]
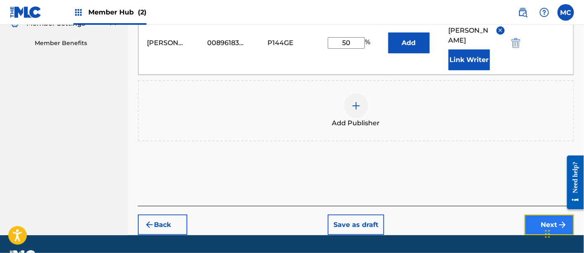
click at [550, 214] on button "Next" at bounding box center [550, 224] width 50 height 21
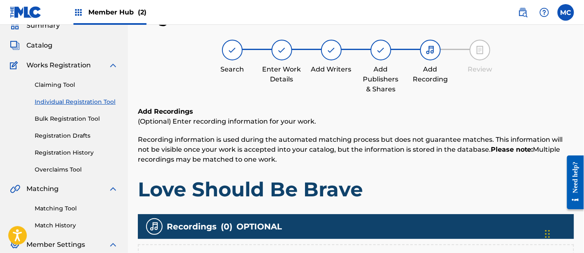
scroll to position [183, 0]
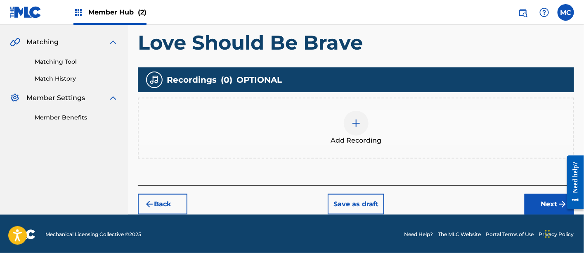
click at [363, 145] on div "Add Recording" at bounding box center [356, 127] width 436 height 61
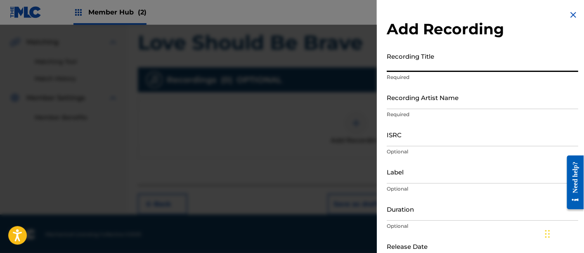
drag, startPoint x: 403, startPoint y: 66, endPoint x: 393, endPoint y: 66, distance: 10.7
click at [393, 66] on input "Recording Title" at bounding box center [483, 60] width 192 height 24
paste input "Love Should Be Brave"
type input "Love Should Be Brave"
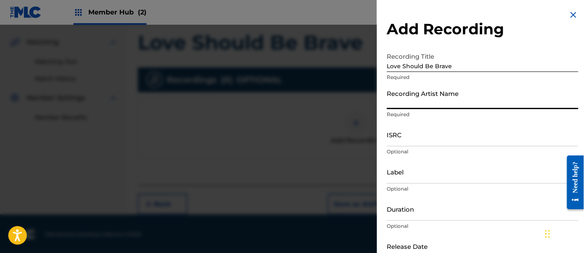
click at [387, 105] on input "Recording Artist Name" at bounding box center [483, 97] width 192 height 24
paste input "[PERSON_NAME]"
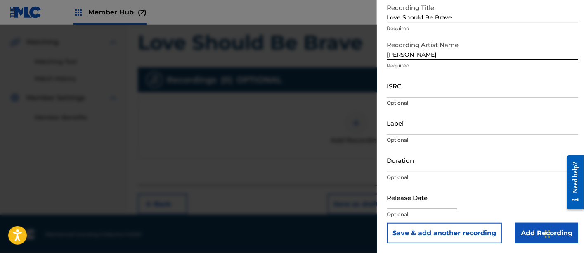
type input "[PERSON_NAME]"
click at [415, 203] on input "text" at bounding box center [422, 197] width 70 height 24
select select "8"
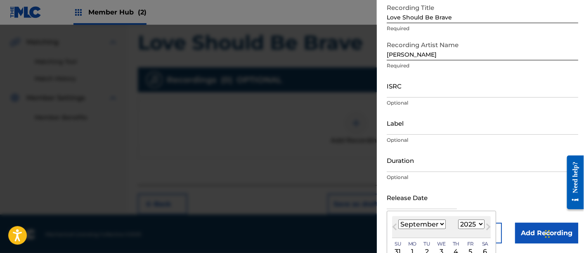
click at [478, 221] on select "1899 1900 1901 1902 1903 1904 1905 1906 1907 1908 1909 1910 1911 1912 1913 1914…" at bounding box center [471, 223] width 26 height 9
select select "2022"
click at [458, 219] on select "1899 1900 1901 1902 1903 1904 1905 1906 1907 1908 1909 1910 1911 1912 1913 1914…" at bounding box center [471, 223] width 26 height 9
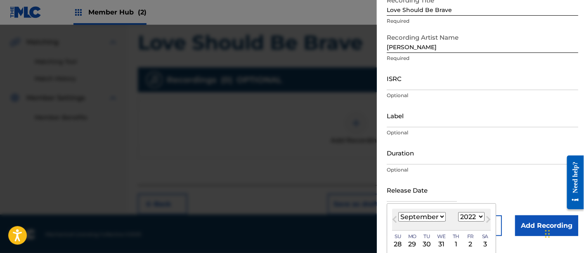
scroll to position [114, 0]
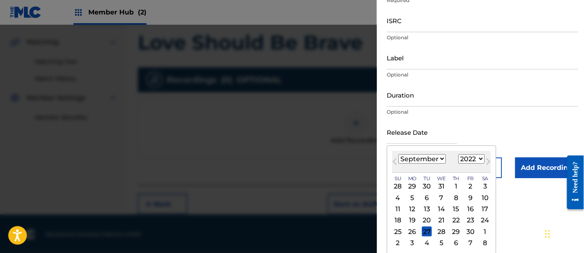
click at [440, 161] on select "January February March April May June July August September October November De…" at bounding box center [421, 158] width 47 height 9
select select "4"
click at [398, 154] on select "January February March April May June July August September October November De…" at bounding box center [421, 158] width 47 height 9
click at [473, 194] on div "13" at bounding box center [471, 197] width 10 height 10
type input "[DATE]"
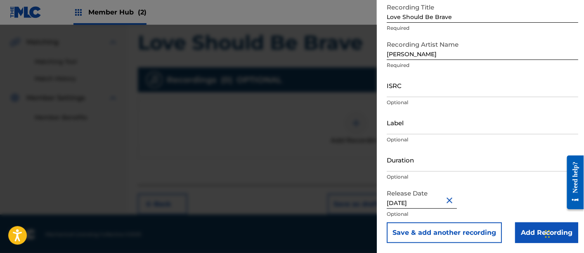
scroll to position [49, 0]
click at [539, 227] on input "Add Recording" at bounding box center [546, 232] width 63 height 21
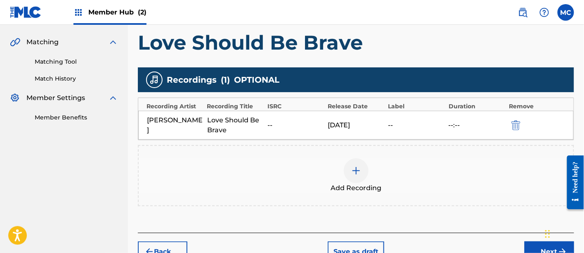
scroll to position [230, 0]
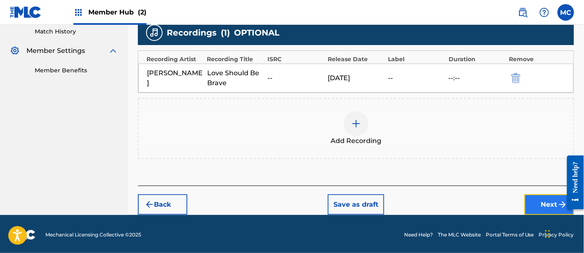
click at [527, 207] on button "Next" at bounding box center [550, 204] width 50 height 21
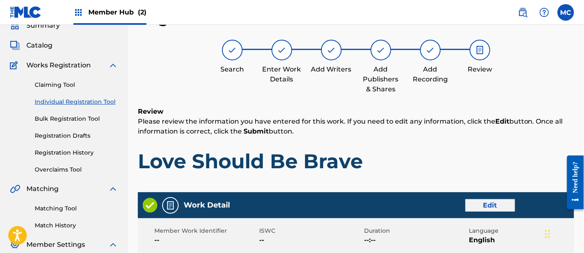
scroll to position [469, 0]
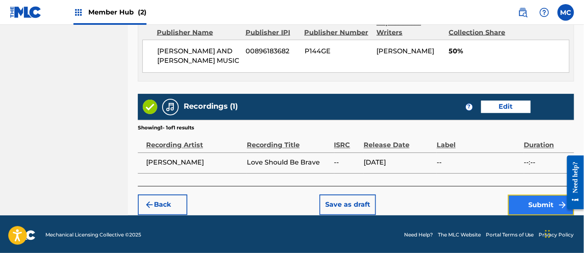
click at [531, 206] on button "Submit" at bounding box center [541, 204] width 66 height 21
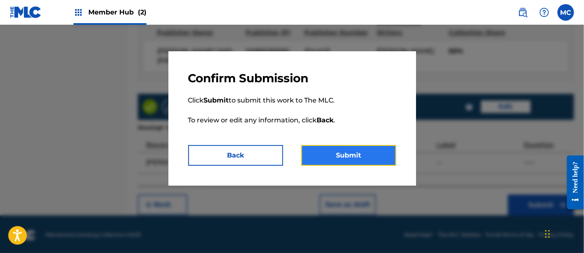
click at [368, 158] on button "Submit" at bounding box center [348, 155] width 95 height 21
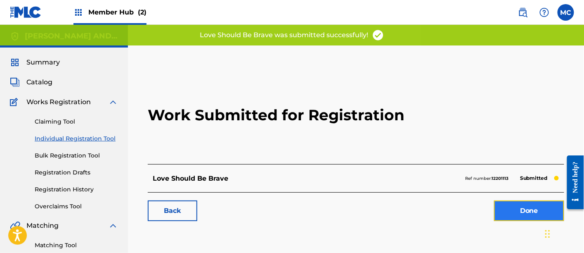
click at [530, 216] on link "Done" at bounding box center [529, 210] width 70 height 21
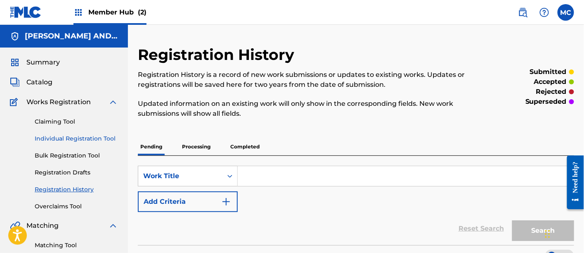
click at [70, 136] on link "Individual Registration Tool" at bounding box center [76, 138] width 83 height 9
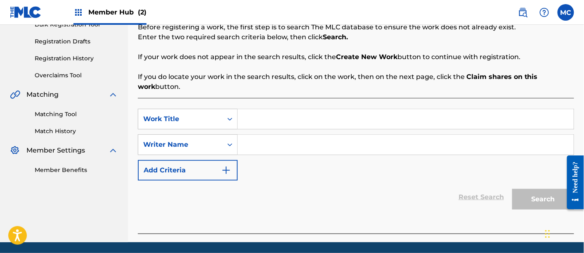
scroll to position [131, 0]
click at [276, 109] on input "Search Form" at bounding box center [406, 119] width 336 height 20
paste input "It Isn’t Over Yet"
type input "It Isn’t Over Yet"
click at [267, 142] on input "Search Form" at bounding box center [406, 145] width 336 height 20
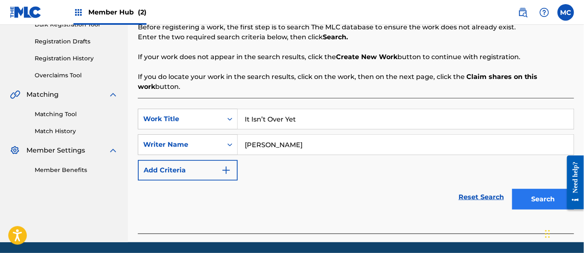
type input "[PERSON_NAME]"
click at [530, 197] on button "Search" at bounding box center [543, 199] width 62 height 21
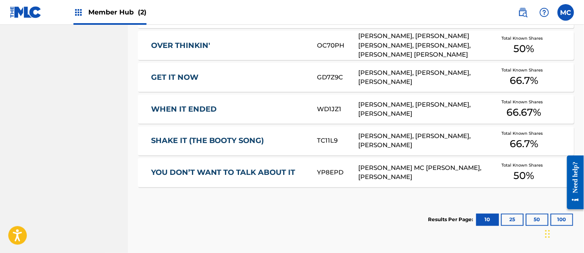
scroll to position [471, 0]
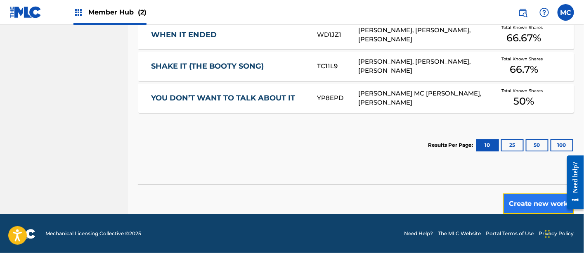
click at [537, 199] on button "Create new work" at bounding box center [538, 203] width 71 height 21
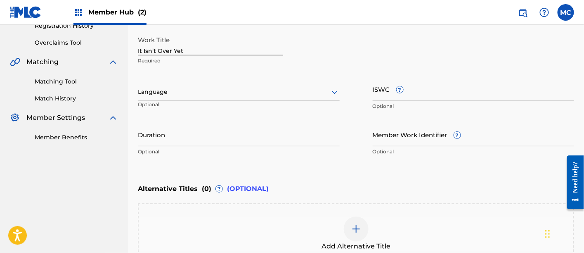
scroll to position [159, 0]
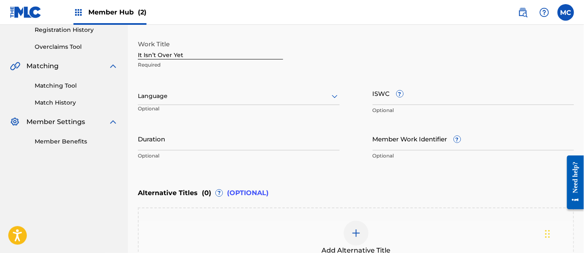
click at [260, 93] on div at bounding box center [239, 96] width 202 height 10
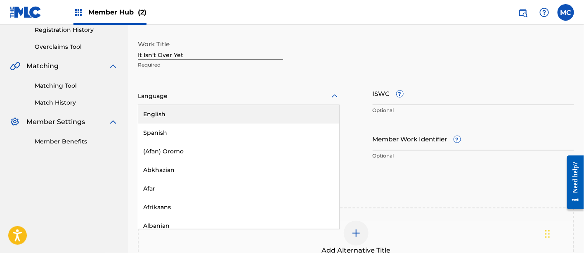
click at [260, 111] on div "English" at bounding box center [238, 114] width 201 height 19
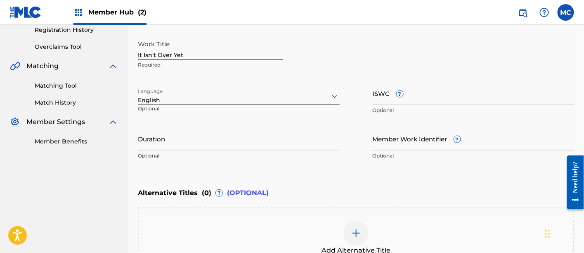
scroll to position [263, 0]
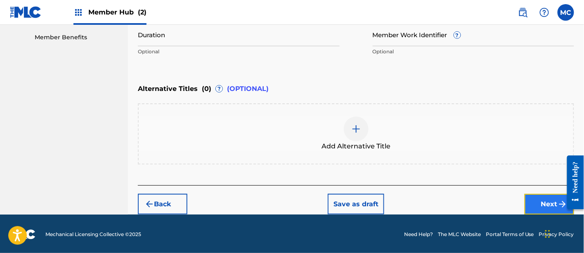
click at [546, 206] on button "Next" at bounding box center [550, 204] width 50 height 21
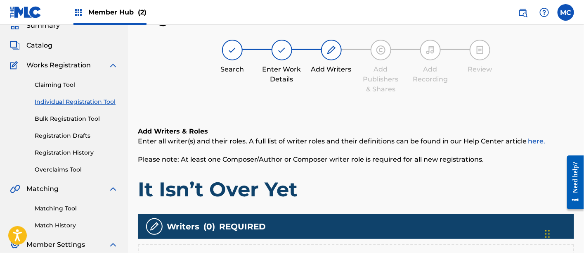
scroll to position [196, 0]
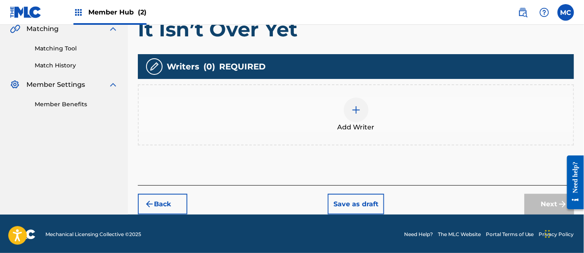
click at [343, 109] on div "Add Writer" at bounding box center [356, 114] width 435 height 35
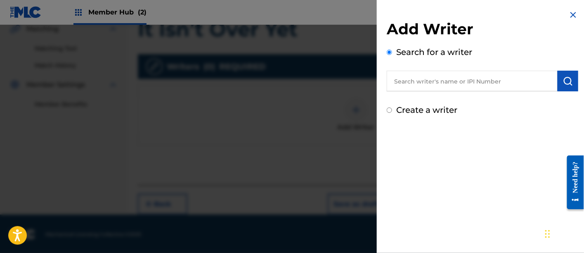
click at [442, 90] on input "text" at bounding box center [472, 81] width 171 height 21
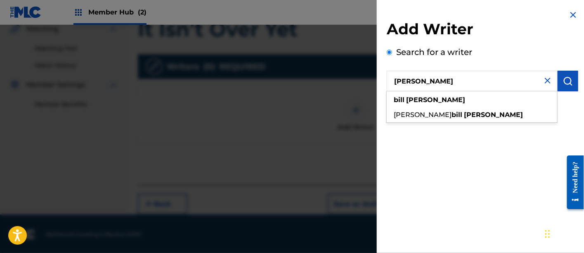
type input "[PERSON_NAME]"
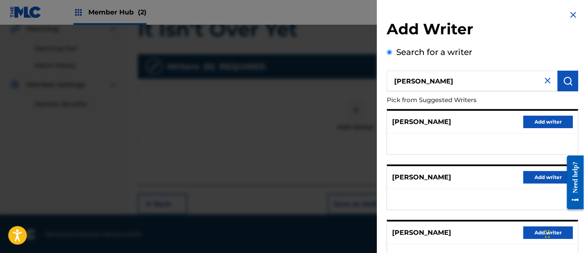
scroll to position [173, 0]
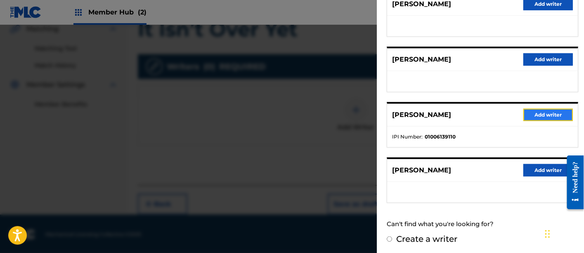
click at [557, 112] on button "Add writer" at bounding box center [548, 115] width 50 height 12
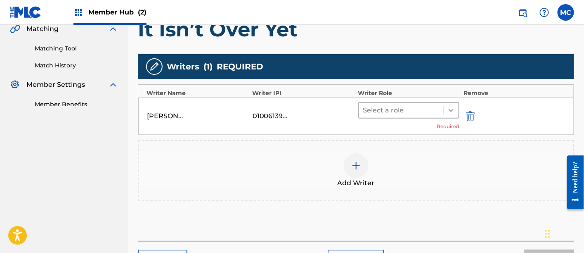
click at [449, 110] on icon at bounding box center [451, 110] width 8 height 8
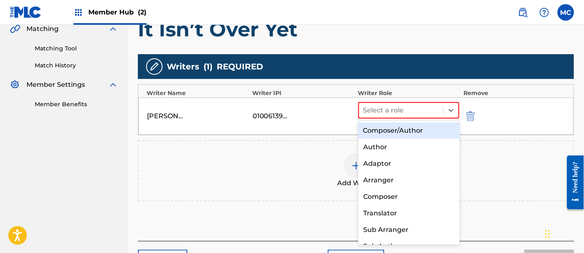
click at [415, 129] on div "Composer/Author" at bounding box center [409, 130] width 102 height 17
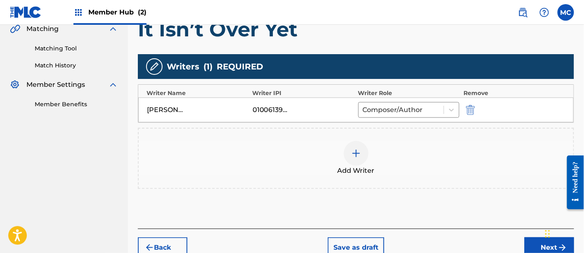
click at [356, 144] on div at bounding box center [356, 153] width 25 height 25
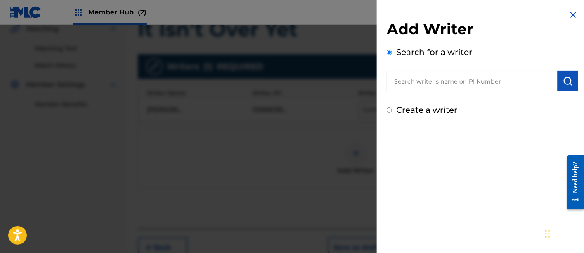
click at [421, 77] on input "text" at bounding box center [472, 81] width 171 height 21
paste input "00403801400"
click at [410, 82] on input "00403801400" at bounding box center [472, 81] width 171 height 21
type input "00403801400"
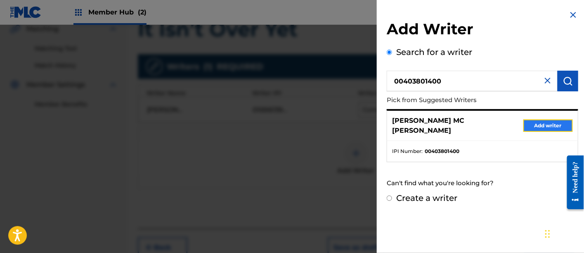
click at [557, 123] on button "Add writer" at bounding box center [548, 125] width 50 height 12
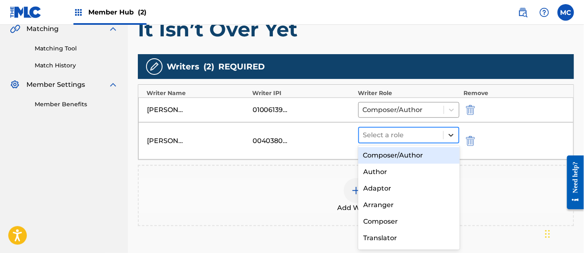
click at [447, 134] on div at bounding box center [451, 135] width 15 height 15
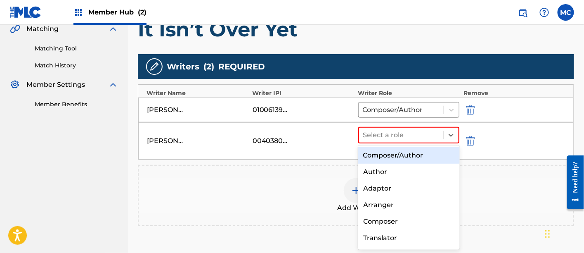
click at [438, 146] on div "Composer/Author Author Adaptor Arranger Composer Translator Sub Arranger Sub Au…" at bounding box center [409, 197] width 102 height 104
click at [410, 150] on div "Composer/Author" at bounding box center [409, 155] width 102 height 17
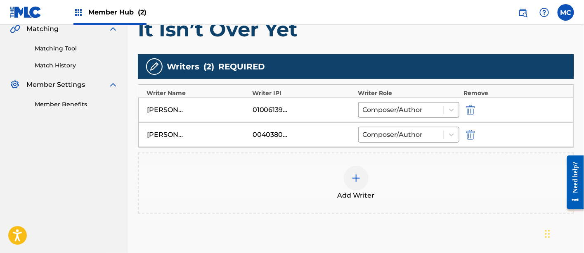
scroll to position [264, 0]
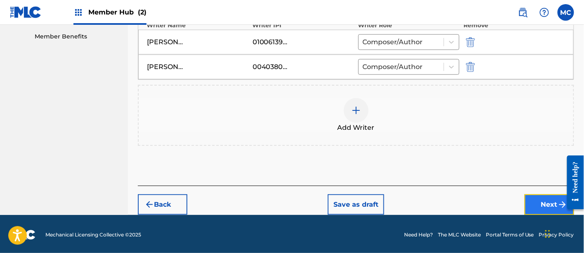
click at [533, 197] on button "Next" at bounding box center [550, 204] width 50 height 21
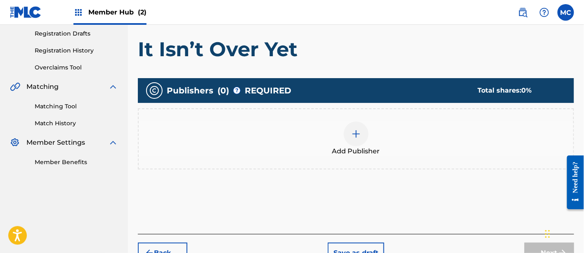
scroll to position [138, 0]
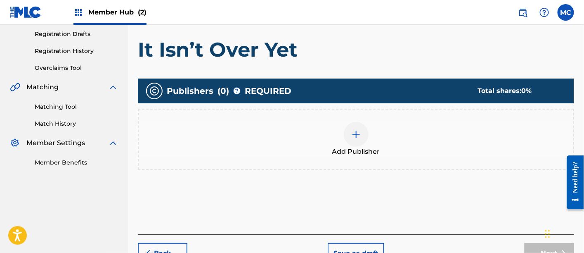
click at [384, 144] on div "Add Publisher" at bounding box center [356, 139] width 435 height 35
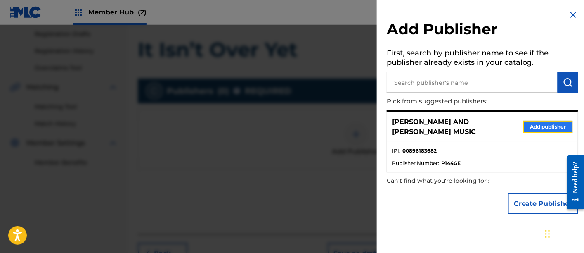
click at [534, 124] on button "Add publisher" at bounding box center [548, 127] width 50 height 12
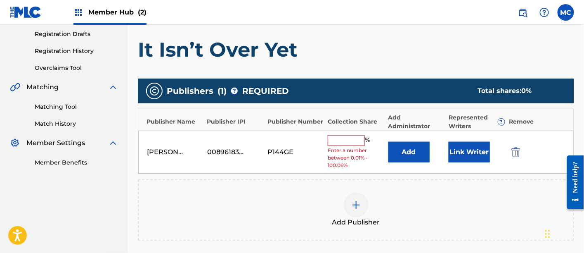
click at [350, 142] on input "text" at bounding box center [346, 140] width 37 height 11
type input "50"
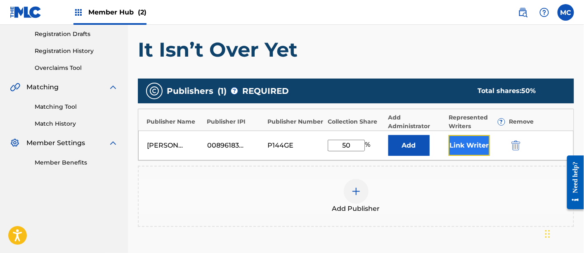
click at [472, 147] on button "Link Writer" at bounding box center [469, 145] width 41 height 21
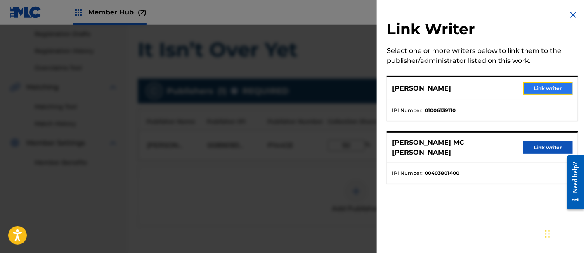
click at [555, 86] on button "Link writer" at bounding box center [548, 88] width 50 height 12
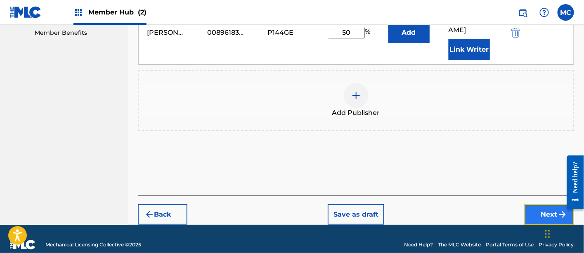
click at [542, 204] on button "Next" at bounding box center [550, 214] width 50 height 21
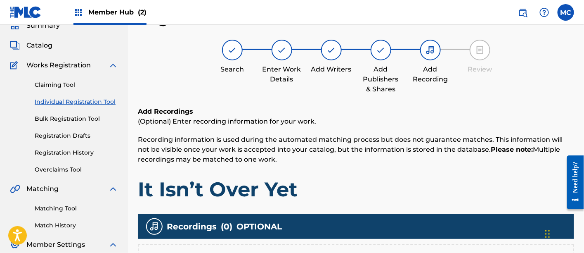
scroll to position [183, 0]
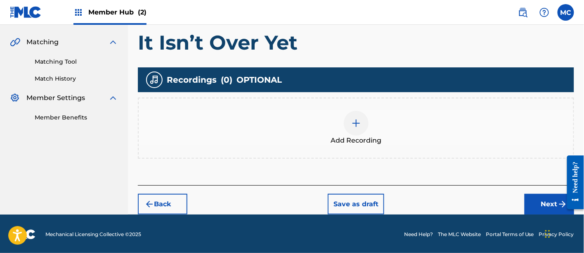
click at [358, 134] on div at bounding box center [356, 123] width 25 height 25
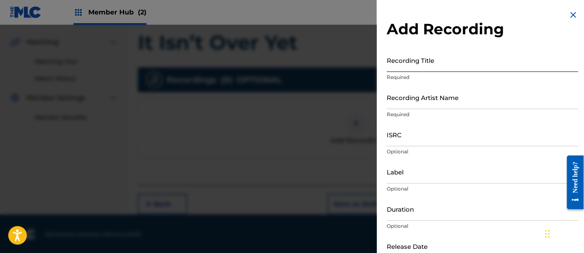
click at [407, 66] on input "Recording Title" at bounding box center [483, 60] width 192 height 24
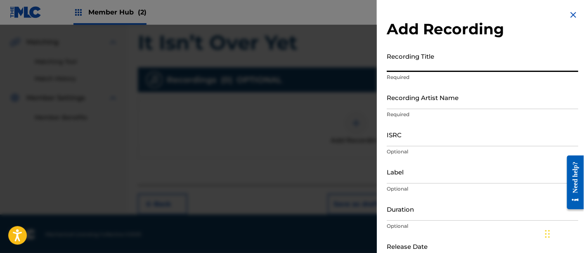
paste input "It Isn’t Over Yet"
type input "It Isn’t Over Yet"
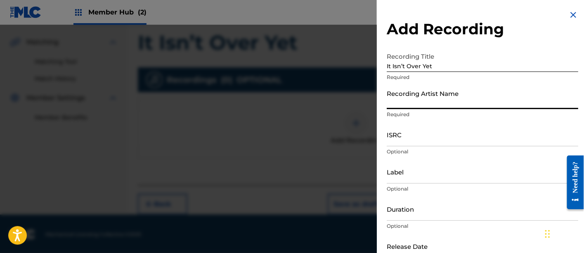
click at [406, 106] on input "Recording Artist Name" at bounding box center [483, 97] width 192 height 24
type input "Saving Graace"
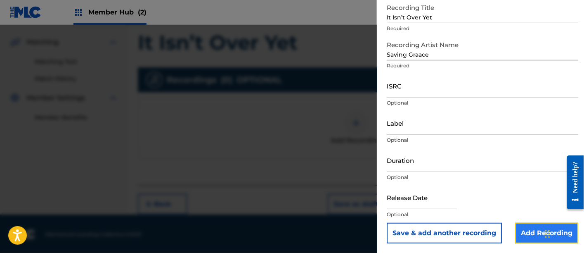
click at [535, 235] on input "Add Recording" at bounding box center [546, 232] width 63 height 21
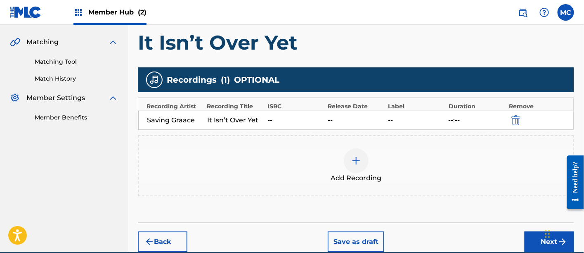
scroll to position [220, 0]
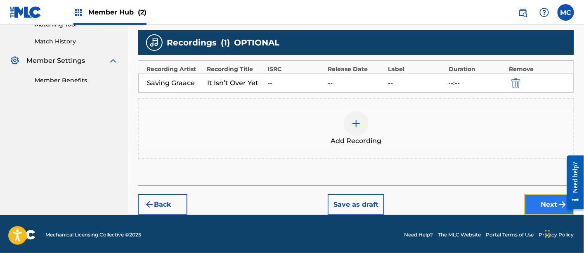
click at [538, 201] on button "Next" at bounding box center [550, 204] width 50 height 21
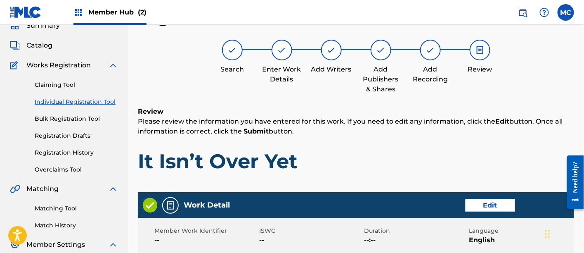
scroll to position [469, 0]
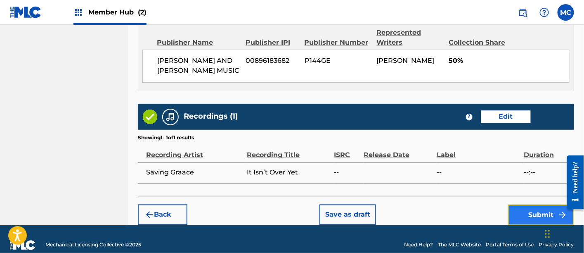
click at [528, 206] on button "Submit" at bounding box center [541, 214] width 66 height 21
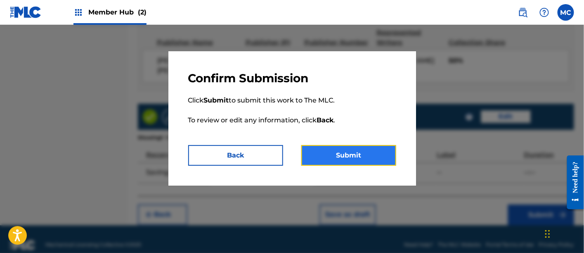
click at [379, 163] on button "Submit" at bounding box center [348, 155] width 95 height 21
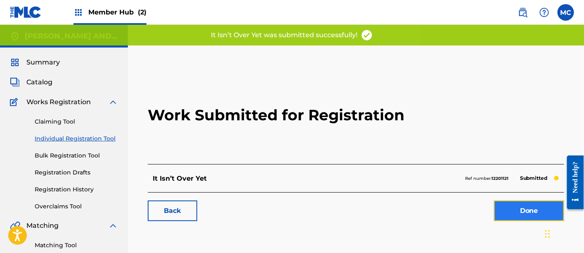
click at [511, 203] on link "Done" at bounding box center [529, 210] width 70 height 21
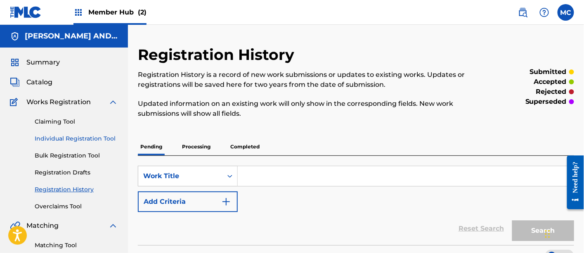
click at [96, 136] on link "Individual Registration Tool" at bounding box center [76, 138] width 83 height 9
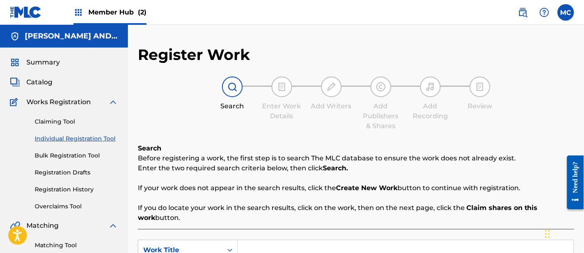
scroll to position [120, 0]
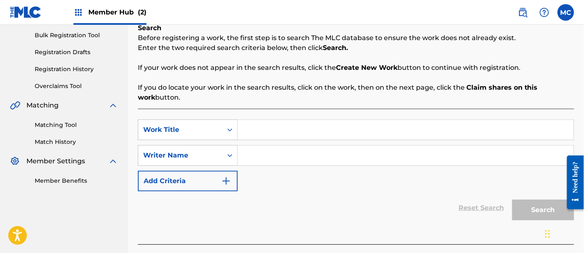
click at [278, 136] on input "Search Form" at bounding box center [406, 130] width 336 height 20
paste input "Guide You Home"
type input "Guide You Home"
click at [261, 158] on input "Search Form" at bounding box center [406, 155] width 336 height 20
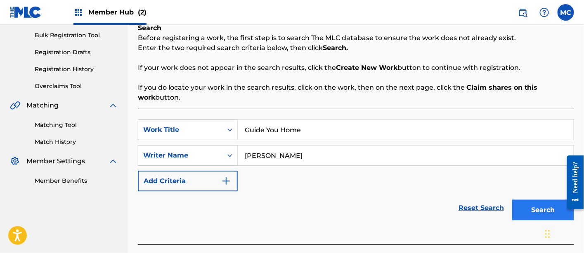
type input "[PERSON_NAME]"
click at [544, 206] on button "Search" at bounding box center [543, 209] width 62 height 21
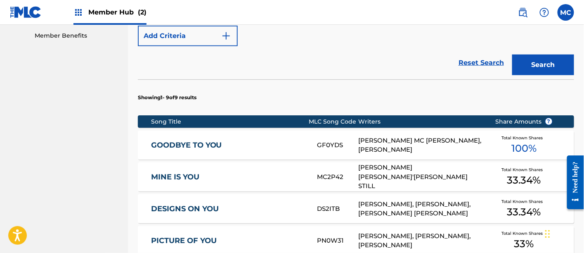
scroll to position [266, 0]
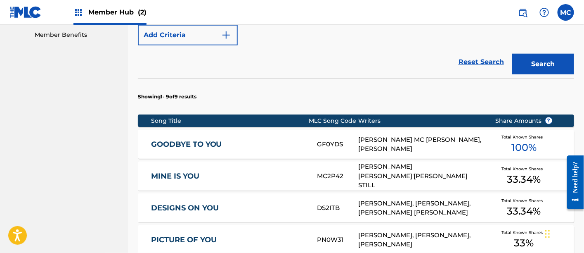
click at [350, 196] on div "DESIGNS ON YOU DS2ITB [PERSON_NAME], [PERSON_NAME], [PERSON_NAME] [PERSON_NAME]…" at bounding box center [356, 207] width 436 height 29
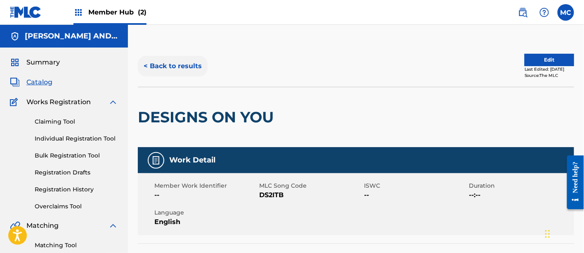
click at [171, 64] on button "< Back to results" at bounding box center [173, 66] width 70 height 21
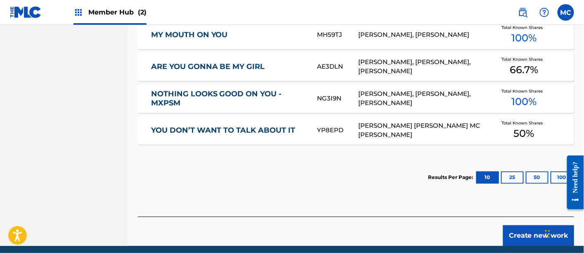
scroll to position [566, 0]
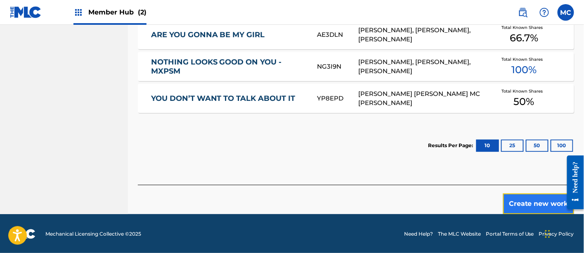
click at [532, 207] on button "Create new work" at bounding box center [538, 203] width 71 height 21
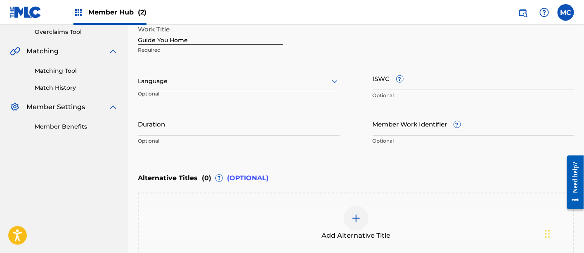
scroll to position [173, 0]
click at [209, 87] on div "Language" at bounding box center [239, 81] width 202 height 17
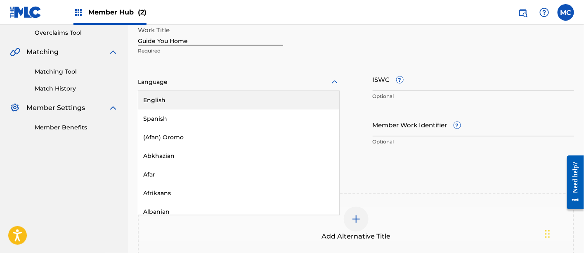
click at [214, 102] on div "English" at bounding box center [238, 100] width 201 height 19
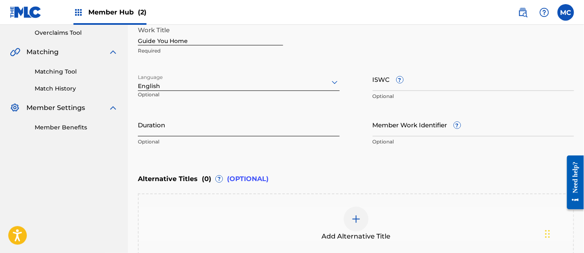
scroll to position [263, 0]
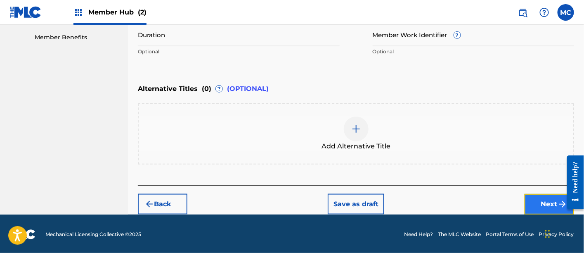
click at [532, 200] on button "Next" at bounding box center [550, 204] width 50 height 21
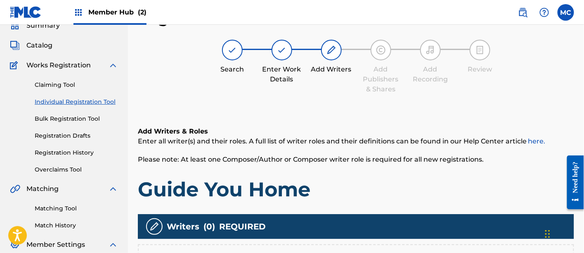
scroll to position [196, 0]
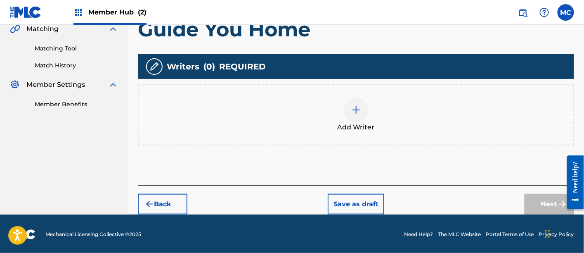
click at [351, 127] on span "Add Writer" at bounding box center [356, 127] width 37 height 10
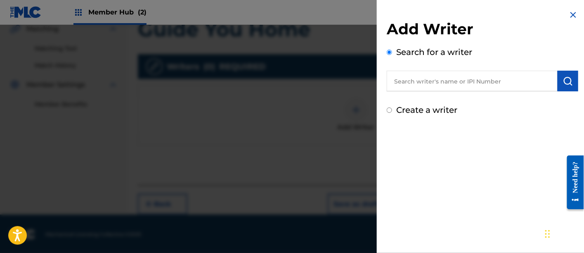
click at [416, 87] on input "text" at bounding box center [472, 81] width 171 height 21
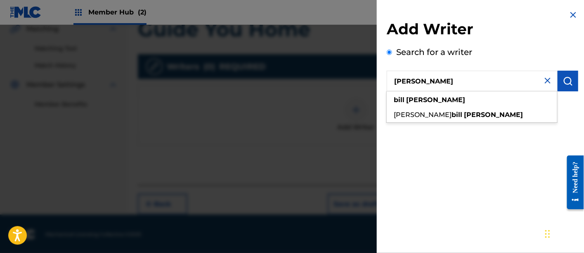
type input "[PERSON_NAME]"
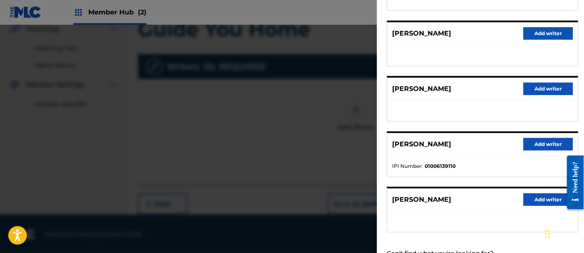
scroll to position [145, 0]
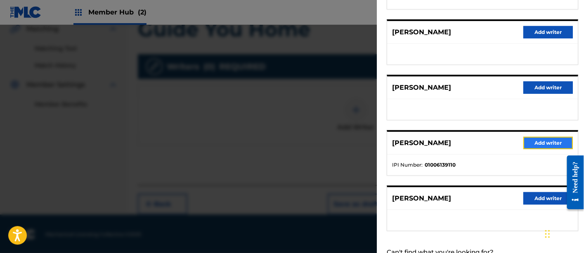
click at [532, 142] on button "Add writer" at bounding box center [548, 143] width 50 height 12
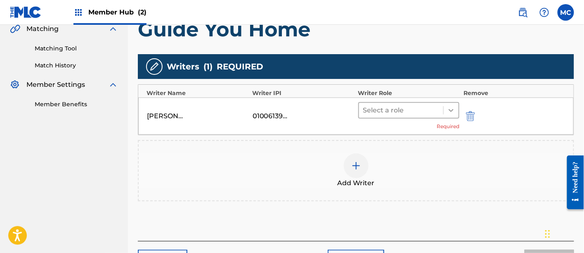
click at [450, 110] on icon at bounding box center [451, 110] width 8 height 8
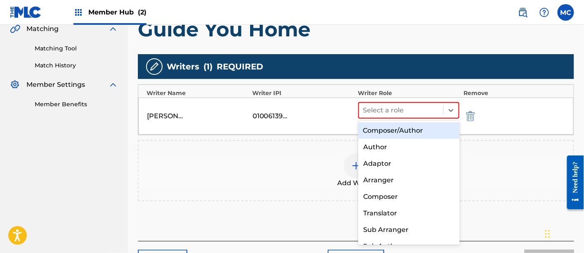
click at [427, 135] on div "Composer/Author" at bounding box center [409, 130] width 102 height 17
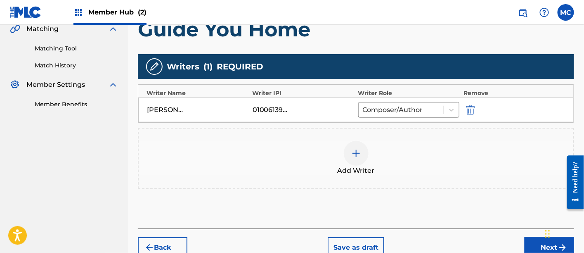
click at [358, 154] on img at bounding box center [356, 153] width 10 height 10
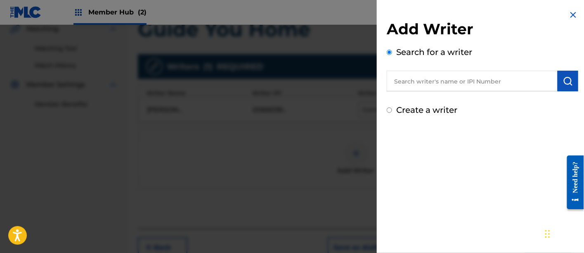
click at [415, 83] on input "text" at bounding box center [472, 81] width 171 height 21
paste input "848870193"
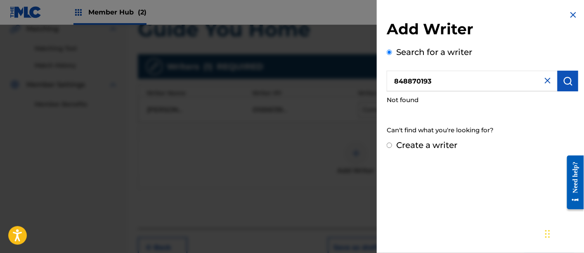
drag, startPoint x: 444, startPoint y: 81, endPoint x: 349, endPoint y: 78, distance: 94.6
click at [349, 78] on div "Add Writer Search for a writer 848870193 Not found Can't find what you're looki…" at bounding box center [292, 139] width 584 height 228
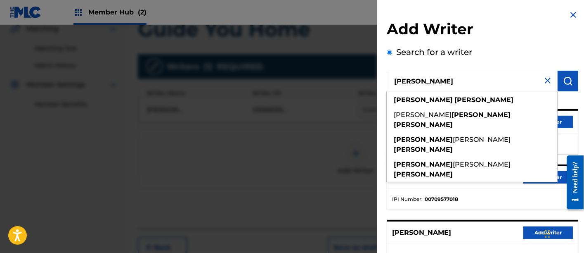
click at [478, 52] on div "Search for a writer [PERSON_NAME] [PERSON_NAME] [PERSON_NAME] [PERSON_NAME] [PE…" at bounding box center [483, 225] width 192 height 359
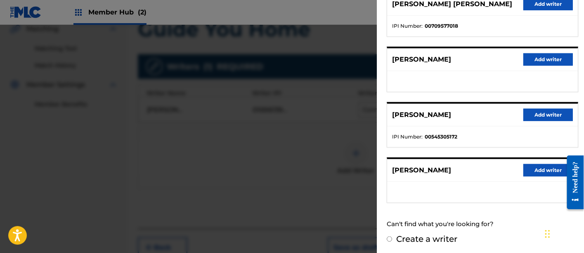
scroll to position [0, 0]
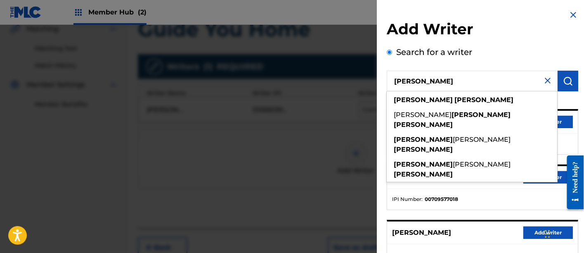
drag, startPoint x: 451, startPoint y: 79, endPoint x: 331, endPoint y: 68, distance: 121.0
click at [331, 68] on div "Add Writer Search for a writer [PERSON_NAME] [PERSON_NAME] [PERSON_NAME] [PERSO…" at bounding box center [292, 139] width 584 height 228
paste input "848870193"
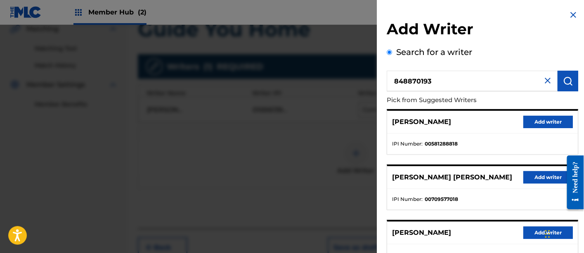
type input "848870193"
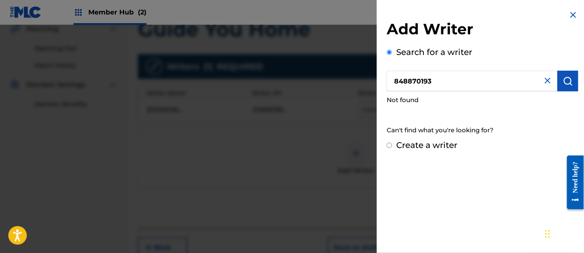
click at [390, 143] on input "Create a writer" at bounding box center [389, 144] width 5 height 5
radio input "false"
radio input "true"
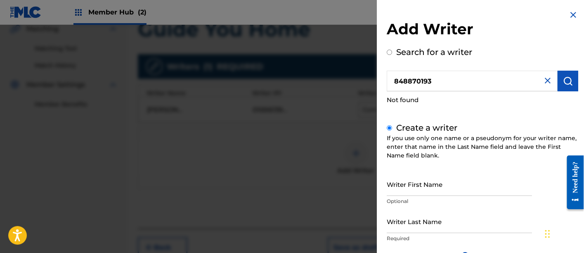
scroll to position [122, 0]
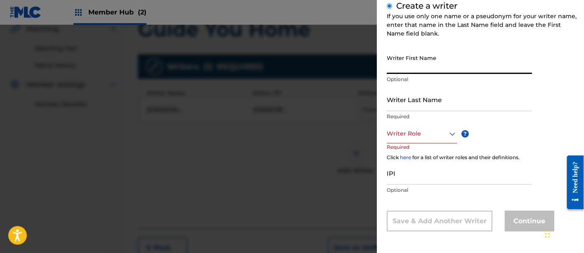
click at [410, 69] on input "Writer First Name" at bounding box center [459, 62] width 145 height 24
type input "[PERSON_NAME]"
click at [399, 103] on input "Writer Last Name" at bounding box center [459, 99] width 145 height 24
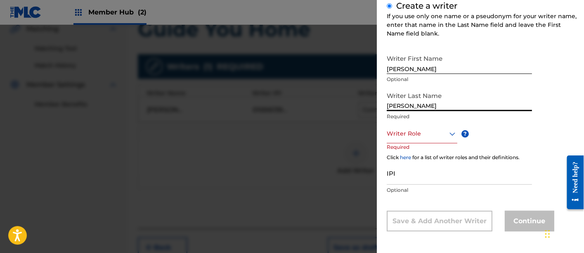
type input "[PERSON_NAME]"
click at [423, 138] on div at bounding box center [422, 133] width 71 height 10
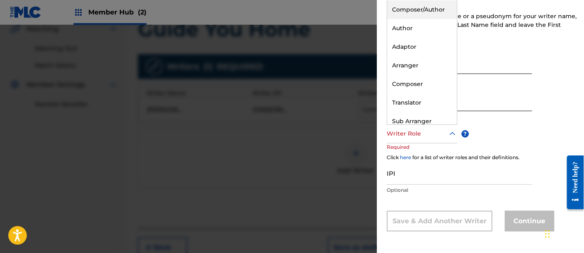
click at [402, 7] on div "Composer/Author" at bounding box center [422, 9] width 70 height 19
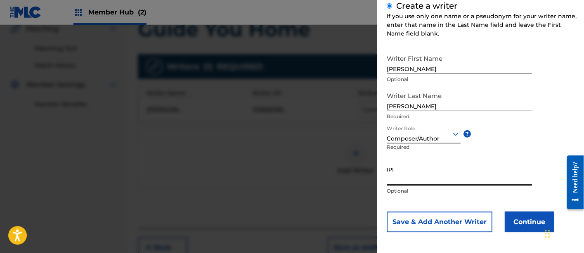
click at [393, 174] on input "IPI" at bounding box center [459, 174] width 145 height 24
paste input "848870193"
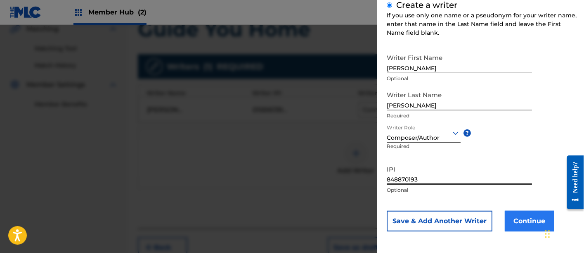
type input "848870193"
click at [527, 218] on button "Continue" at bounding box center [530, 220] width 50 height 21
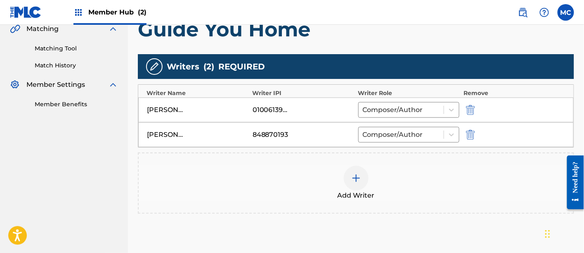
scroll to position [264, 0]
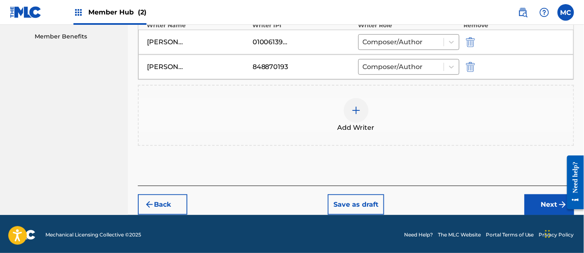
click at [362, 120] on div at bounding box center [356, 110] width 25 height 25
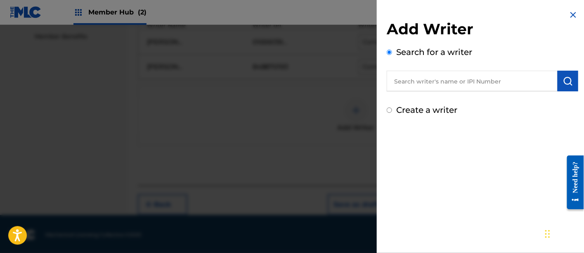
click at [423, 85] on input "text" at bounding box center [472, 81] width 171 height 21
paste input "142824976"
type input "142824976"
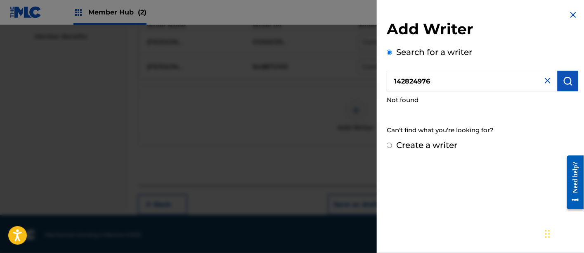
click at [390, 143] on input "Create a writer" at bounding box center [389, 144] width 5 height 5
radio input "false"
radio input "true"
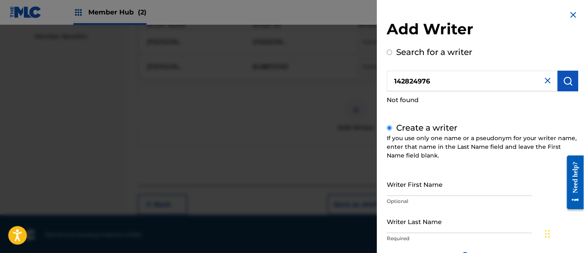
scroll to position [113, 0]
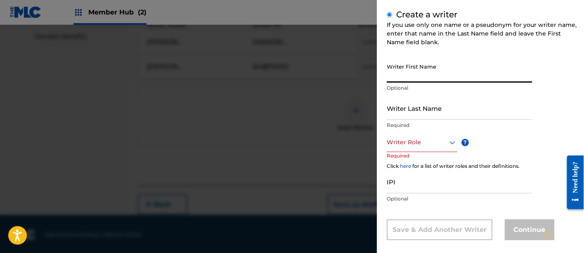
click at [408, 78] on input "Writer First Name" at bounding box center [459, 71] width 145 height 24
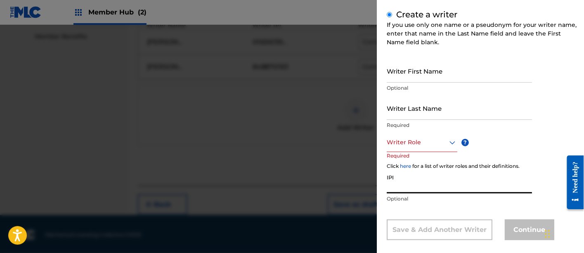
click at [397, 179] on input "IPI" at bounding box center [459, 182] width 145 height 24
paste input "142824976"
type input "142824976"
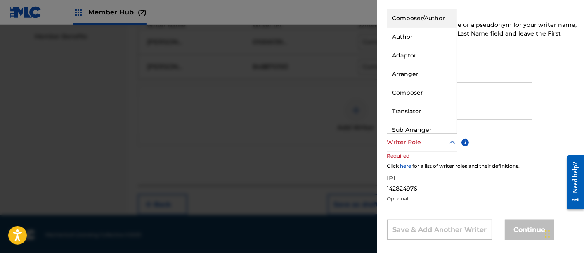
click at [429, 138] on div at bounding box center [422, 142] width 71 height 10
click at [419, 11] on div "Composer/Author" at bounding box center [422, 18] width 70 height 19
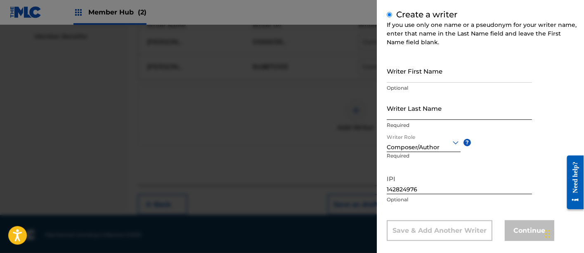
click at [403, 113] on input "Writer Last Name" at bounding box center [459, 108] width 145 height 24
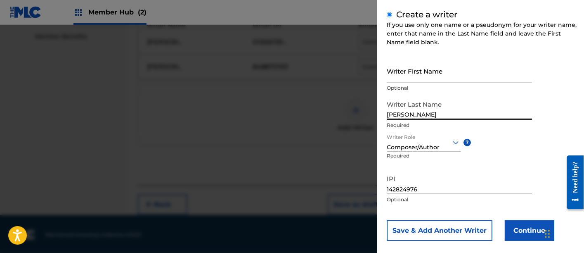
type input "[PERSON_NAME]"
click at [406, 75] on input "Writer First Name" at bounding box center [459, 71] width 145 height 24
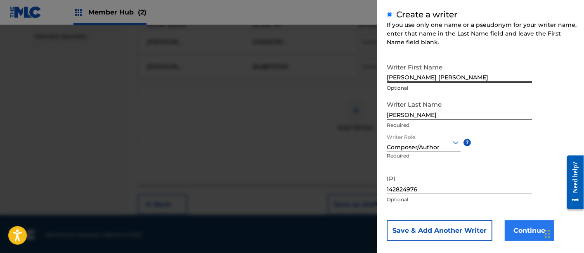
type input "[PERSON_NAME] [PERSON_NAME]"
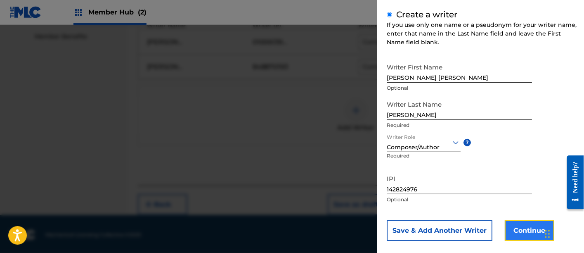
click at [516, 228] on button "Continue" at bounding box center [530, 230] width 50 height 21
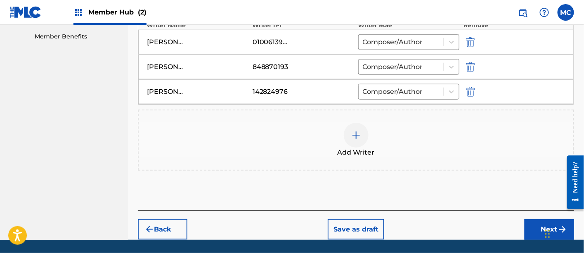
scroll to position [289, 0]
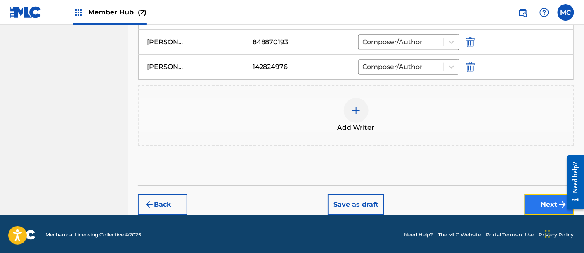
click at [539, 201] on button "Next" at bounding box center [550, 204] width 50 height 21
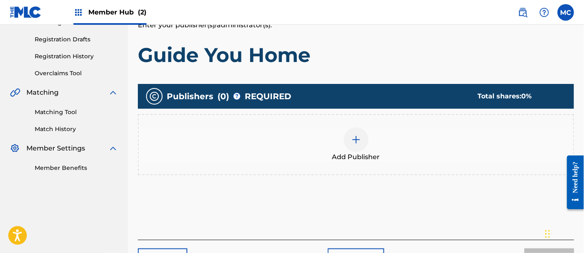
scroll to position [131, 0]
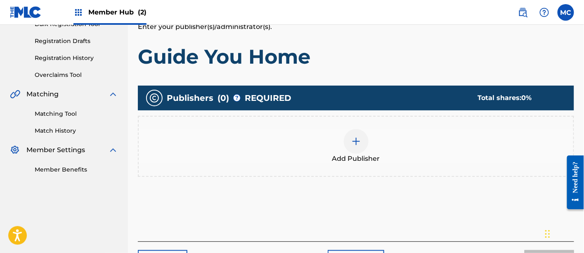
click at [359, 134] on div at bounding box center [356, 141] width 25 height 25
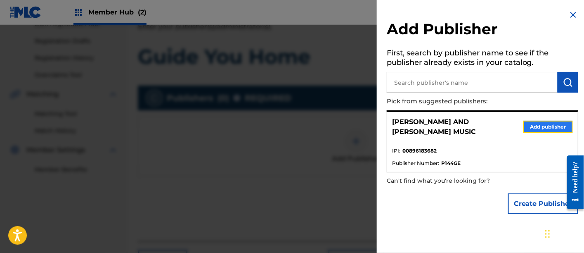
click at [534, 121] on button "Add publisher" at bounding box center [548, 127] width 50 height 12
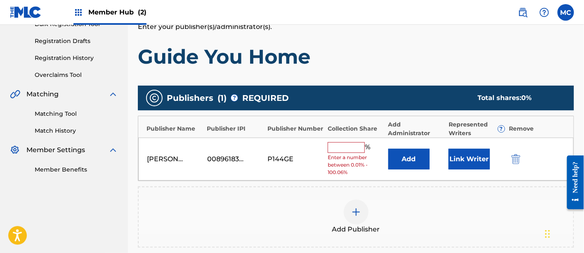
click at [350, 151] on input "text" at bounding box center [346, 147] width 37 height 11
type input "33.34"
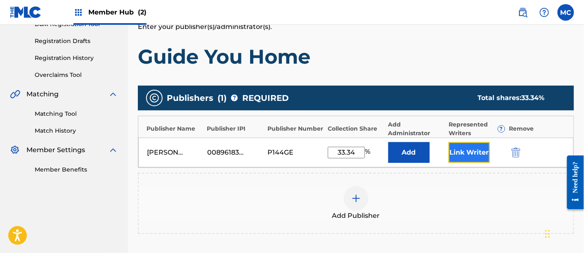
click at [461, 161] on button "Link Writer" at bounding box center [469, 152] width 41 height 21
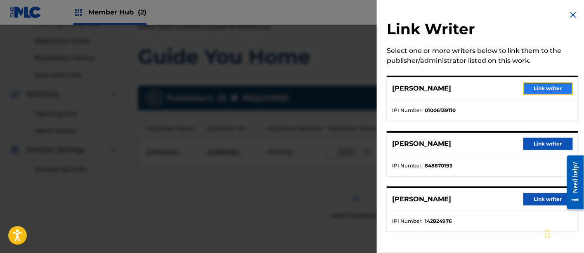
click at [530, 88] on button "Link writer" at bounding box center [548, 88] width 50 height 12
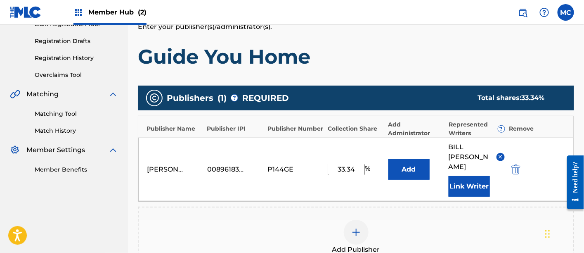
scroll to position [268, 0]
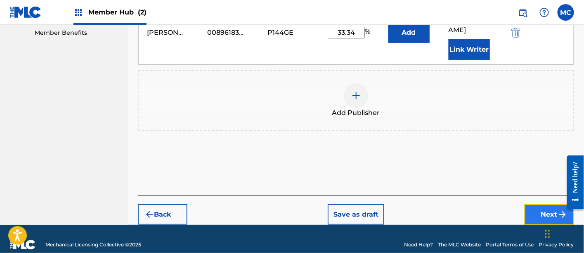
click at [548, 208] on button "Next" at bounding box center [550, 214] width 50 height 21
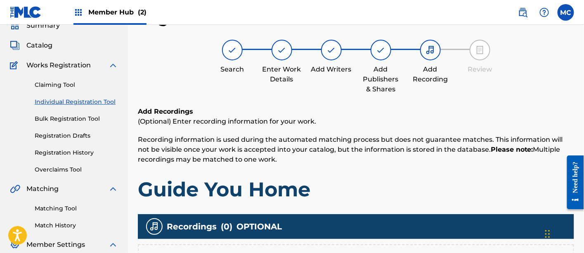
scroll to position [141, 0]
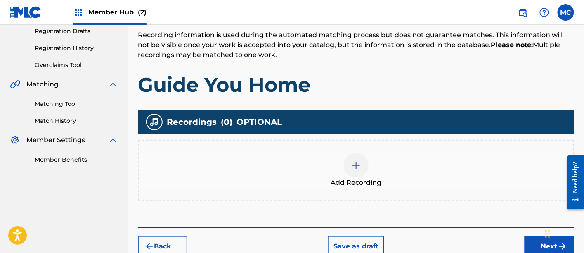
click at [357, 168] on img at bounding box center [356, 165] width 10 height 10
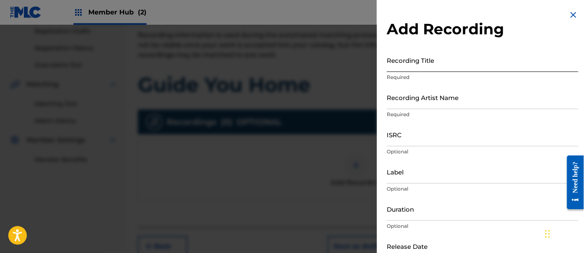
click at [429, 71] on input "Recording Title" at bounding box center [483, 60] width 192 height 24
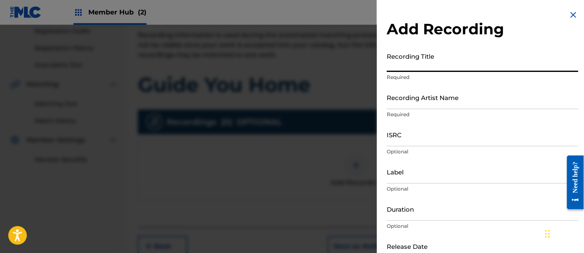
paste input "So Wonderfully Weird"
drag, startPoint x: 454, startPoint y: 68, endPoint x: 321, endPoint y: 57, distance: 133.8
click at [321, 57] on div "Add Recording Recording Title So Wonderfully Weird Required Recording Artist Na…" at bounding box center [292, 139] width 584 height 228
paste input "Guide You Home"
type input "Guide You Home"
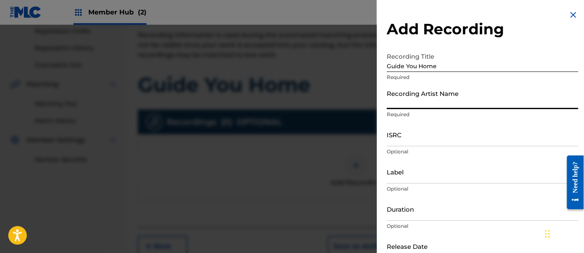
click at [409, 98] on input "Recording Artist Name" at bounding box center [483, 97] width 192 height 24
type input "[PERSON_NAME]"
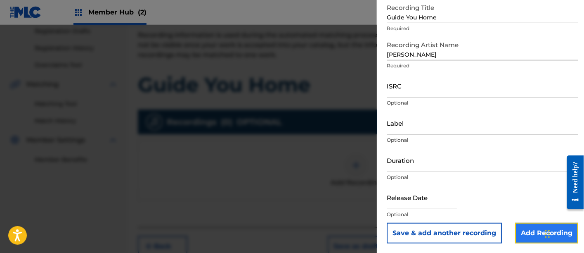
click at [528, 229] on input "Add Recording" at bounding box center [546, 232] width 63 height 21
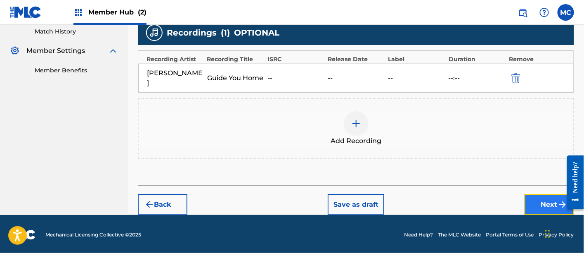
click at [533, 207] on button "Next" at bounding box center [550, 204] width 50 height 21
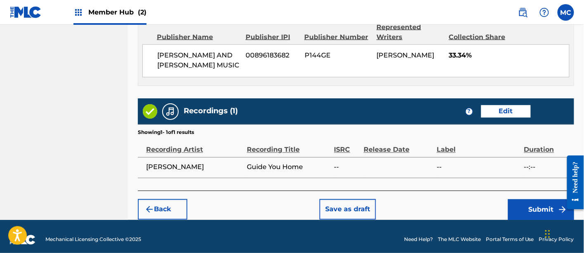
scroll to position [481, 0]
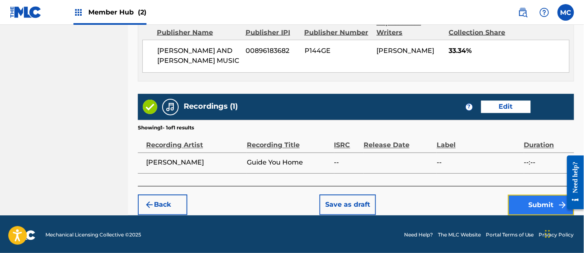
click at [518, 201] on button "Submit" at bounding box center [541, 204] width 66 height 21
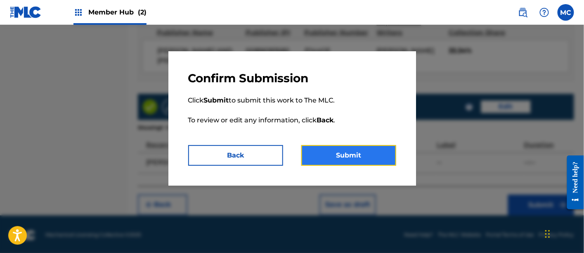
click at [378, 163] on button "Submit" at bounding box center [348, 155] width 95 height 21
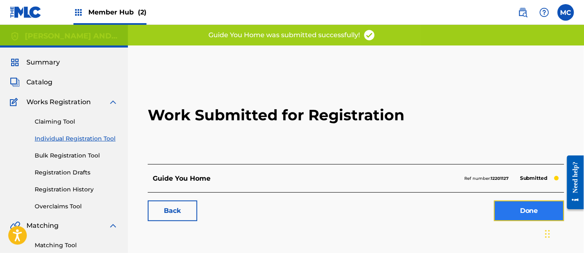
click at [509, 203] on link "Done" at bounding box center [529, 210] width 70 height 21
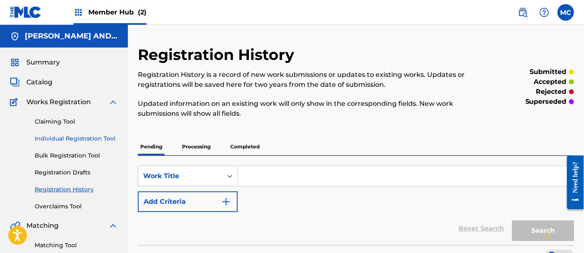
click at [61, 137] on link "Individual Registration Tool" at bounding box center [76, 138] width 83 height 9
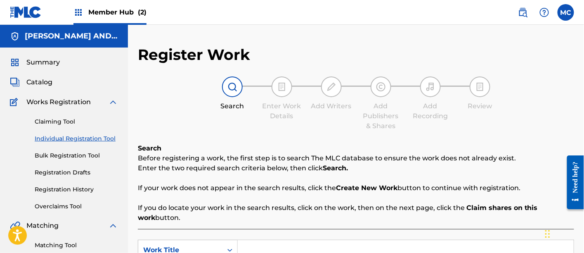
scroll to position [113, 0]
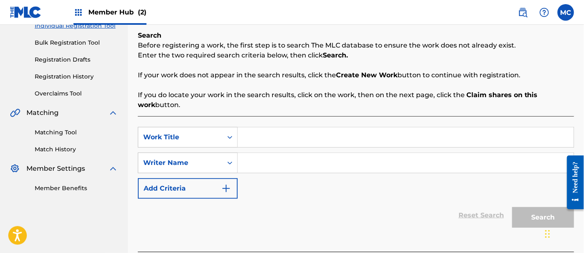
click at [276, 137] on input "Search Form" at bounding box center [406, 137] width 336 height 20
paste input "Every Day Is Christmas"
click at [270, 137] on input "Every Day Is Christmas" at bounding box center [406, 137] width 336 height 20
type input "Every Day Is Christmas"
click at [262, 155] on input "Search Form" at bounding box center [406, 163] width 336 height 20
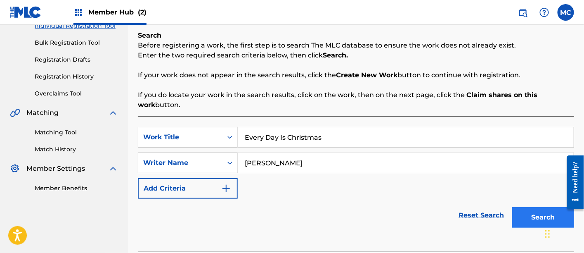
type input "[PERSON_NAME]"
click at [536, 220] on button "Search" at bounding box center [543, 217] width 62 height 21
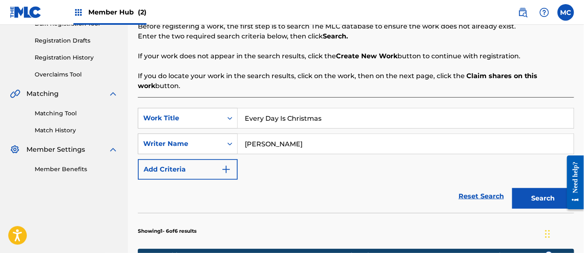
scroll to position [131, 0]
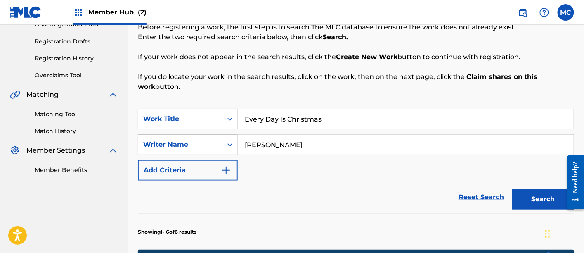
click at [270, 118] on input "Every Day Is Christmas" at bounding box center [406, 119] width 336 height 20
type input "Everyday Is Christmas"
click at [534, 199] on button "Search" at bounding box center [543, 199] width 62 height 21
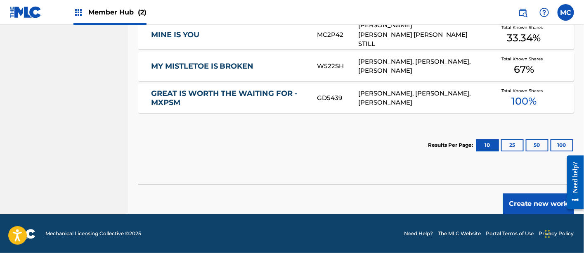
scroll to position [470, 0]
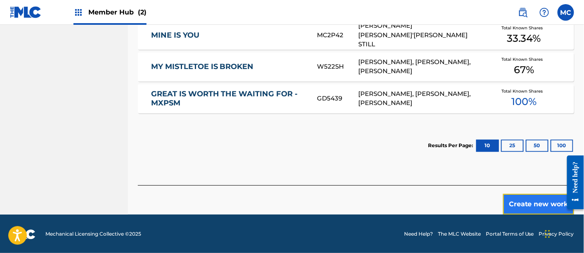
click at [541, 206] on button "Create new work" at bounding box center [538, 204] width 71 height 21
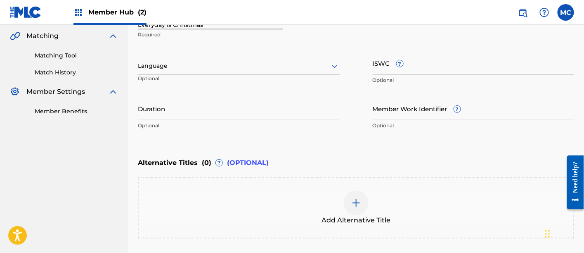
scroll to position [187, 0]
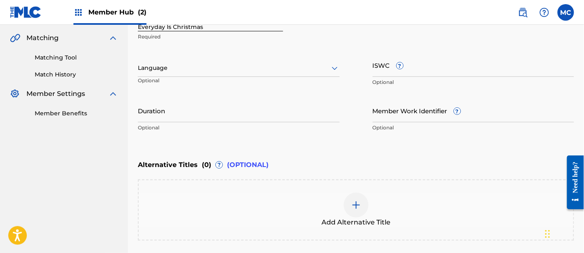
click at [196, 61] on div "Language" at bounding box center [239, 67] width 202 height 17
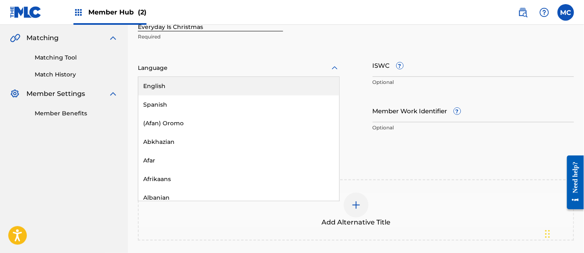
click at [191, 85] on div "English" at bounding box center [238, 86] width 201 height 19
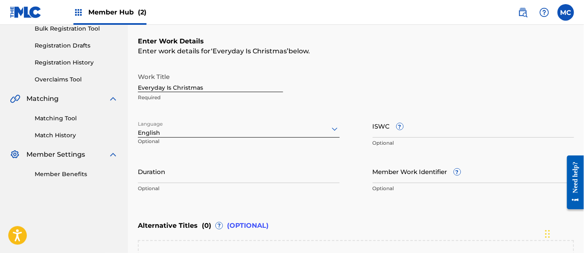
scroll to position [263, 0]
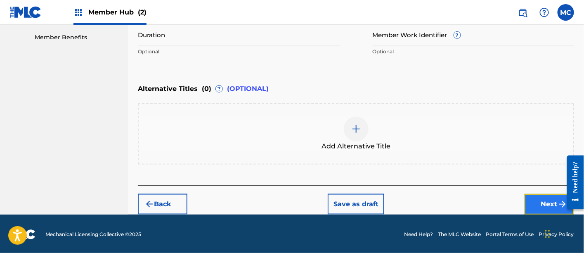
click at [534, 202] on button "Next" at bounding box center [550, 204] width 50 height 21
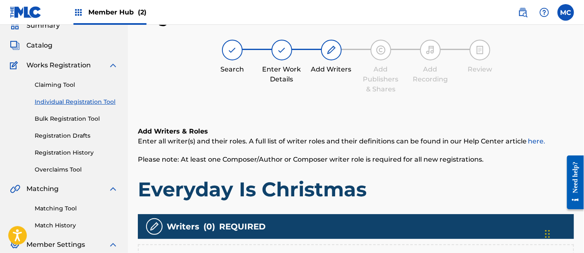
scroll to position [182, 0]
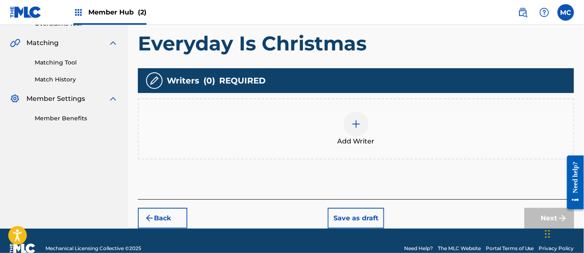
click at [359, 143] on span "Add Writer" at bounding box center [356, 141] width 37 height 10
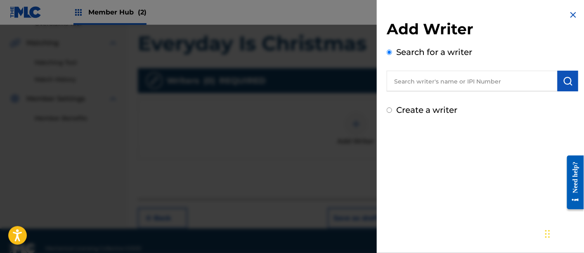
click at [413, 78] on input "text" at bounding box center [472, 81] width 171 height 21
paste input "01006139110"
click at [411, 80] on input "01006139110" at bounding box center [472, 81] width 171 height 21
type input "01006139110"
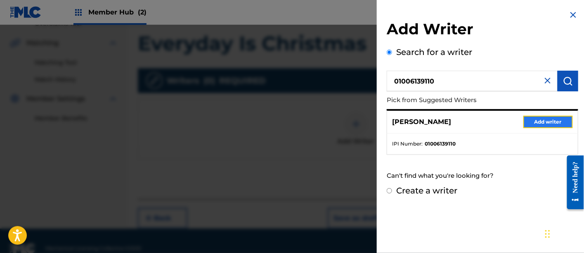
click at [539, 122] on button "Add writer" at bounding box center [548, 122] width 50 height 12
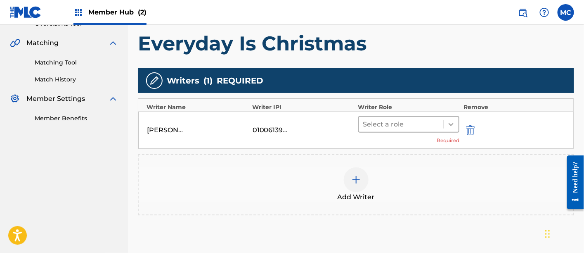
click at [452, 122] on icon at bounding box center [451, 124] width 8 height 8
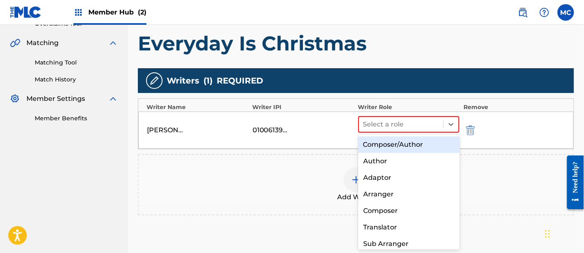
click at [418, 141] on div "Composer/Author" at bounding box center [409, 144] width 102 height 17
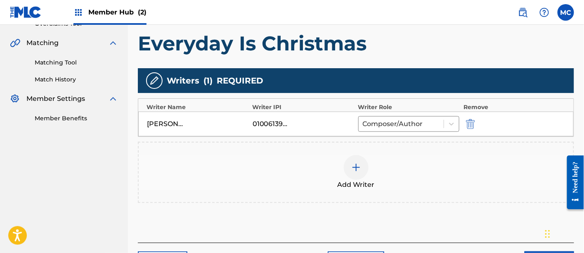
click at [346, 164] on div at bounding box center [356, 167] width 25 height 25
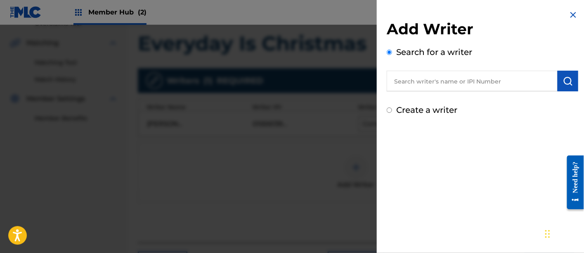
click at [424, 83] on input "text" at bounding box center [472, 81] width 171 height 21
paste input "01149193445"
click at [411, 80] on input "01149193445" at bounding box center [472, 81] width 171 height 21
type input "01149193445"
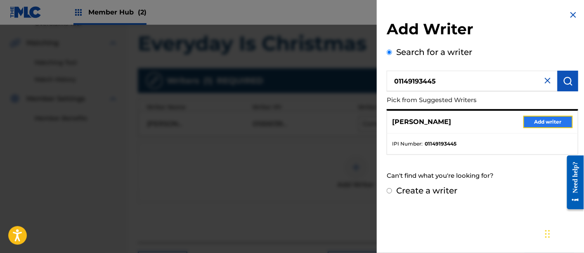
click at [539, 120] on button "Add writer" at bounding box center [548, 122] width 50 height 12
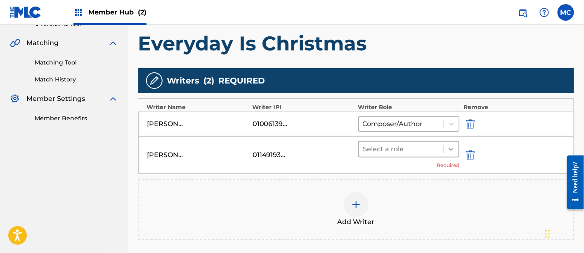
click at [449, 148] on icon at bounding box center [451, 149] width 5 height 3
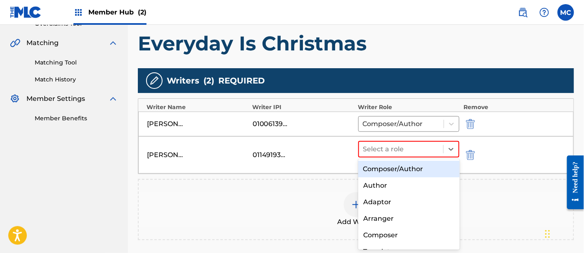
click at [430, 165] on div "Composer/Author" at bounding box center [409, 169] width 102 height 17
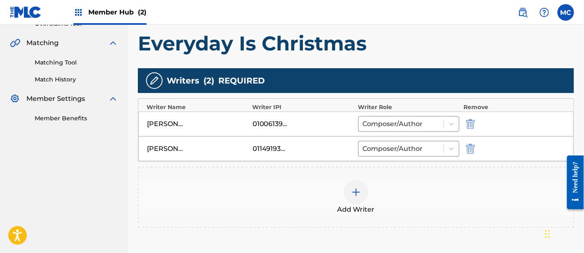
click at [350, 196] on div at bounding box center [356, 192] width 25 height 25
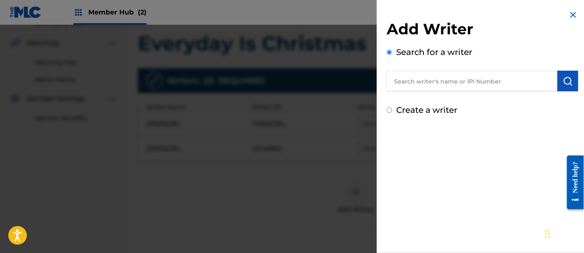
click at [423, 77] on input "text" at bounding box center [472, 81] width 171 height 21
paste input "00388205539"
click at [409, 81] on input "00388205539" at bounding box center [472, 81] width 171 height 21
type input "00388205539"
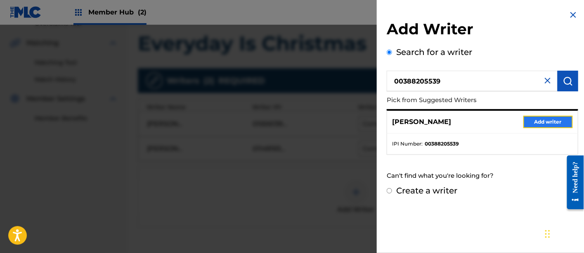
click at [551, 118] on button "Add writer" at bounding box center [548, 122] width 50 height 12
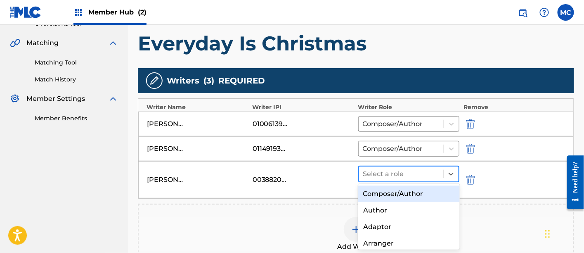
click at [382, 169] on div at bounding box center [401, 174] width 76 height 12
click at [379, 190] on div "Composer/Author" at bounding box center [409, 193] width 102 height 17
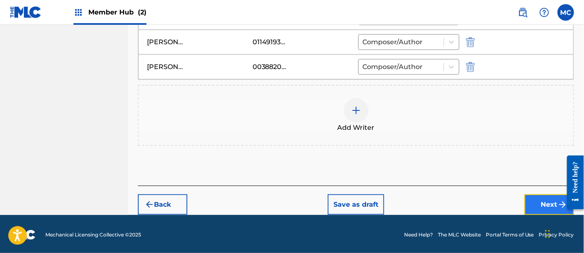
click at [539, 204] on button "Next" at bounding box center [550, 204] width 50 height 21
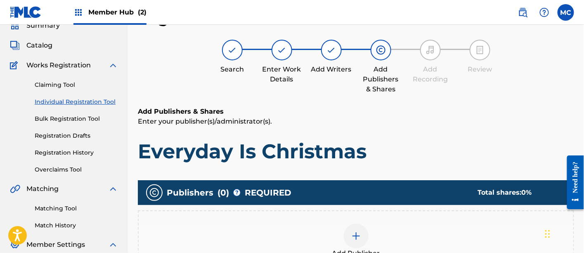
scroll to position [130, 0]
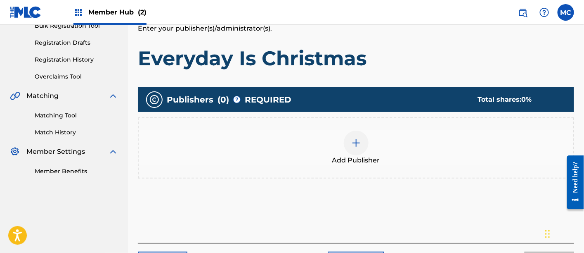
click at [356, 154] on div at bounding box center [356, 142] width 25 height 25
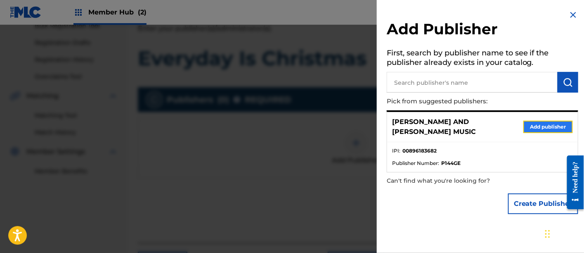
click at [532, 126] on button "Add publisher" at bounding box center [548, 127] width 50 height 12
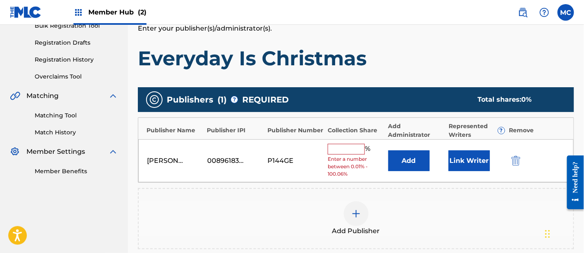
click at [344, 149] on input "text" at bounding box center [346, 149] width 37 height 11
type input "33.34"
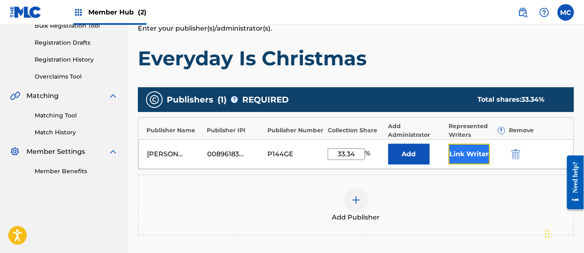
click at [456, 153] on button "Link Writer" at bounding box center [469, 154] width 41 height 21
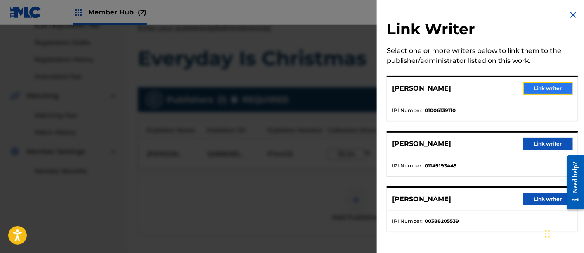
click at [546, 89] on button "Link writer" at bounding box center [548, 88] width 50 height 12
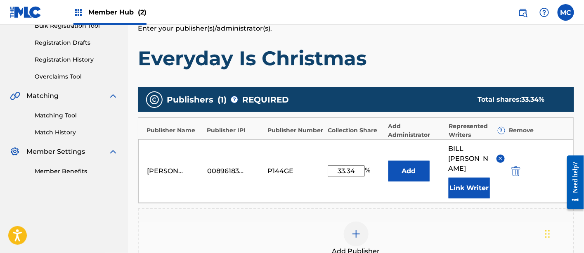
scroll to position [268, 0]
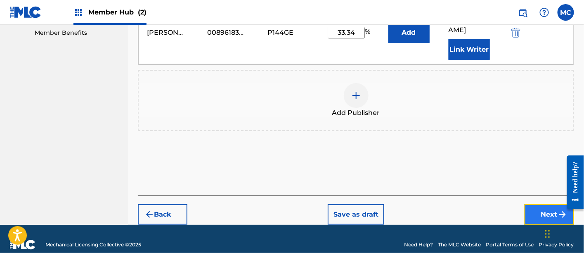
click at [534, 205] on button "Next" at bounding box center [550, 214] width 50 height 21
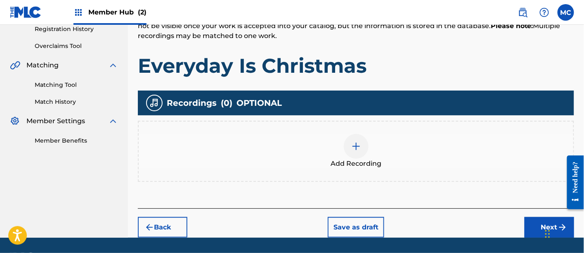
scroll to position [161, 0]
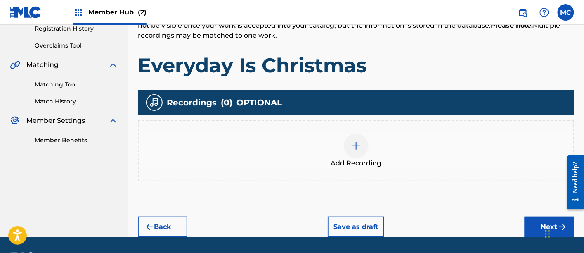
click at [374, 123] on div "Add Recording" at bounding box center [356, 150] width 436 height 61
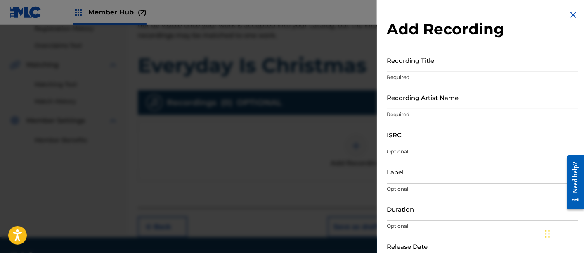
click at [423, 64] on input "Recording Title" at bounding box center [483, 60] width 192 height 24
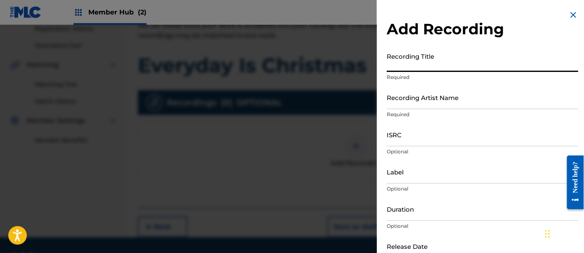
paste input "Every Day Is Christmas"
type input "Every Day Is Christmas"
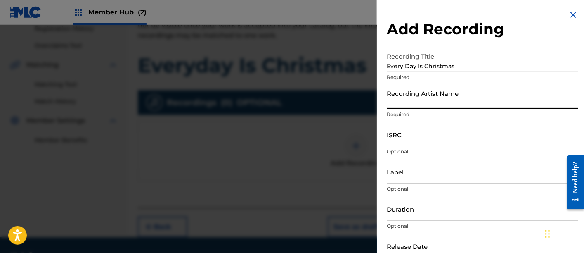
click at [402, 104] on input "Recording Artist Name" at bounding box center [483, 97] width 192 height 24
type input "Steel Ivory"
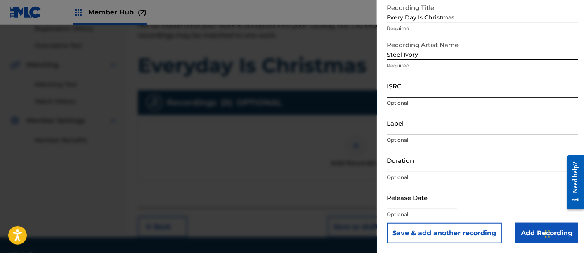
scroll to position [183, 0]
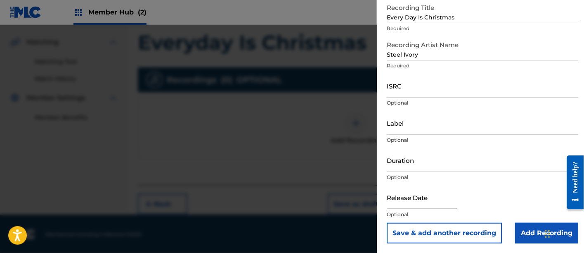
click at [404, 206] on input "text" at bounding box center [422, 197] width 70 height 24
select select "8"
select select "2025"
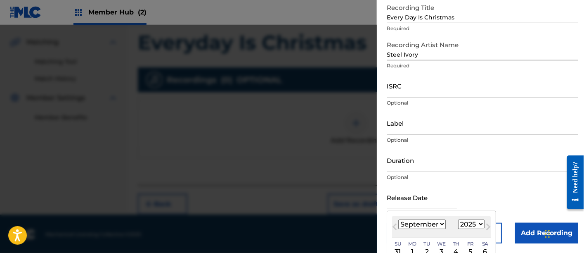
scroll to position [114, 0]
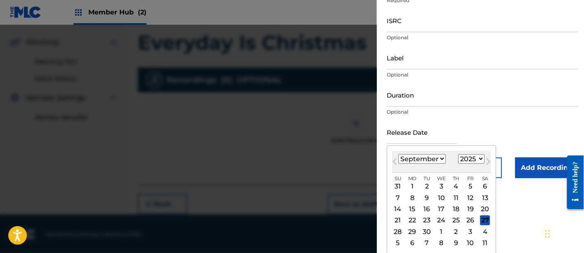
click at [402, 160] on select "January February March April May June July August September October November De…" at bounding box center [421, 158] width 47 height 9
select select "10"
click at [398, 154] on select "January February March April May June July August September October November De…" at bounding box center [421, 158] width 47 height 9
click at [468, 155] on select "1899 1900 1901 1902 1903 1904 1905 1906 1907 1908 1909 1910 1911 1912 1913 1914…" at bounding box center [471, 158] width 26 height 9
select select "2023"
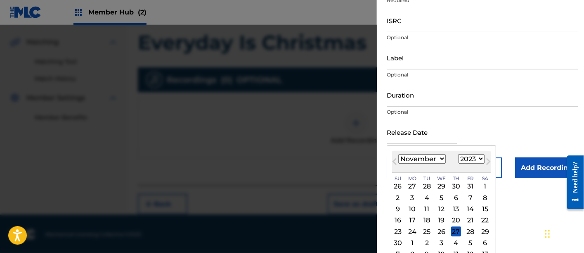
click at [458, 154] on select "1899 1900 1901 1902 1903 1904 1905 1906 1907 1908 1909 1910 1911 1912 1913 1914…" at bounding box center [471, 158] width 26 height 9
click at [470, 206] on div "17" at bounding box center [471, 209] width 10 height 10
type input "[DATE]"
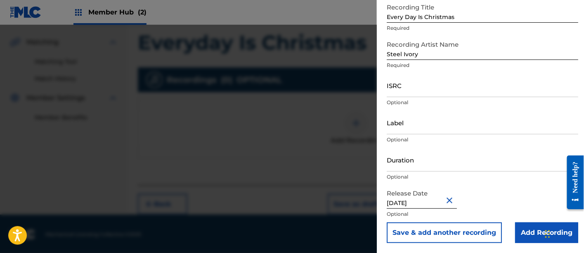
scroll to position [49, 0]
click at [531, 235] on input "Add Recording" at bounding box center [546, 232] width 63 height 21
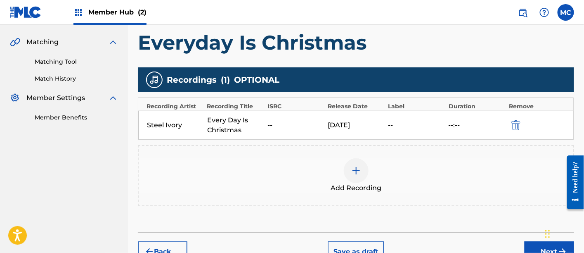
scroll to position [230, 0]
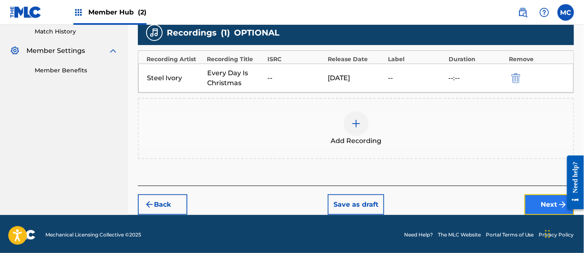
click at [528, 205] on button "Next" at bounding box center [550, 204] width 50 height 21
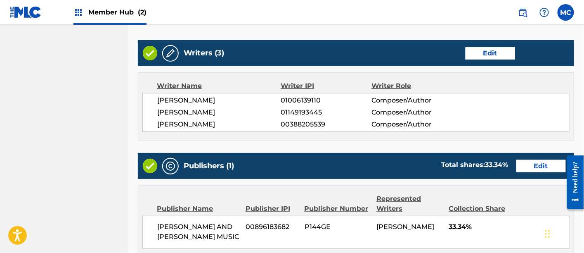
scroll to position [481, 0]
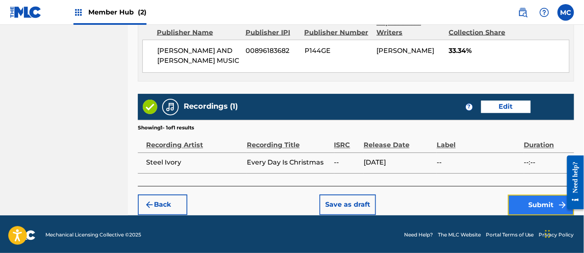
click at [516, 202] on button "Submit" at bounding box center [541, 204] width 66 height 21
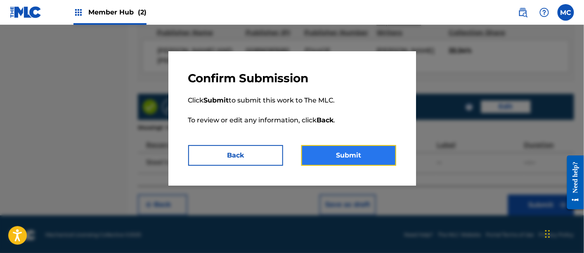
click at [357, 161] on button "Submit" at bounding box center [348, 155] width 95 height 21
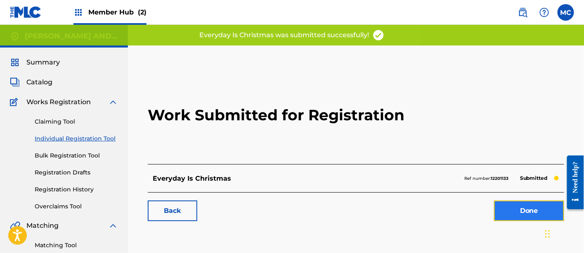
click at [499, 209] on link "Done" at bounding box center [529, 210] width 70 height 21
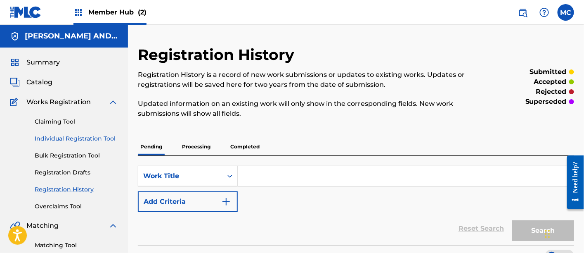
click at [81, 139] on link "Individual Registration Tool" at bounding box center [76, 138] width 83 height 9
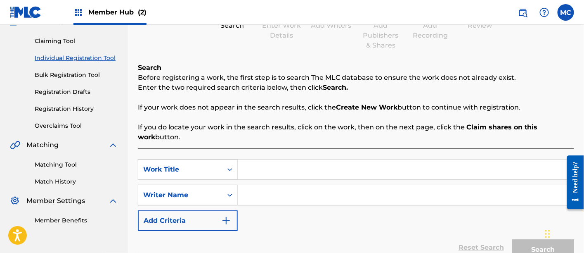
scroll to position [101, 0]
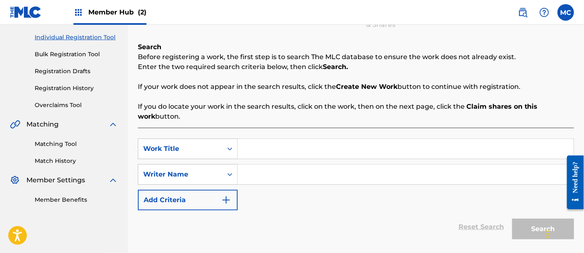
click at [253, 149] on input "Search Form" at bounding box center [406, 149] width 336 height 20
paste input "Born Here All My LIfe"
click at [308, 150] on input "Born Here All My LIfe" at bounding box center [406, 149] width 336 height 20
type input "Born Here All My Life"
click at [282, 183] on input "Search Form" at bounding box center [406, 174] width 336 height 20
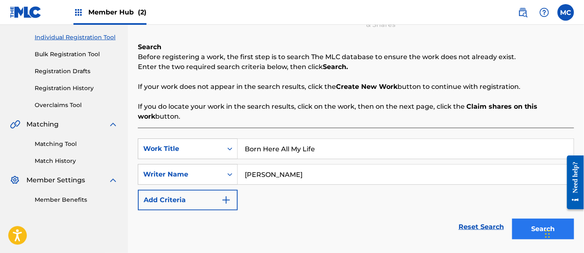
type input "[PERSON_NAME]"
click at [540, 228] on button "Search" at bounding box center [543, 228] width 62 height 21
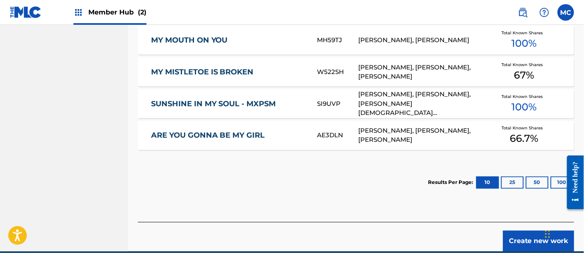
scroll to position [438, 0]
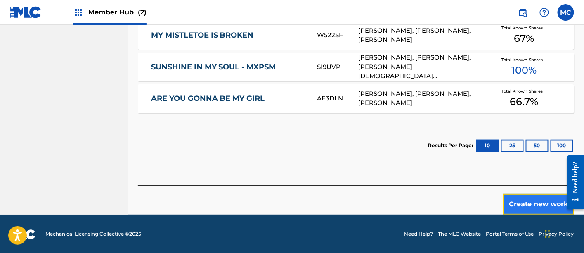
click at [518, 195] on button "Create new work" at bounding box center [538, 204] width 71 height 21
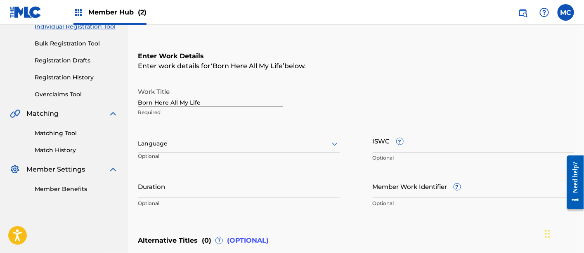
scroll to position [104, 0]
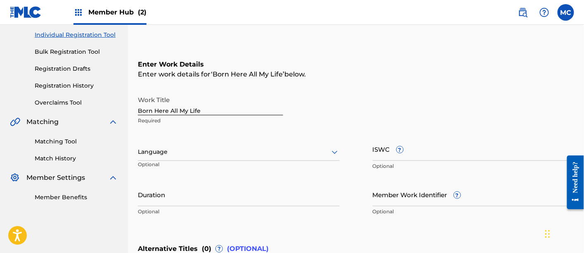
click at [274, 154] on div at bounding box center [239, 152] width 202 height 10
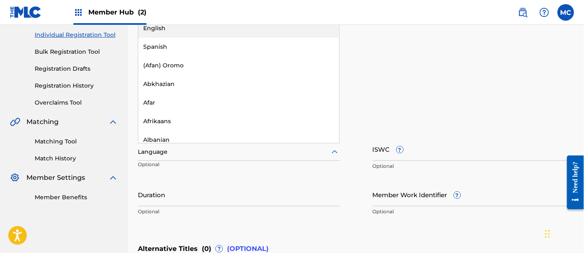
click at [241, 27] on div "English" at bounding box center [238, 28] width 201 height 19
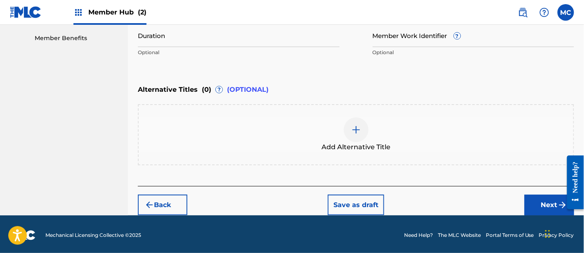
scroll to position [263, 0]
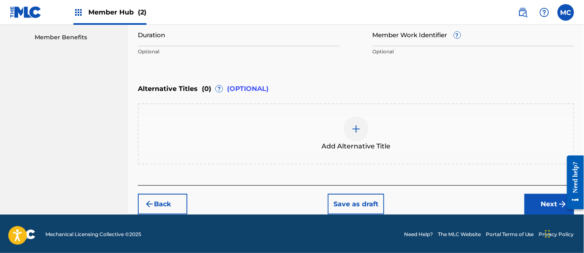
click at [556, 189] on div "Back Save as draft Next" at bounding box center [356, 199] width 436 height 29
click at [548, 196] on button "Next" at bounding box center [550, 204] width 50 height 21
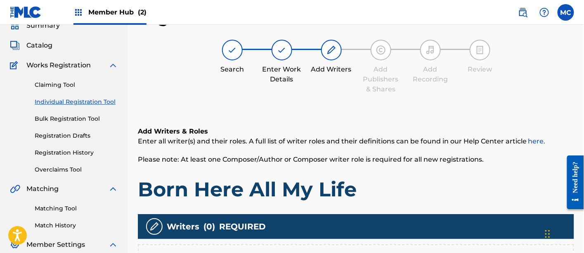
scroll to position [196, 0]
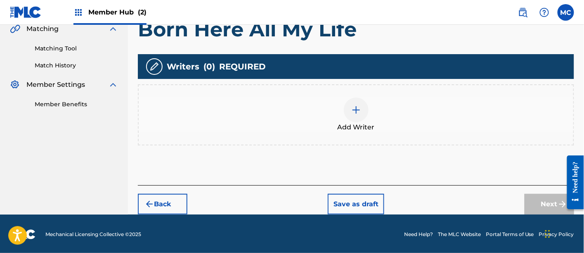
click at [374, 118] on div "Add Writer" at bounding box center [356, 114] width 435 height 35
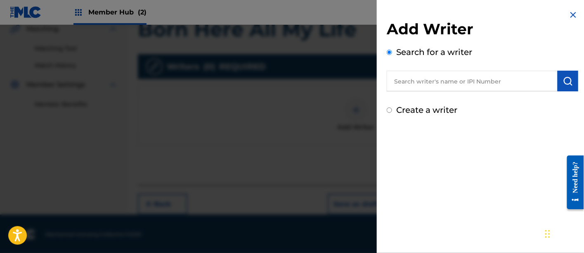
click at [419, 88] on input "text" at bounding box center [472, 81] width 171 height 21
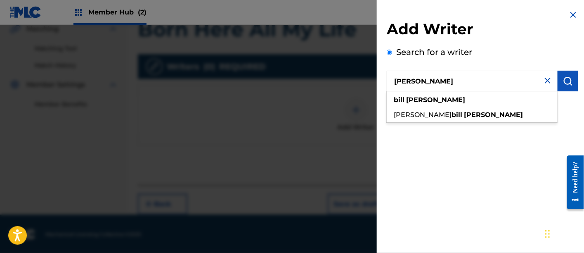
type input "[PERSON_NAME]"
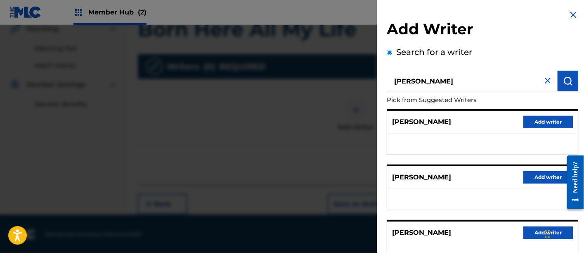
scroll to position [130, 0]
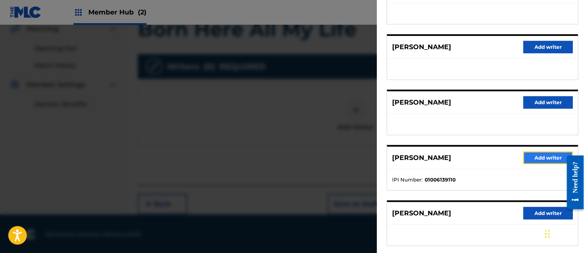
click at [534, 157] on button "Add writer" at bounding box center [548, 157] width 50 height 12
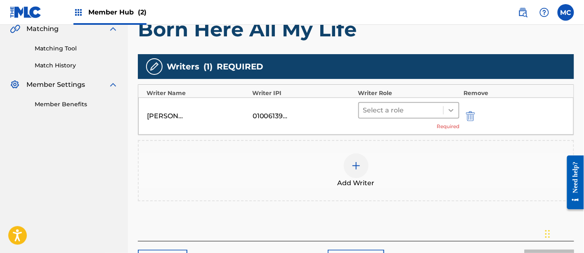
click at [447, 114] on div at bounding box center [451, 110] width 15 height 15
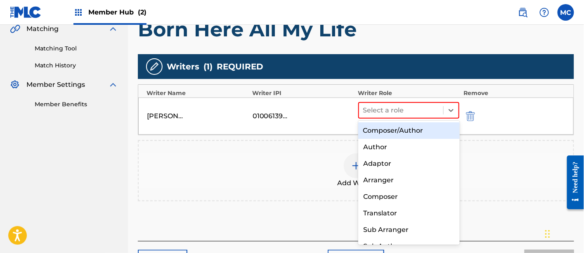
click at [415, 134] on div "Composer/Author" at bounding box center [409, 130] width 102 height 17
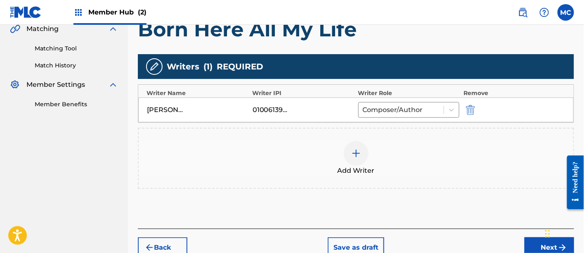
click at [357, 155] on img at bounding box center [356, 153] width 10 height 10
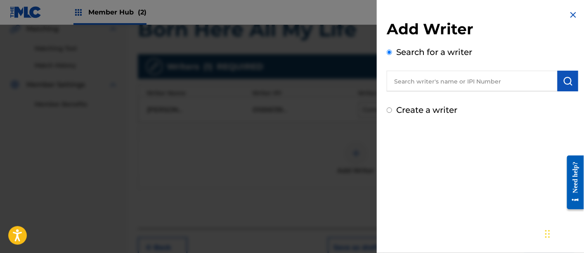
click at [445, 83] on input "text" at bounding box center [472, 81] width 171 height 21
paste input "01025589849"
click at [409, 80] on input "01025589849" at bounding box center [472, 81] width 171 height 21
type input "01025589849"
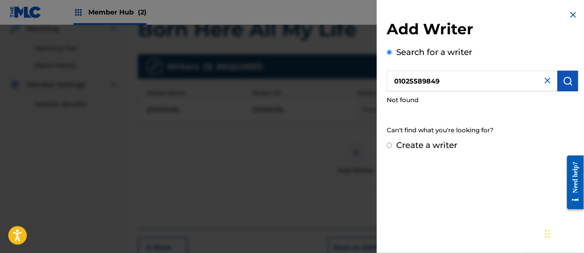
click at [386, 142] on div "Add Writer Search for a writer 01025589849 Not found Can't find what you're loo…" at bounding box center [482, 80] width 211 height 161
click at [389, 144] on input "Create a writer" at bounding box center [389, 144] width 5 height 5
radio input "false"
radio input "true"
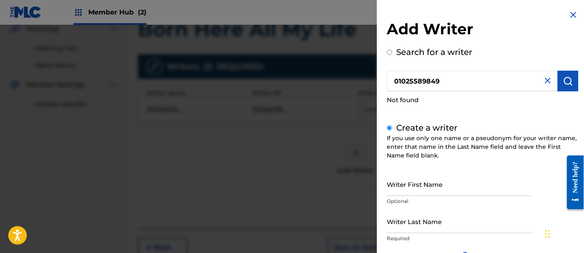
scroll to position [122, 0]
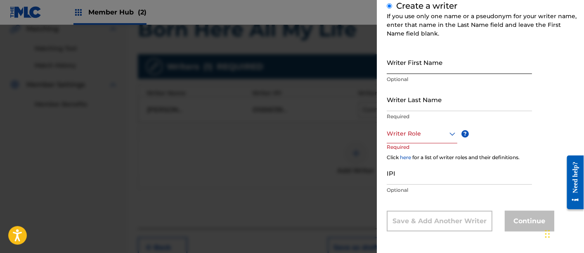
click at [429, 64] on input "Writer First Name" at bounding box center [459, 62] width 145 height 24
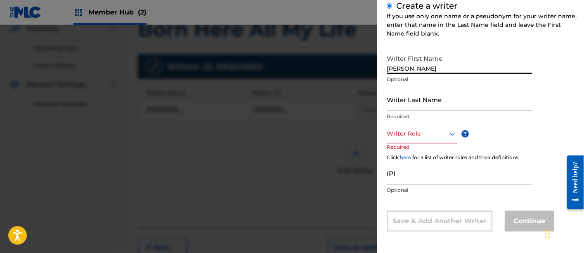
type input "[PERSON_NAME]"
click at [405, 108] on input "Writer Last Name" at bounding box center [459, 99] width 145 height 24
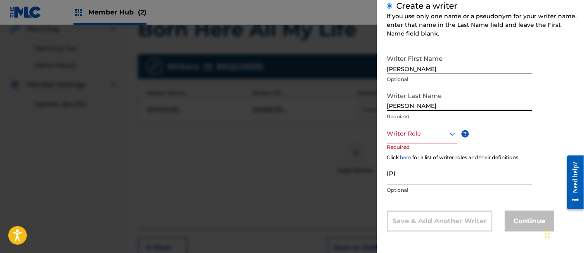
type input "[PERSON_NAME]"
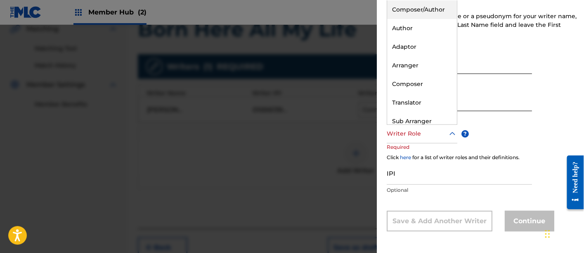
click at [415, 136] on div at bounding box center [422, 133] width 71 height 10
click at [411, 9] on div "Composer/Author" at bounding box center [422, 9] width 70 height 19
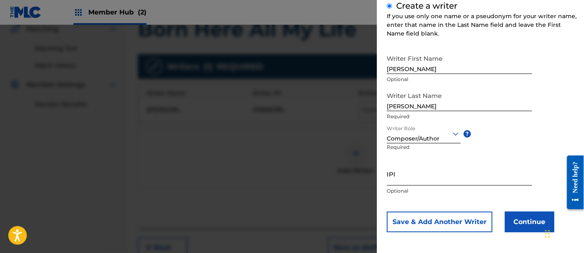
click at [401, 177] on input "IPI" at bounding box center [459, 174] width 145 height 24
paste input "01025589849"
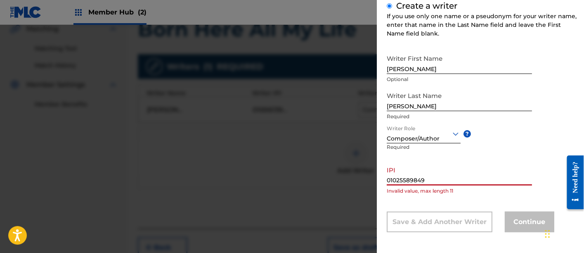
click at [464, 173] on input "01025589849" at bounding box center [459, 174] width 145 height 24
type input "01025589849"
drag, startPoint x: 431, startPoint y: 181, endPoint x: 364, endPoint y: 170, distance: 68.1
click at [364, 170] on div "Add Writer Search for a writer 01025589849 Not found Create a writer If you use…" at bounding box center [292, 139] width 584 height 228
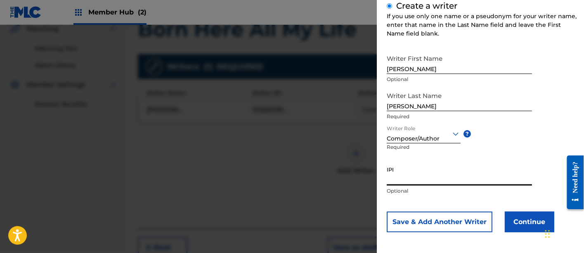
paste input "01025589849"
type input "01025589849"
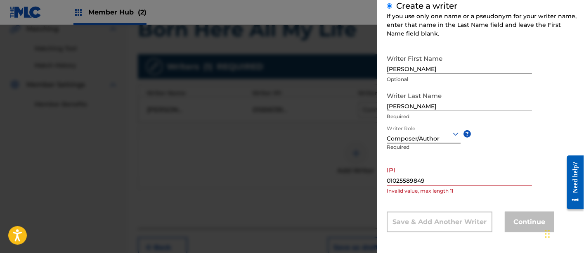
click at [385, 180] on div "Add Writer Search for a writer 01025589849 Not found Create a writer If you use…" at bounding box center [482, 66] width 211 height 376
click at [385, 178] on div "Add Writer Search for a writer 01025589849 Not found Create a writer If you use…" at bounding box center [482, 66] width 211 height 376
click at [388, 180] on input "01025589849" at bounding box center [459, 174] width 145 height 24
drag, startPoint x: 433, startPoint y: 176, endPoint x: 335, endPoint y: 175, distance: 98.2
click at [335, 175] on div "Add Writer Search for a writer 01025589849 Not found Create a writer If you use…" at bounding box center [292, 139] width 584 height 228
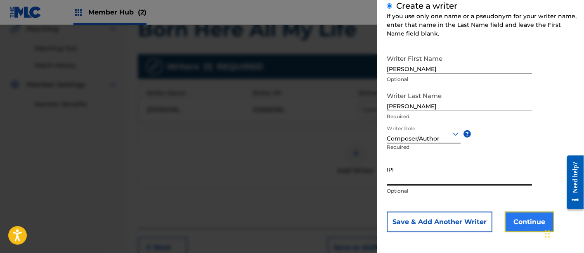
click at [536, 220] on button "Continue" at bounding box center [530, 221] width 50 height 21
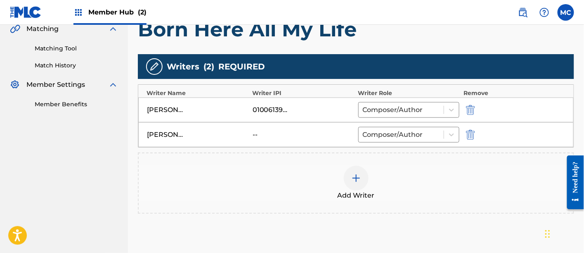
scroll to position [264, 0]
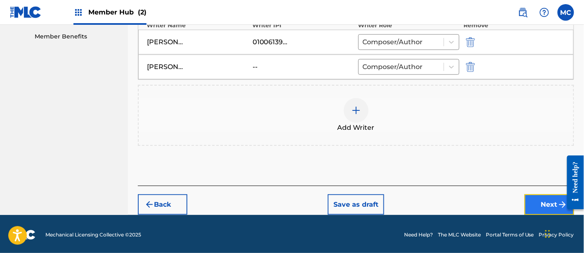
click at [537, 205] on button "Next" at bounding box center [550, 204] width 50 height 21
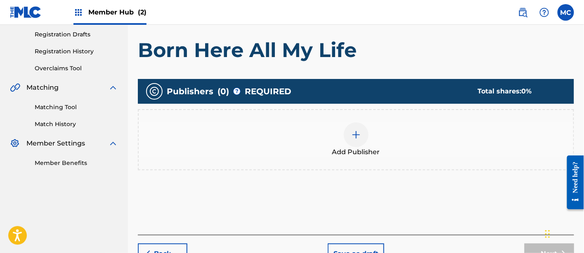
scroll to position [139, 0]
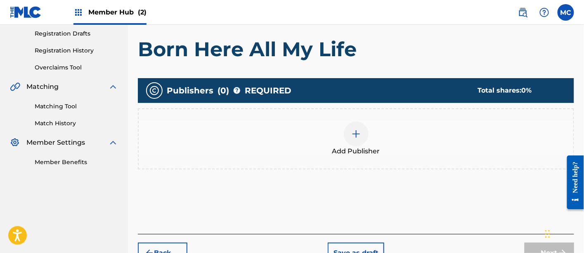
click at [355, 135] on img at bounding box center [356, 134] width 10 height 10
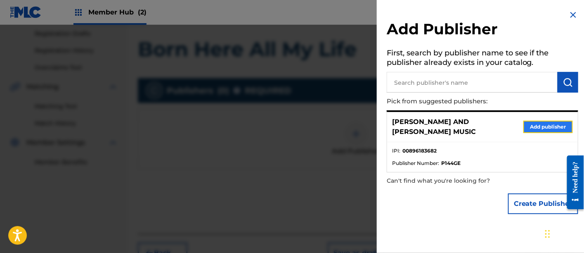
click at [538, 128] on button "Add publisher" at bounding box center [548, 127] width 50 height 12
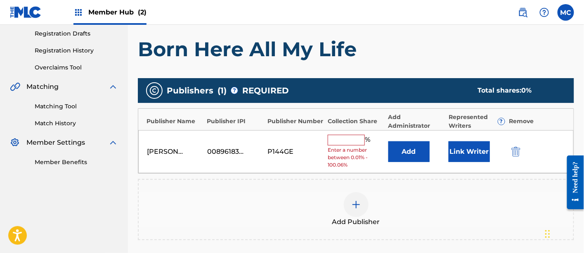
click at [334, 140] on input "text" at bounding box center [346, 140] width 37 height 11
type input "50"
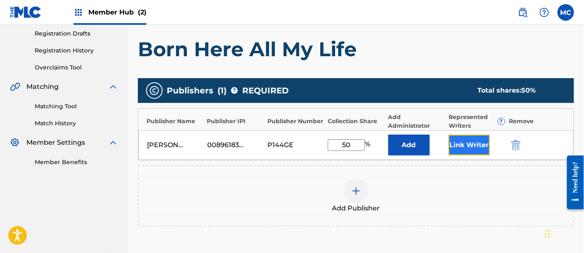
click at [478, 150] on button "Link Writer" at bounding box center [469, 145] width 41 height 21
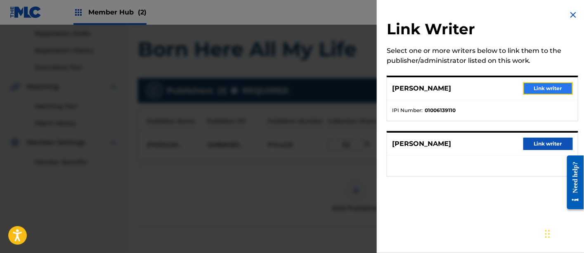
click at [544, 82] on button "Link writer" at bounding box center [548, 88] width 50 height 12
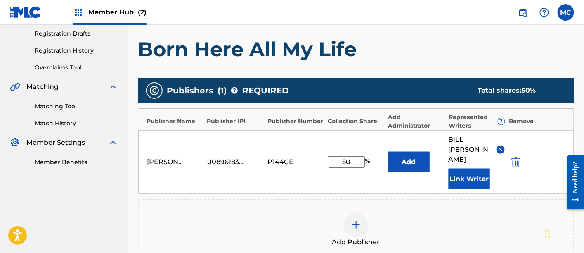
scroll to position [268, 0]
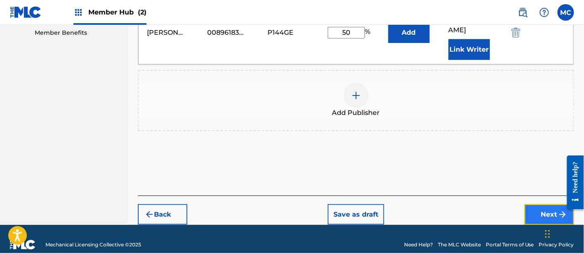
click at [537, 210] on button "Next" at bounding box center [550, 214] width 50 height 21
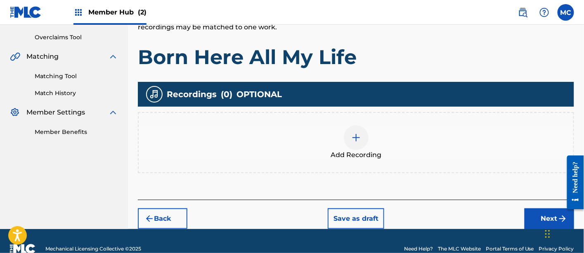
scroll to position [168, 0]
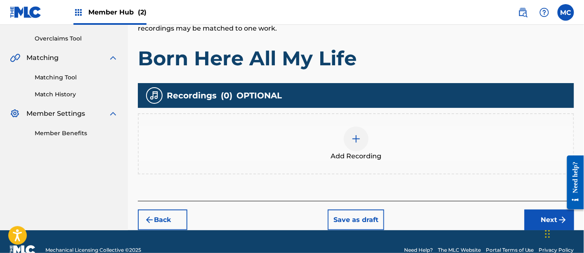
click at [403, 140] on div "Add Recording" at bounding box center [356, 143] width 435 height 35
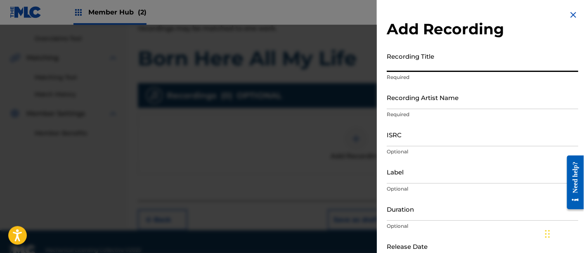
click at [407, 65] on input "Recording Title" at bounding box center [483, 60] width 192 height 24
paste input "Born Here All My LIfe"
click at [442, 66] on input "Born Here All My LIfe" at bounding box center [483, 60] width 192 height 24
type input "Born Here All My Life"
click at [412, 100] on input "Recording Artist Name" at bounding box center [483, 97] width 192 height 24
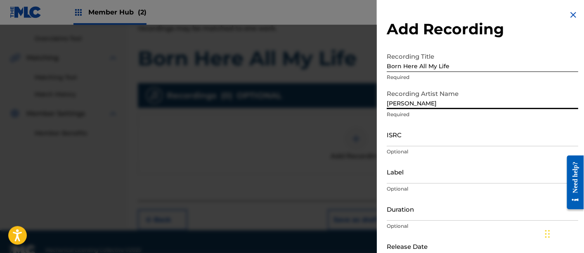
type input "[PERSON_NAME]"
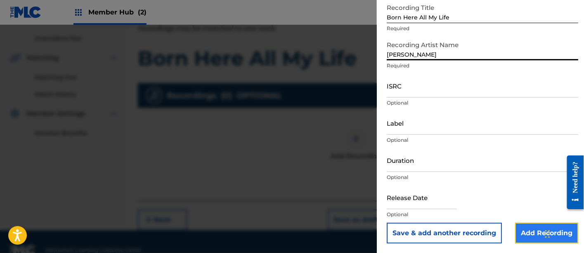
click at [522, 234] on input "Add Recording" at bounding box center [546, 232] width 63 height 21
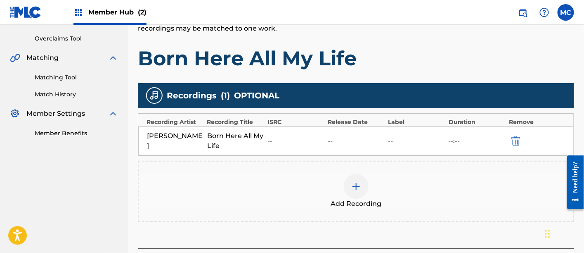
scroll to position [230, 0]
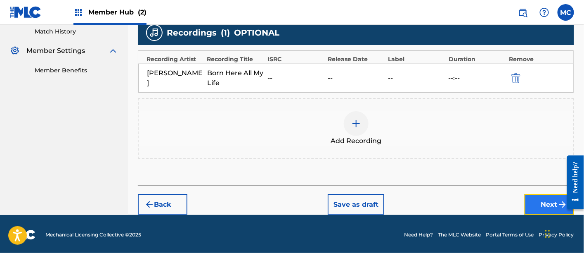
click at [537, 209] on button "Next" at bounding box center [550, 204] width 50 height 21
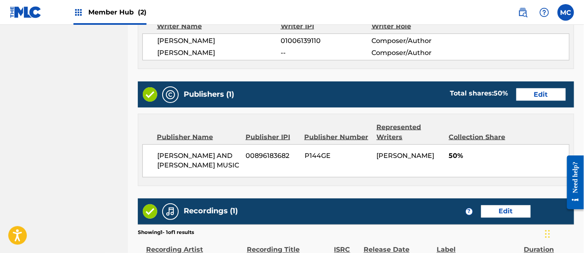
scroll to position [469, 0]
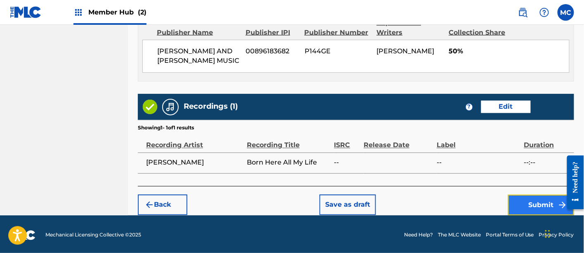
click at [520, 198] on button "Submit" at bounding box center [541, 204] width 66 height 21
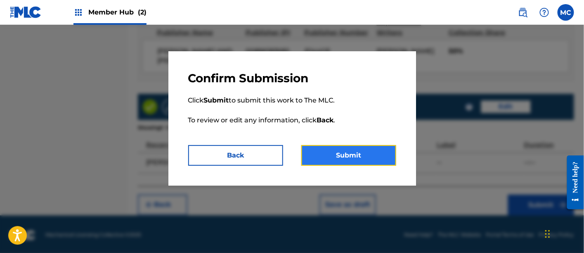
click at [381, 156] on button "Submit" at bounding box center [348, 155] width 95 height 21
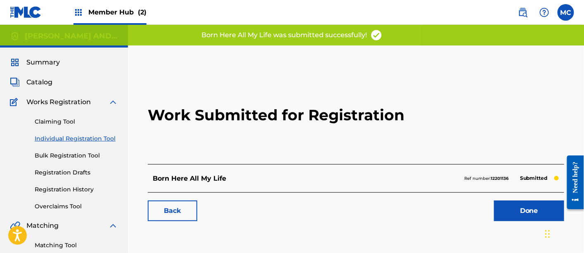
scroll to position [56, 0]
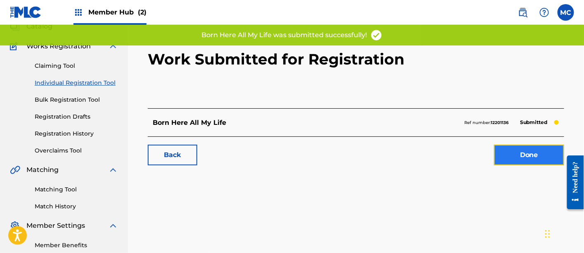
click at [506, 158] on link "Done" at bounding box center [529, 154] width 70 height 21
